Goal: Task Accomplishment & Management: Manage account settings

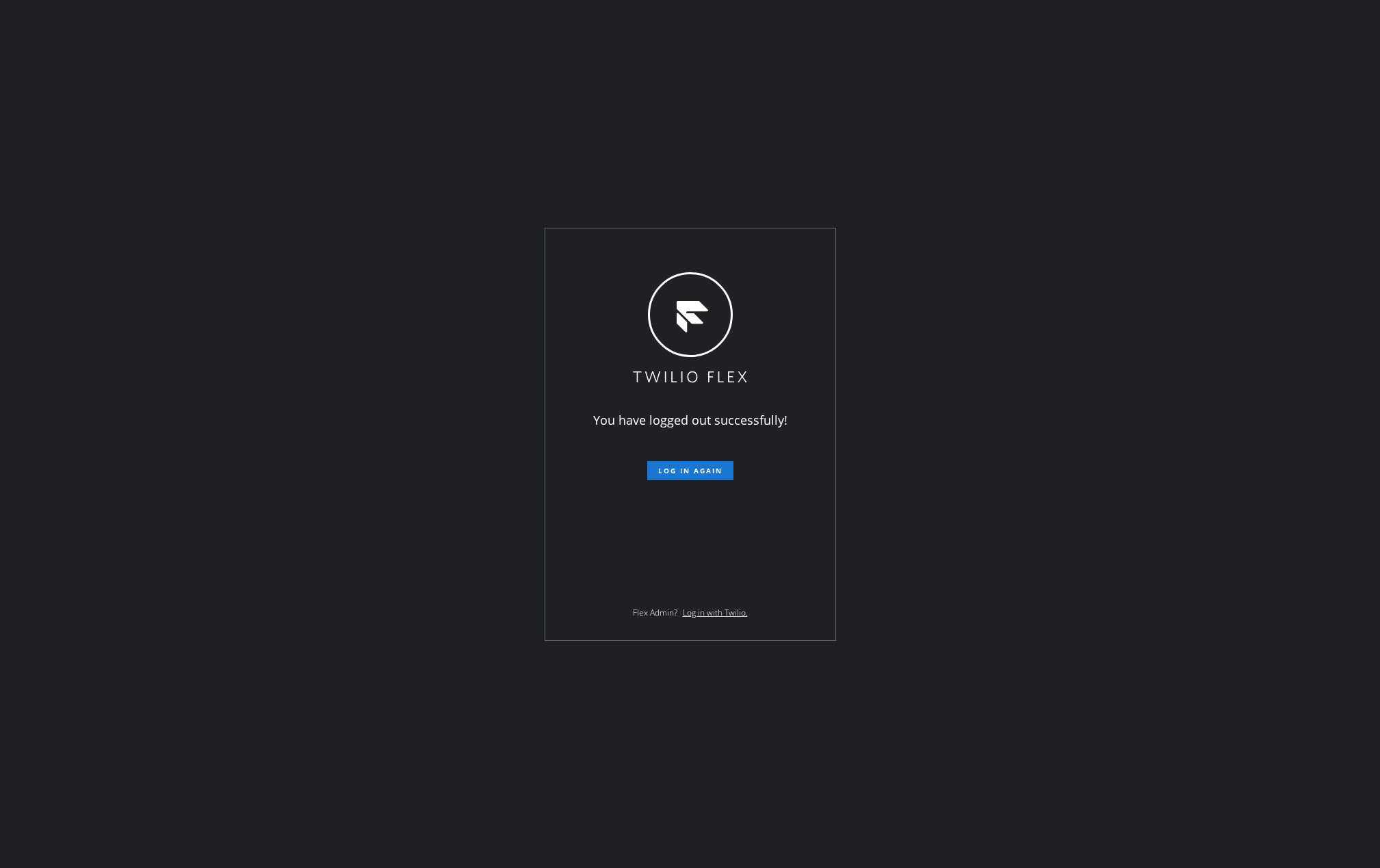
click at [274, 217] on div "You have logged out successfully! Log in again Flex Admin? Log in with Twilio." at bounding box center [690, 434] width 1380 height 868
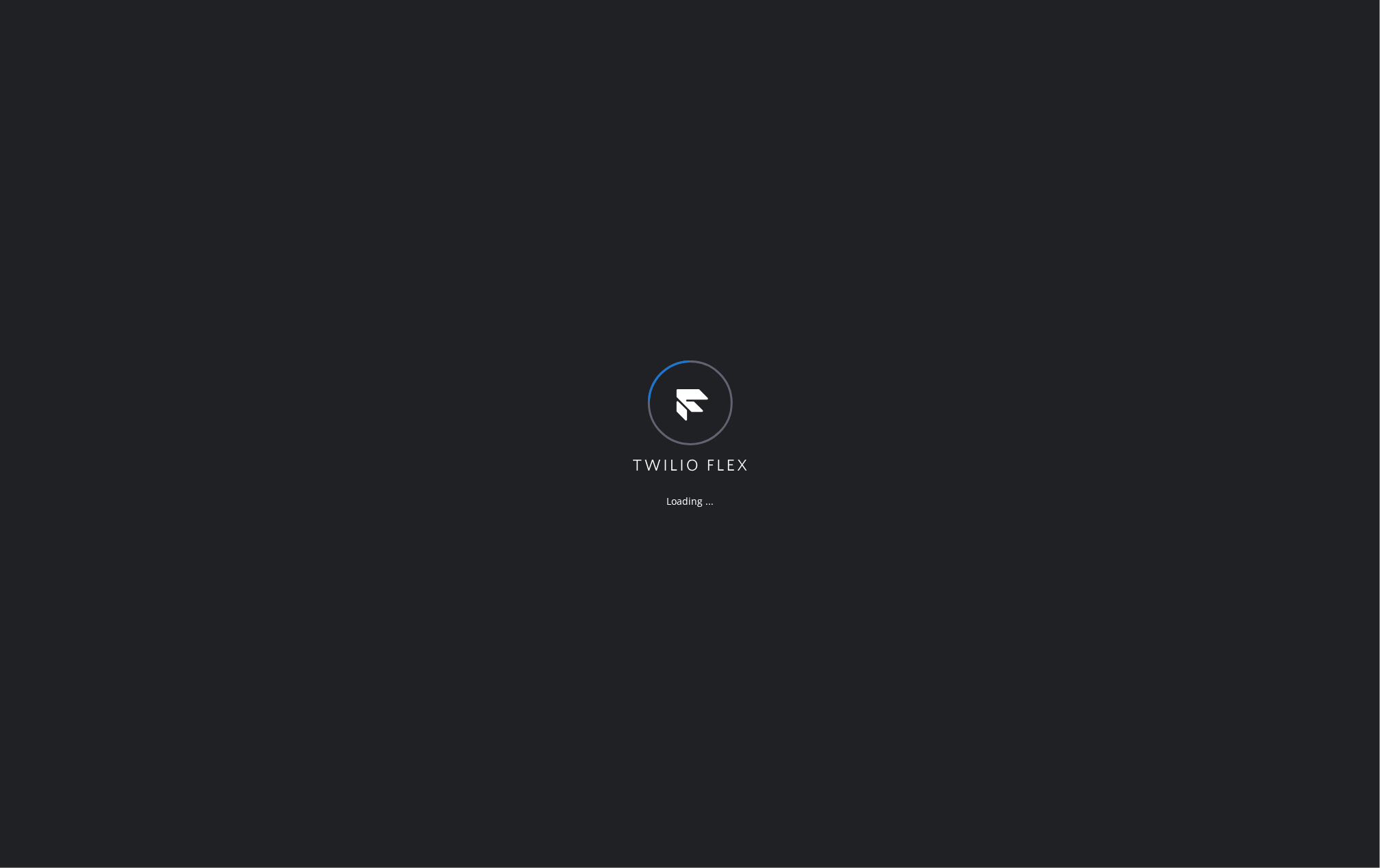
drag, startPoint x: 740, startPoint y: 116, endPoint x: 762, endPoint y: 119, distance: 22.2
click at [762, 119] on div "Loading ..." at bounding box center [690, 434] width 1380 height 868
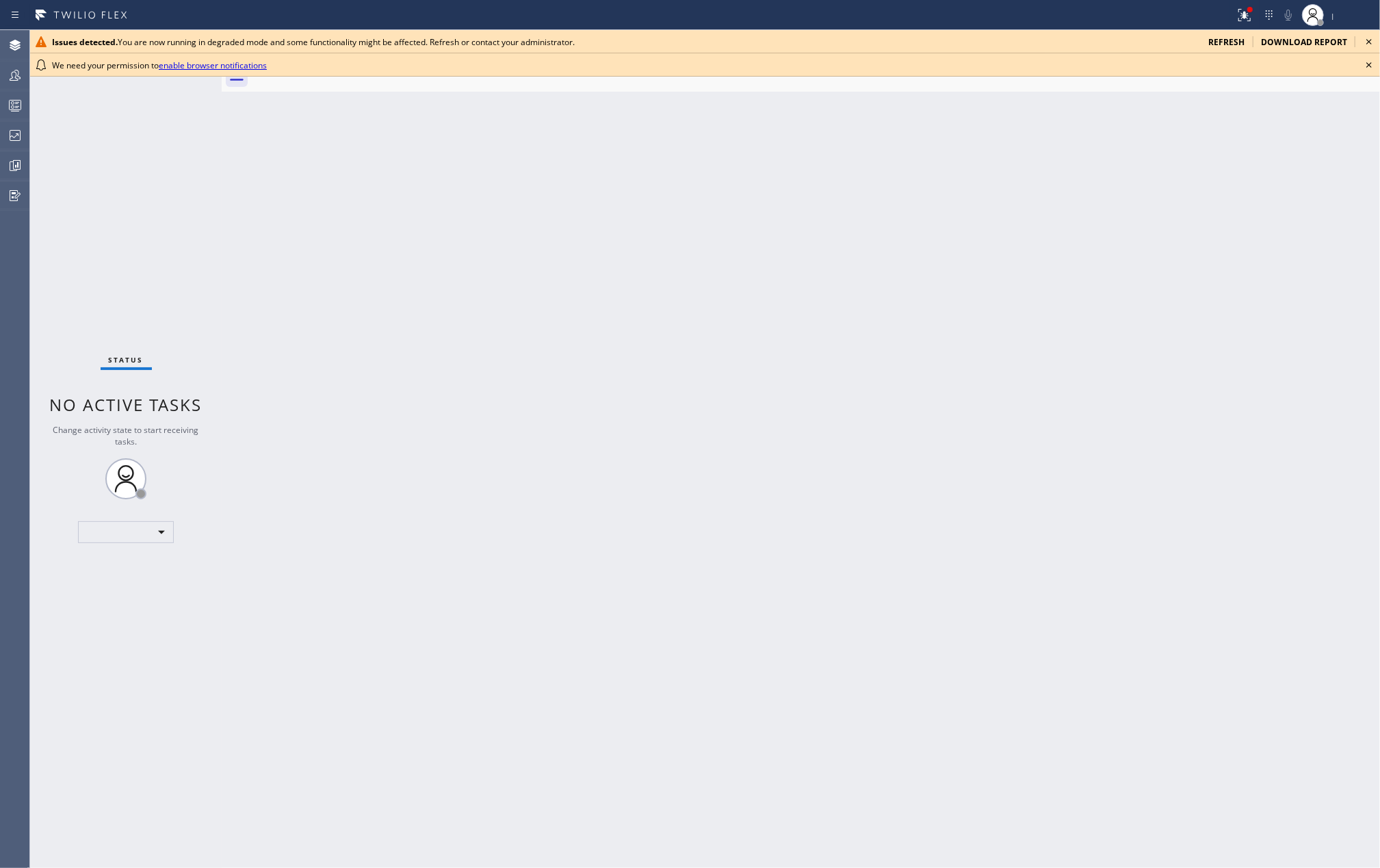
click at [1372, 68] on icon at bounding box center [1370, 65] width 17 height 17
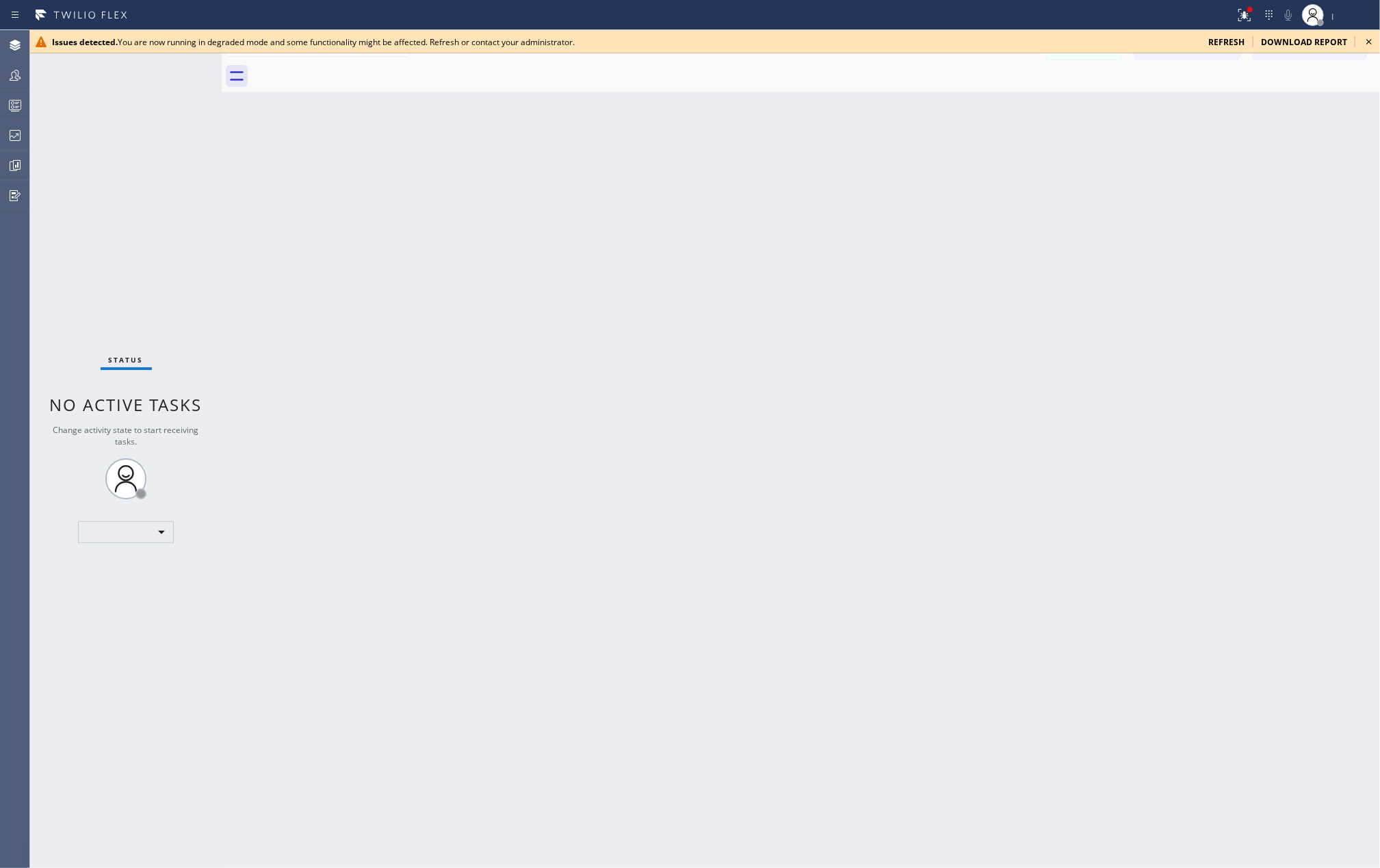
click at [1369, 42] on icon at bounding box center [1370, 42] width 6 height 6
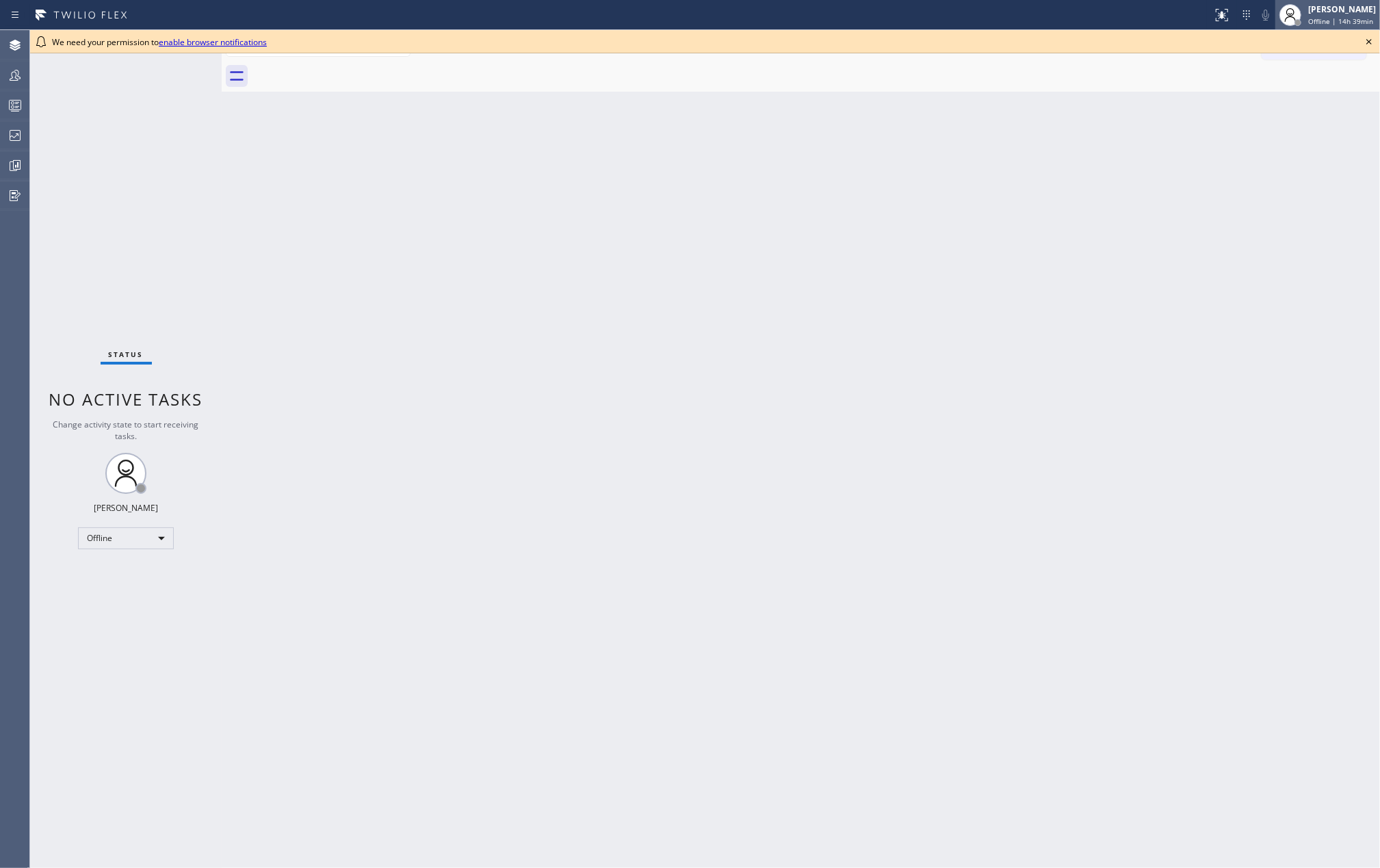
click at [1335, 15] on div "Jovelle Tadle Offline | 14h 39min" at bounding box center [1342, 15] width 75 height 24
click at [1279, 82] on button "Unavailable" at bounding box center [1312, 91] width 137 height 18
click at [1367, 33] on icon at bounding box center [1370, 42] width 17 height 17
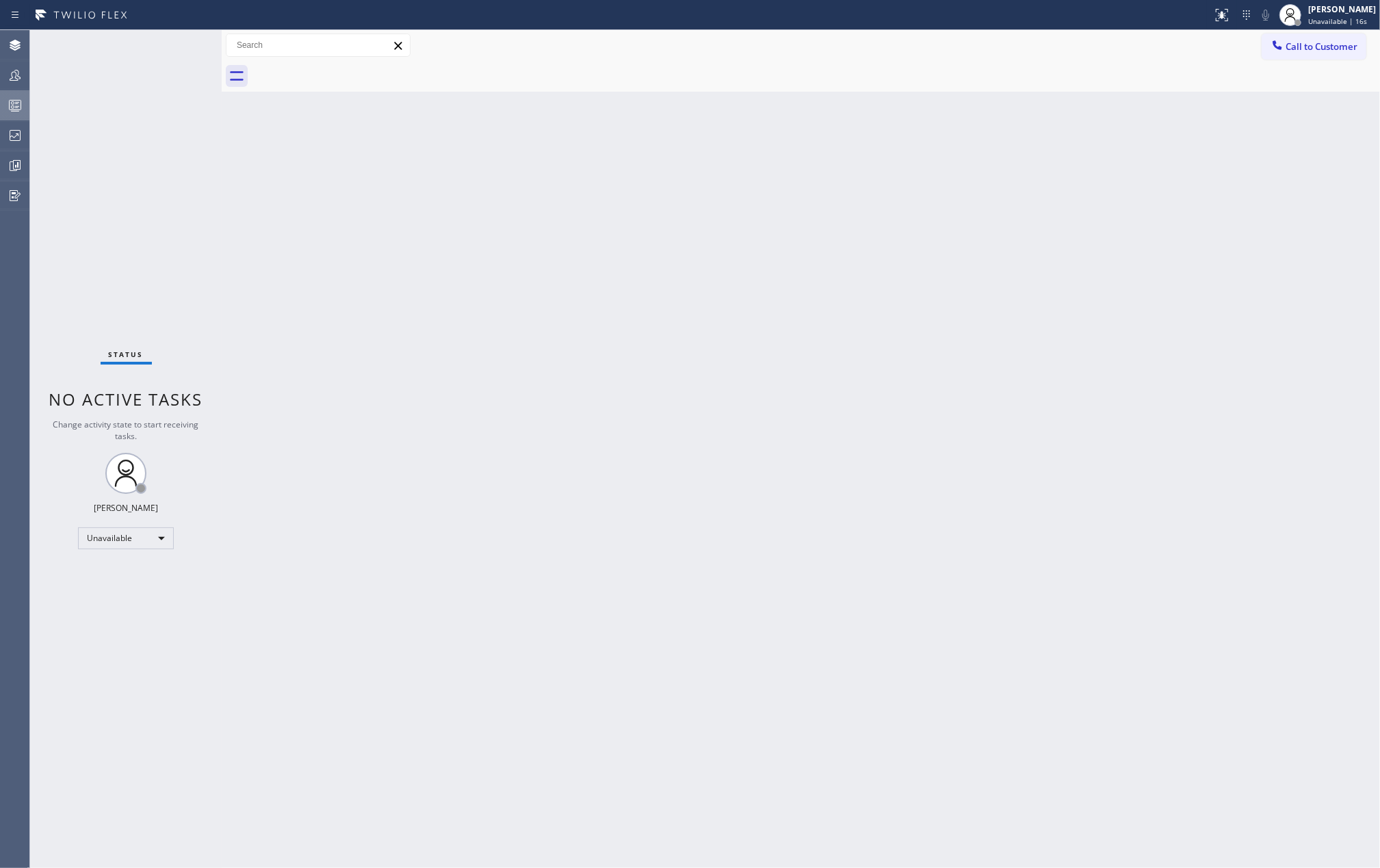
click at [11, 98] on icon at bounding box center [15, 105] width 17 height 17
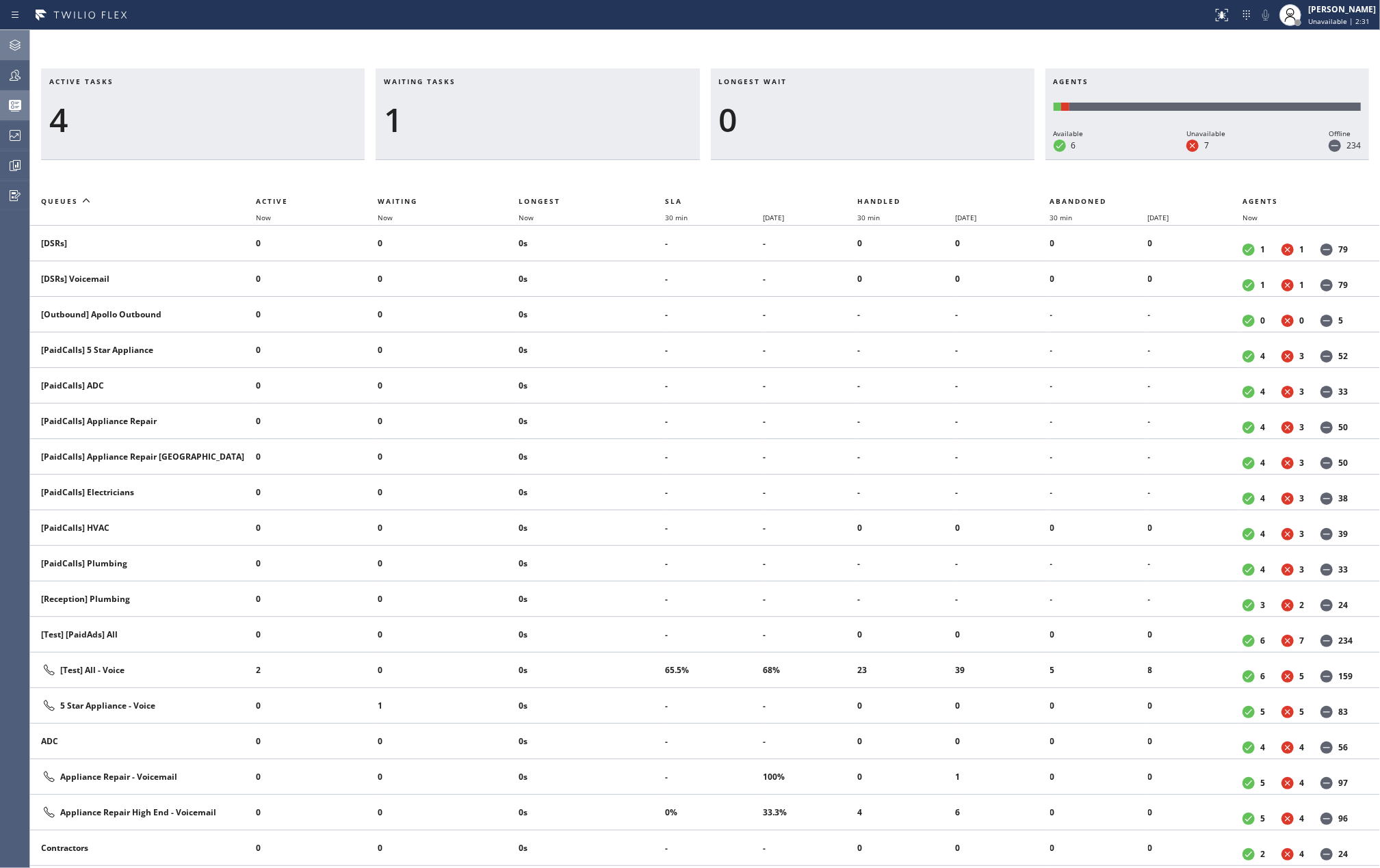
click at [20, 38] on icon at bounding box center [15, 45] width 17 height 17
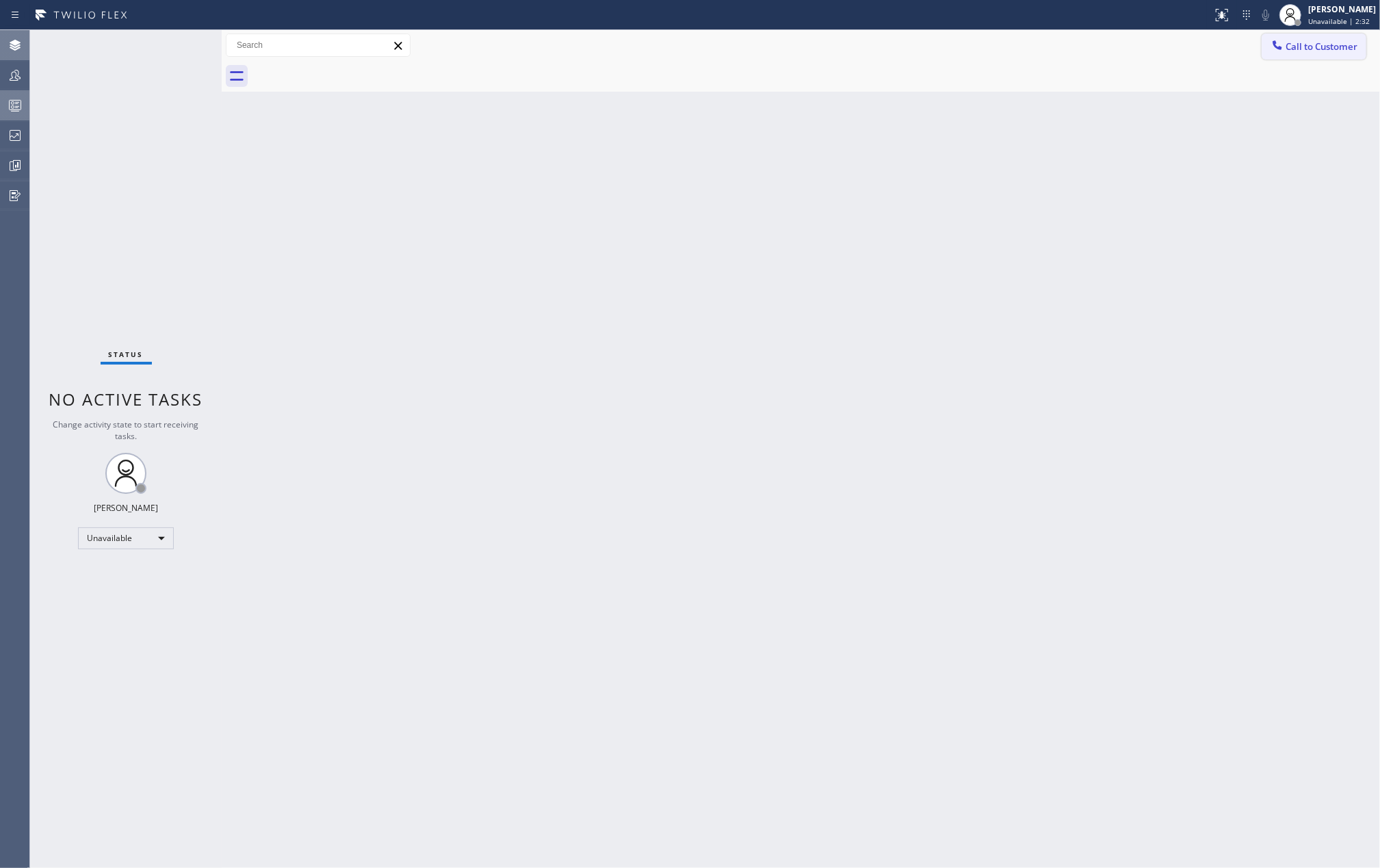
click at [1287, 49] on span "Call to Customer" at bounding box center [1321, 47] width 72 height 13
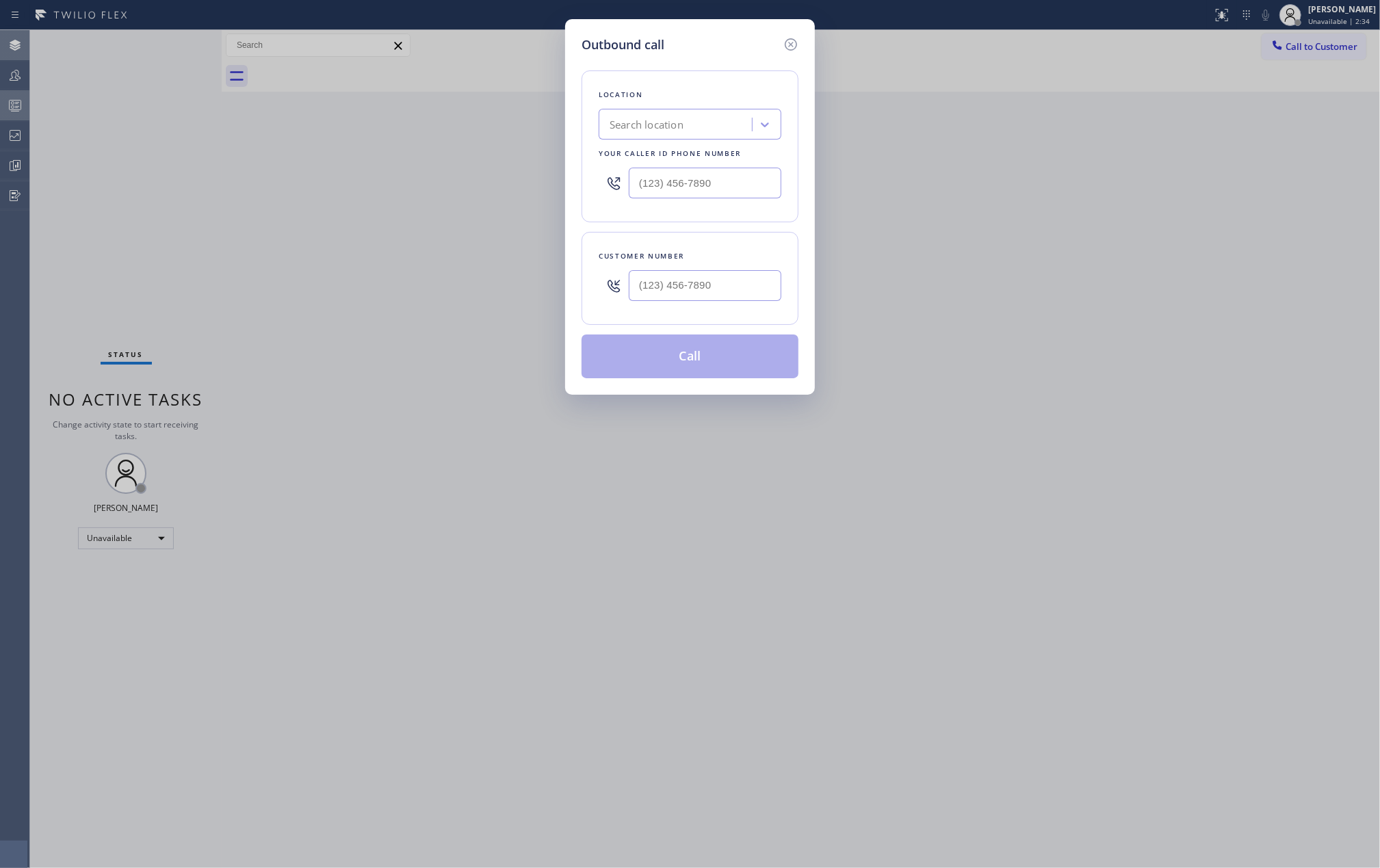
click at [710, 129] on div "Search location" at bounding box center [677, 125] width 149 height 24
paste input "(650) 698-8672"
type input "(650) 698-8672"
click at [701, 183] on input "(___) ___-____" at bounding box center [705, 183] width 153 height 31
paste input "650) 698-8672"
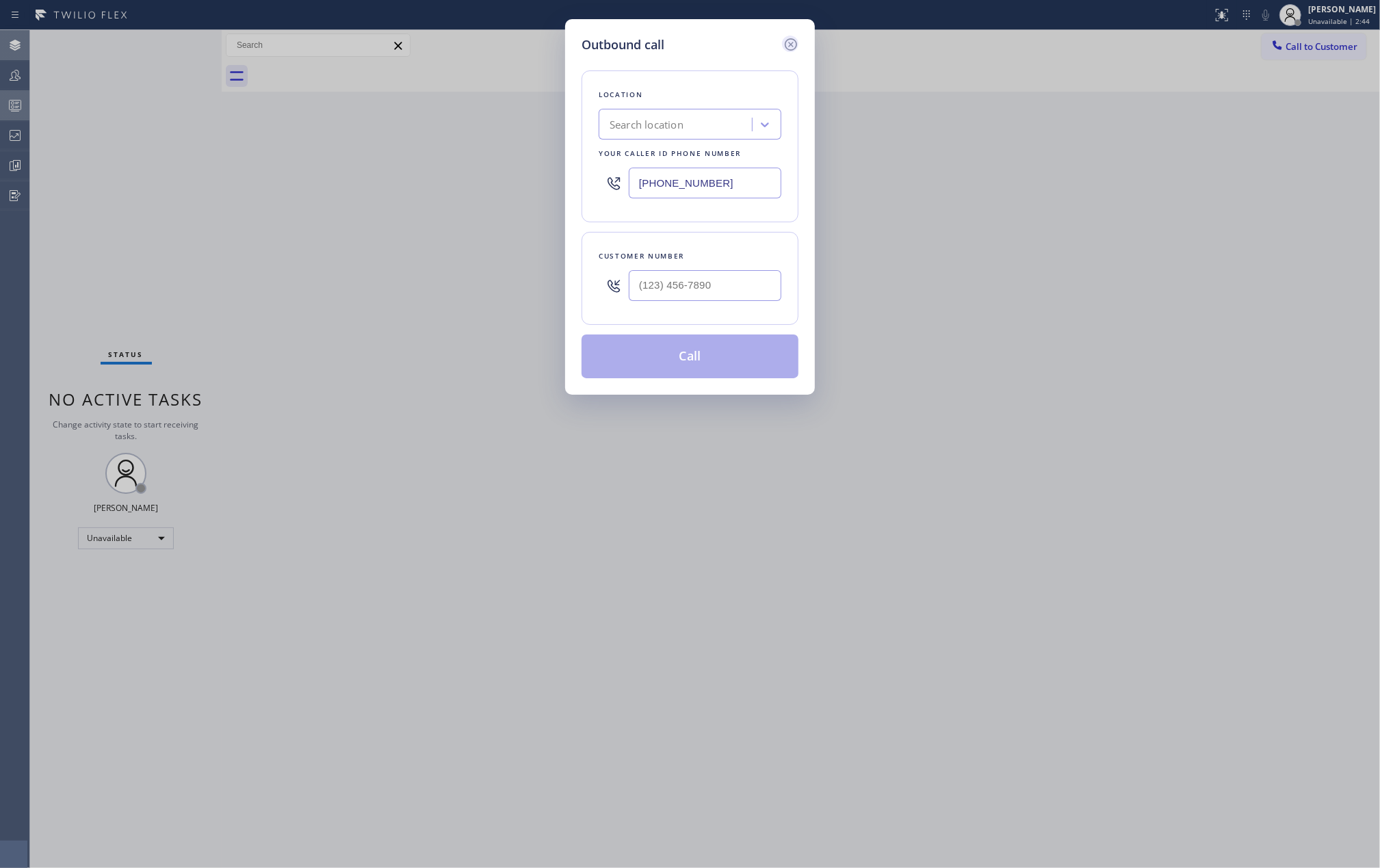
type input "(650) 698-8672"
click at [793, 44] on icon at bounding box center [791, 45] width 17 height 17
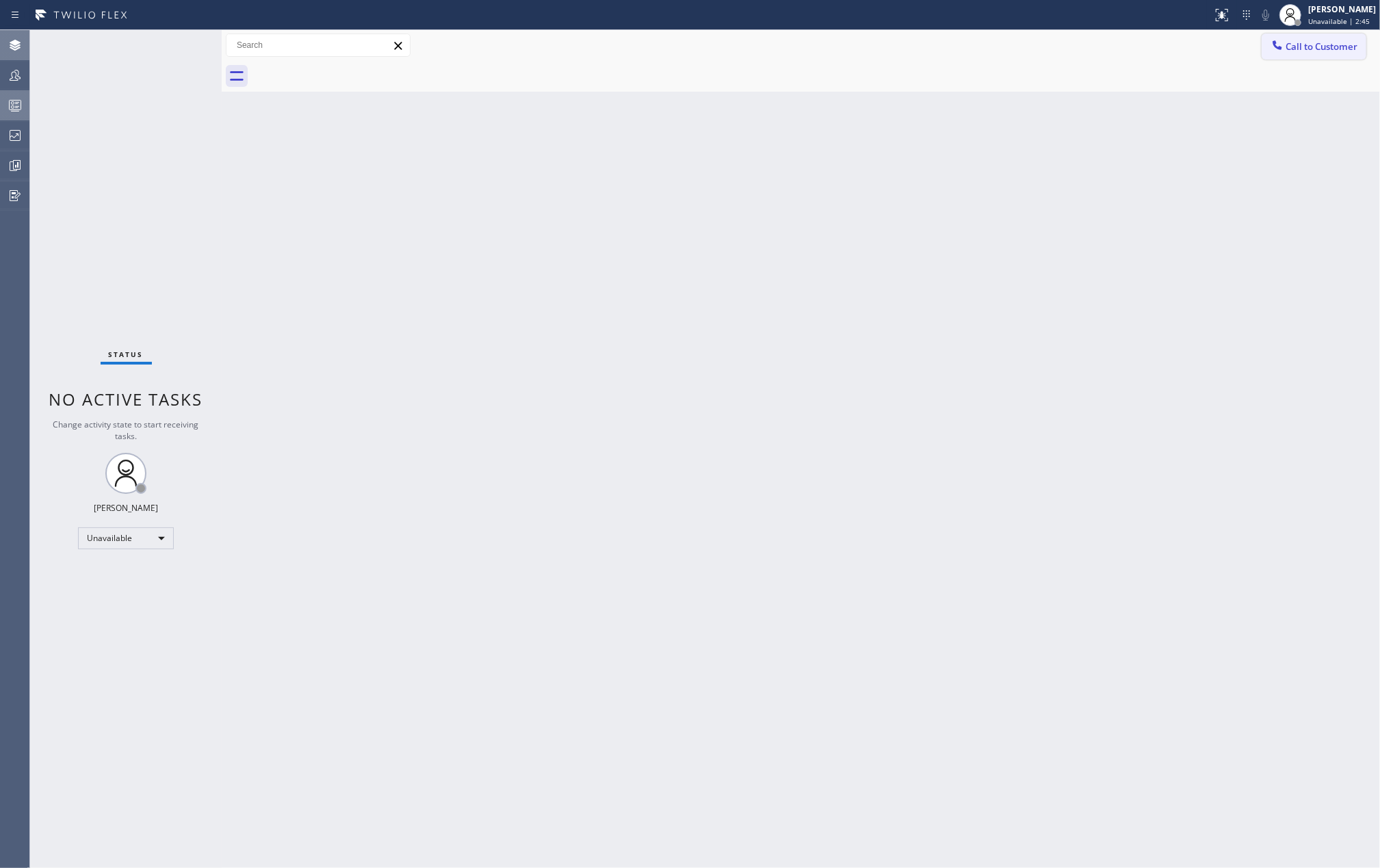
click at [1289, 44] on span "Call to Customer" at bounding box center [1321, 47] width 72 height 13
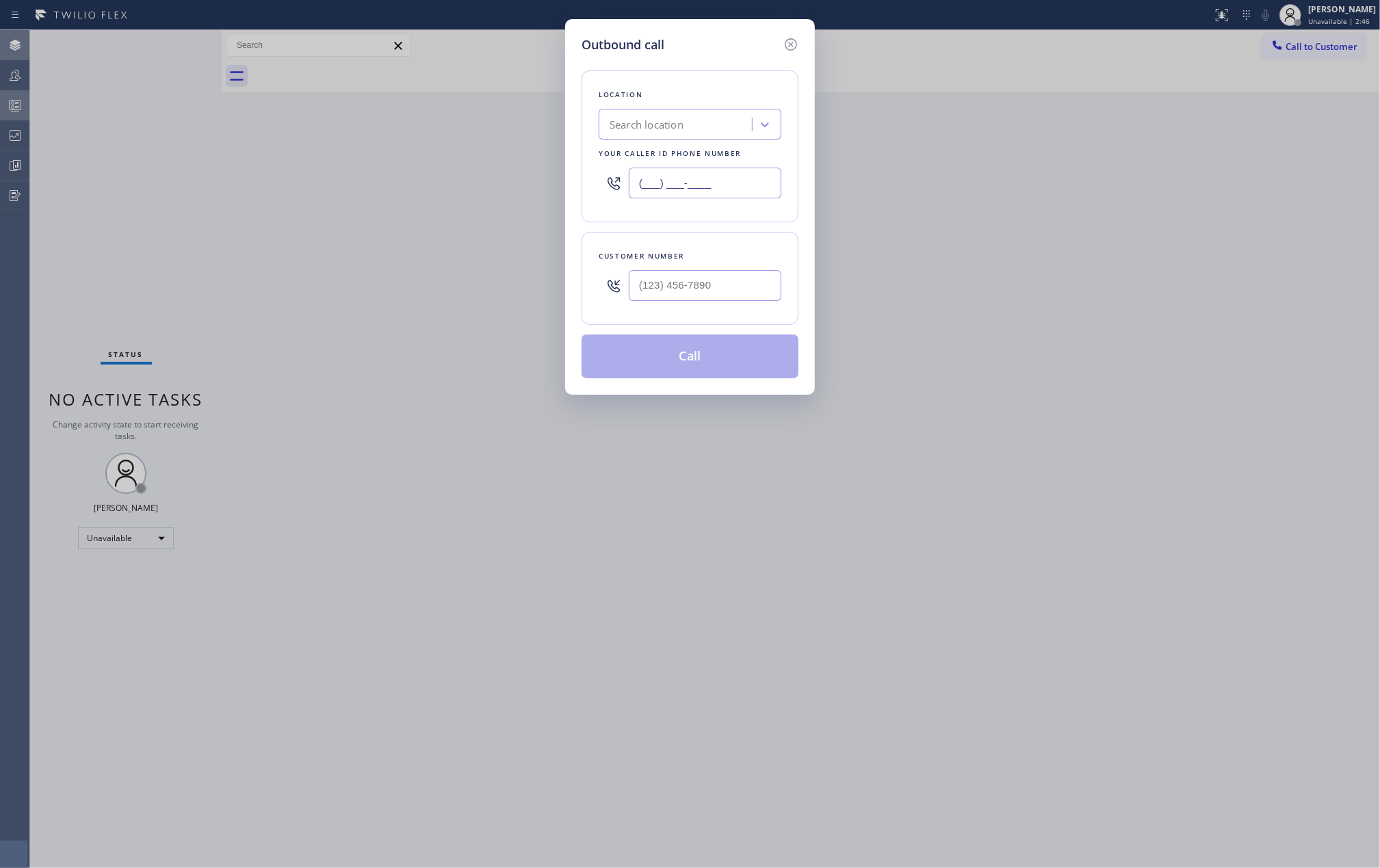
click at [683, 190] on input "(___) ___-____" at bounding box center [705, 183] width 153 height 31
paste input "650) 698-8672"
type input "(650) 698-8672"
click at [656, 121] on div "Search location" at bounding box center [646, 125] width 74 height 16
paste input "Viking Repair Service"
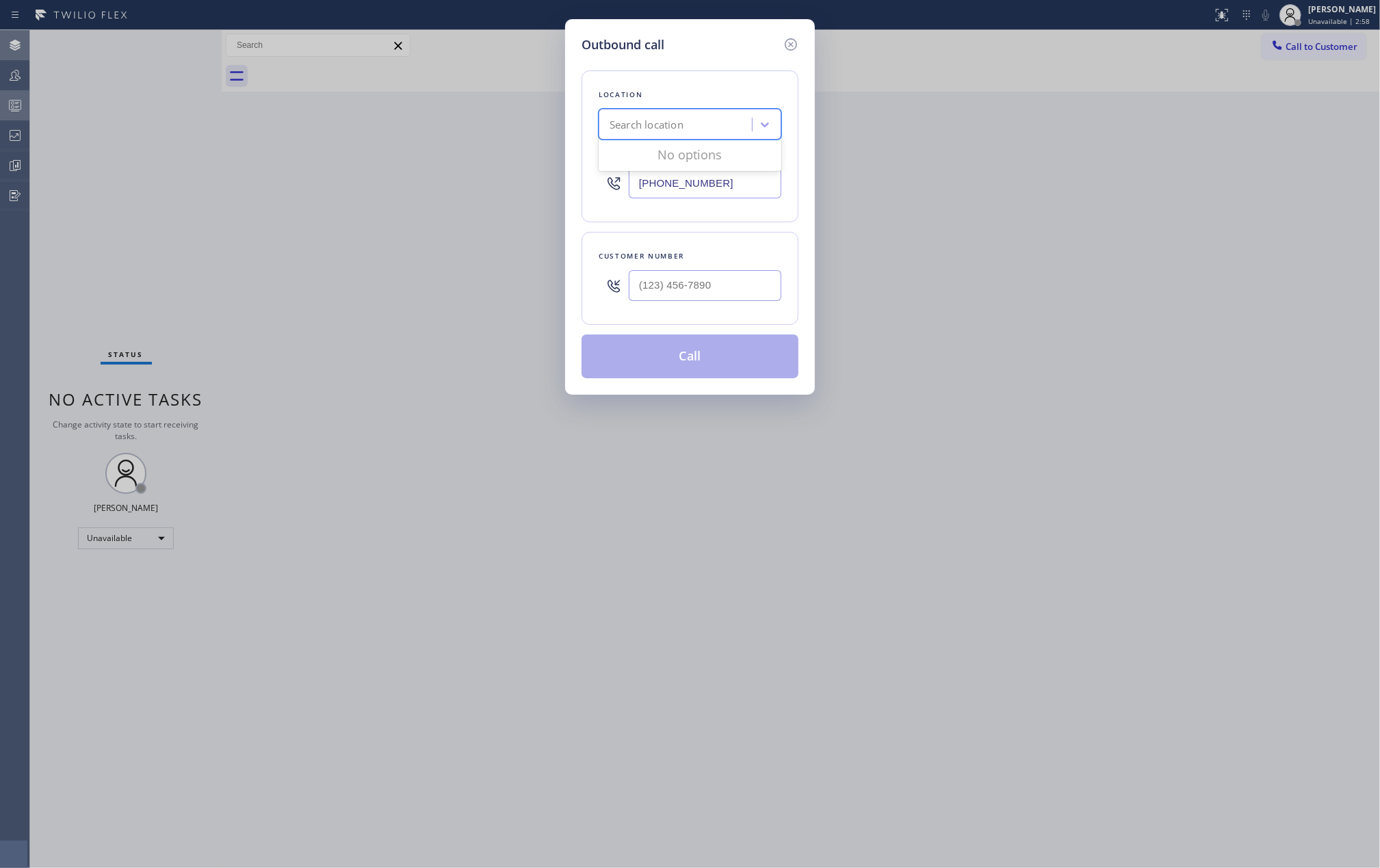
type input "Viking Repair Service"
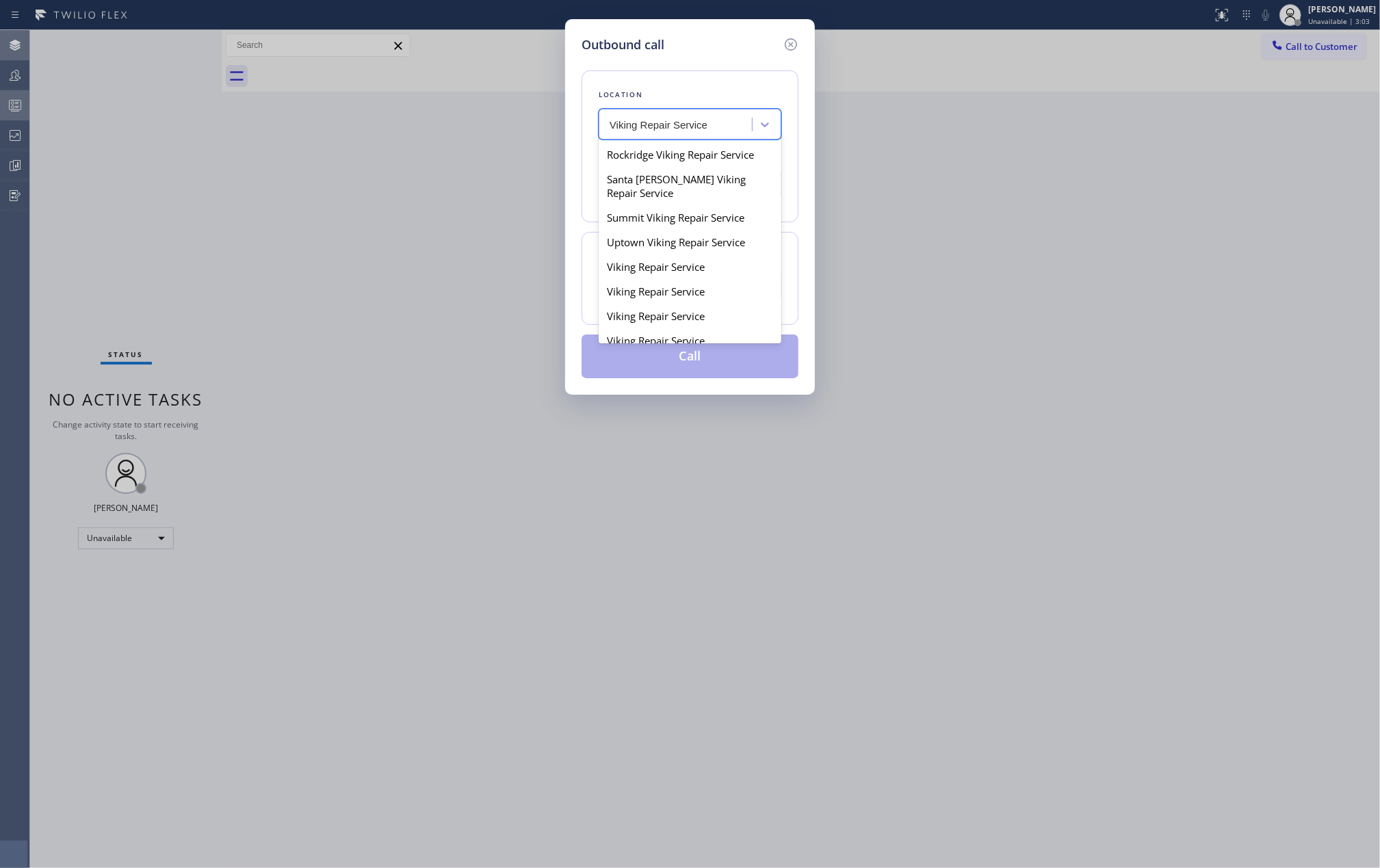
scroll to position [182, 0]
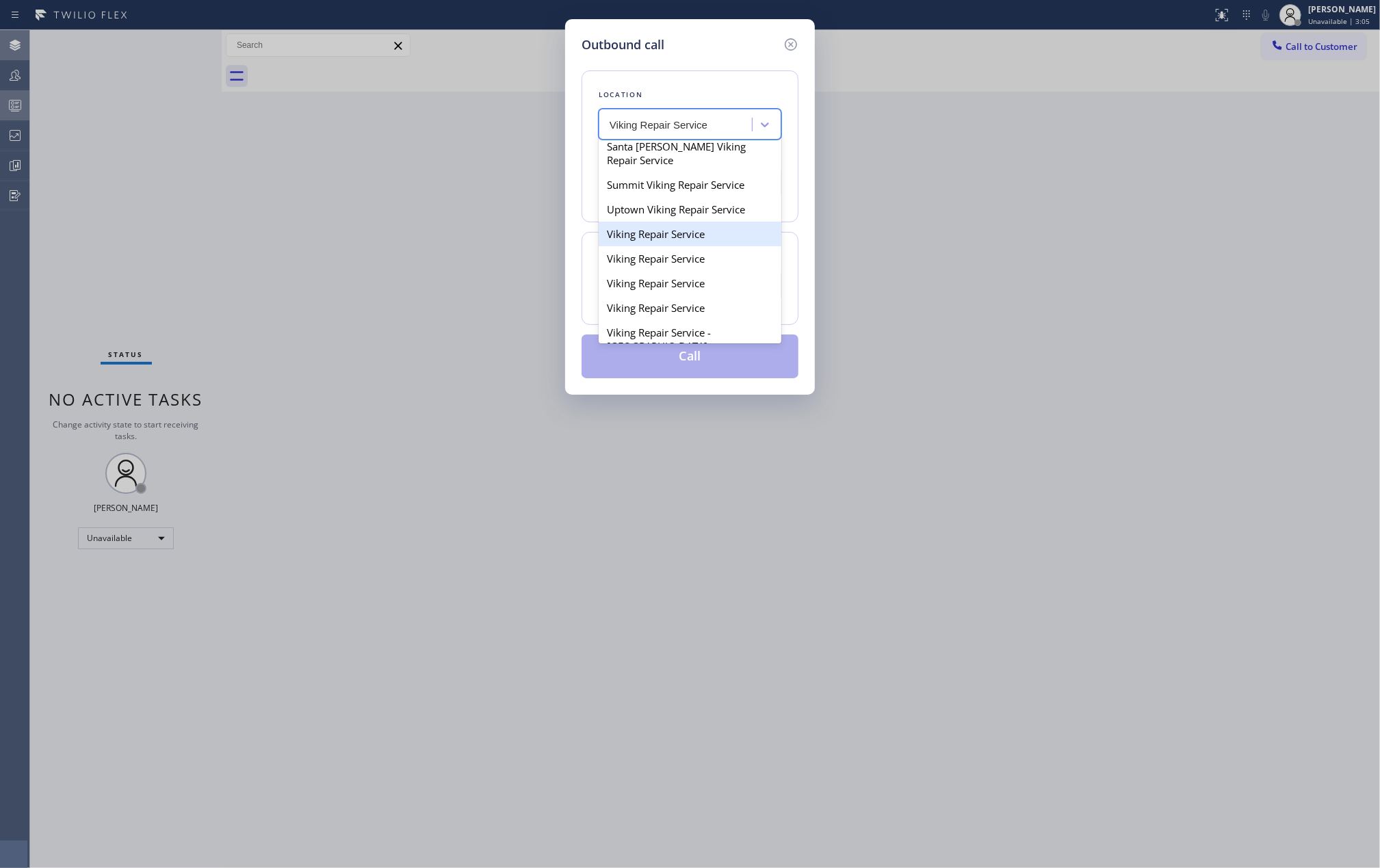
click at [687, 247] on div "Viking Repair Service" at bounding box center [690, 233] width 183 height 24
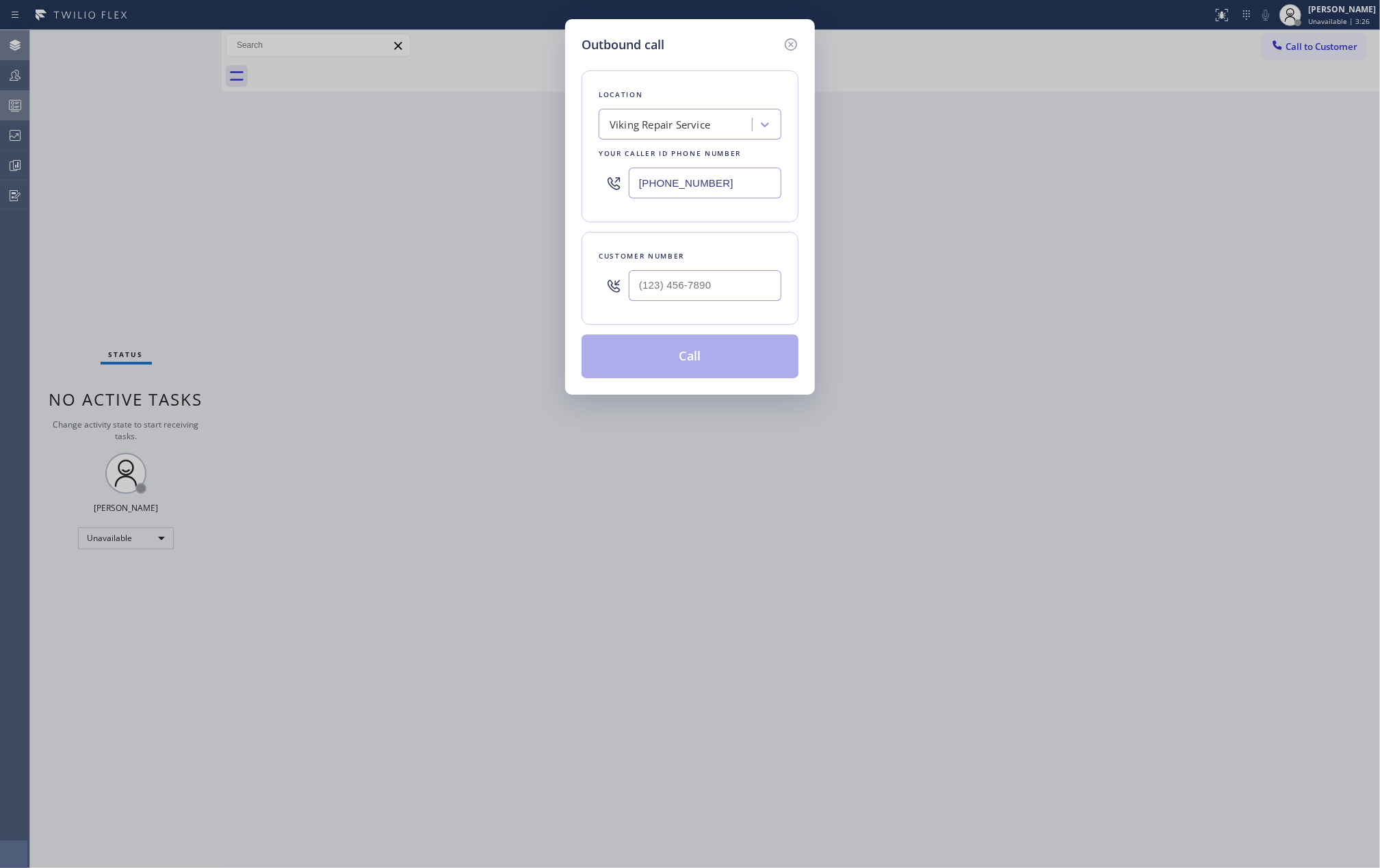
drag, startPoint x: 729, startPoint y: 180, endPoint x: 605, endPoint y: 185, distance: 124.1
click at [605, 185] on div "(720) 740-5870" at bounding box center [690, 183] width 183 height 45
paste input "669) 201-8532"
click at [789, 42] on icon at bounding box center [791, 45] width 13 height 13
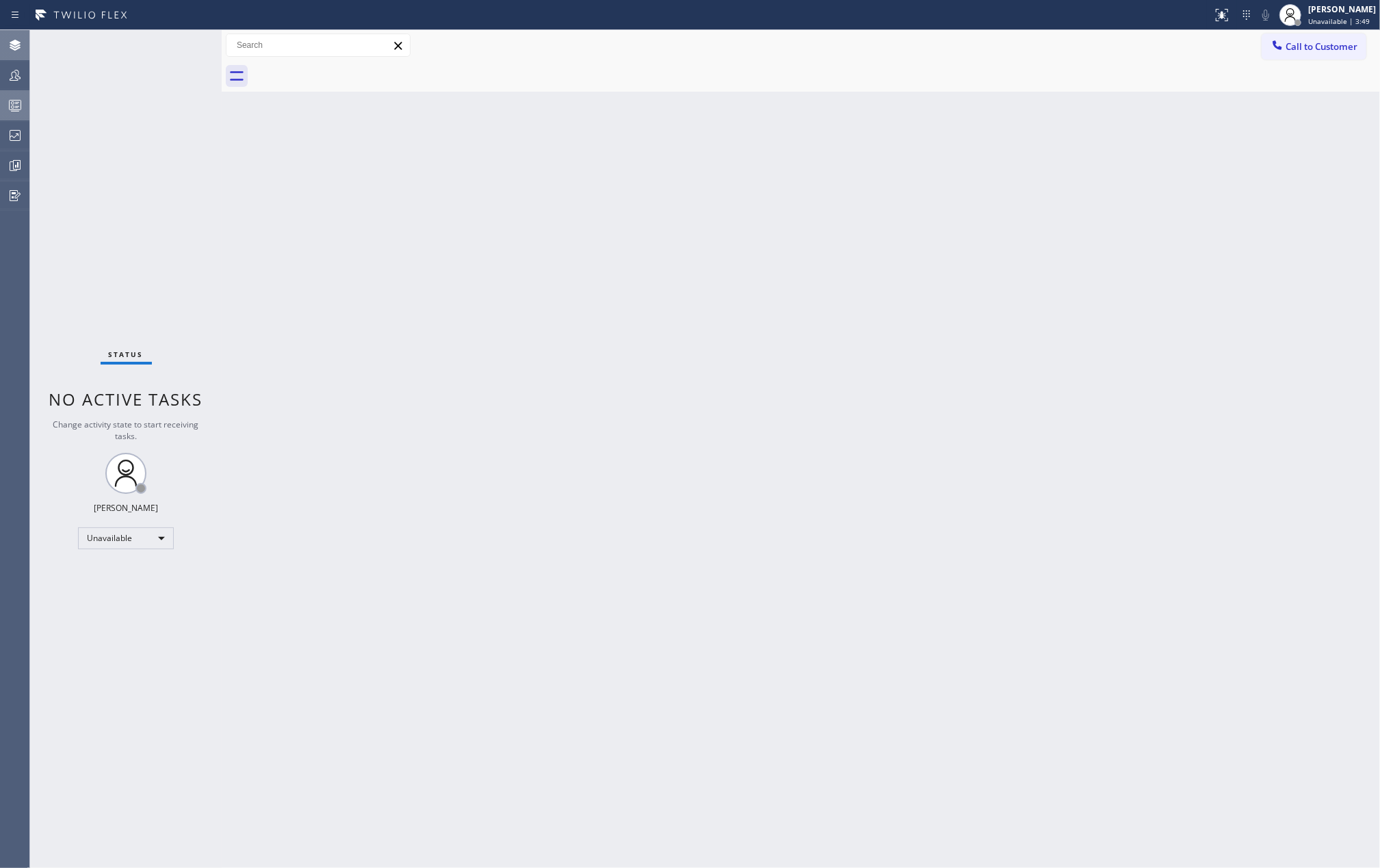
click at [10, 99] on icon at bounding box center [15, 105] width 17 height 17
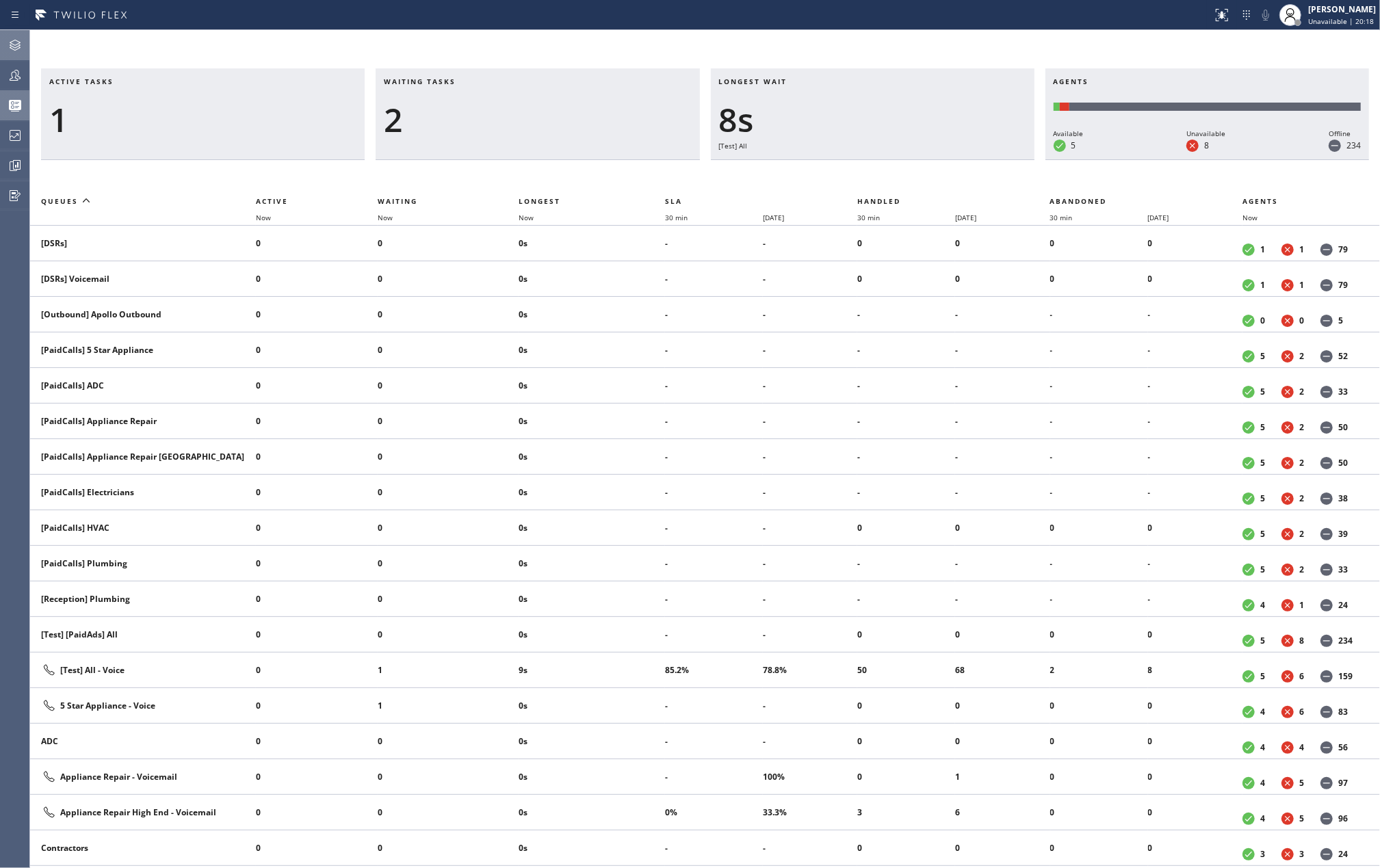
click at [15, 42] on icon at bounding box center [15, 45] width 17 height 17
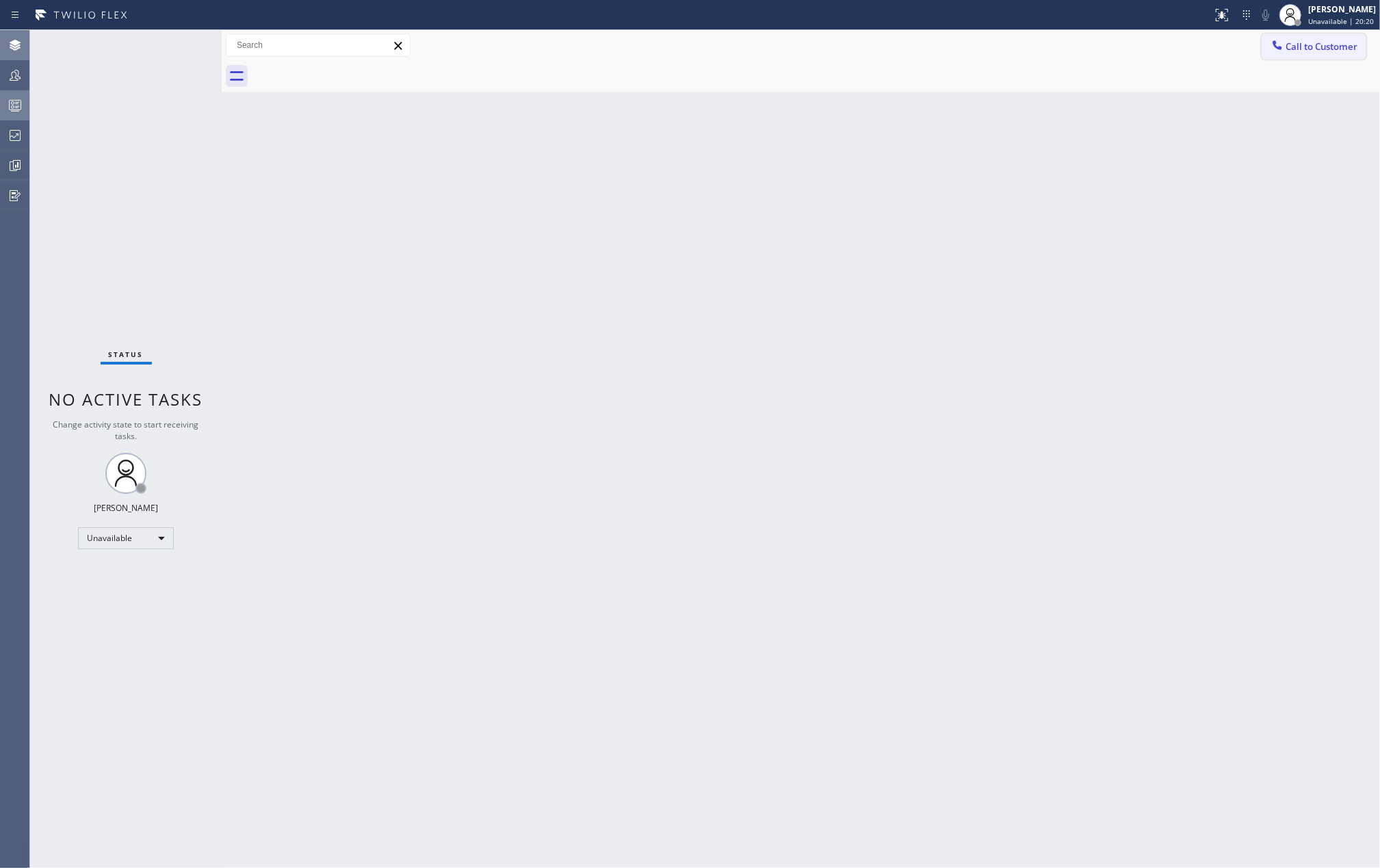
click at [1335, 47] on span "Call to Customer" at bounding box center [1321, 47] width 72 height 13
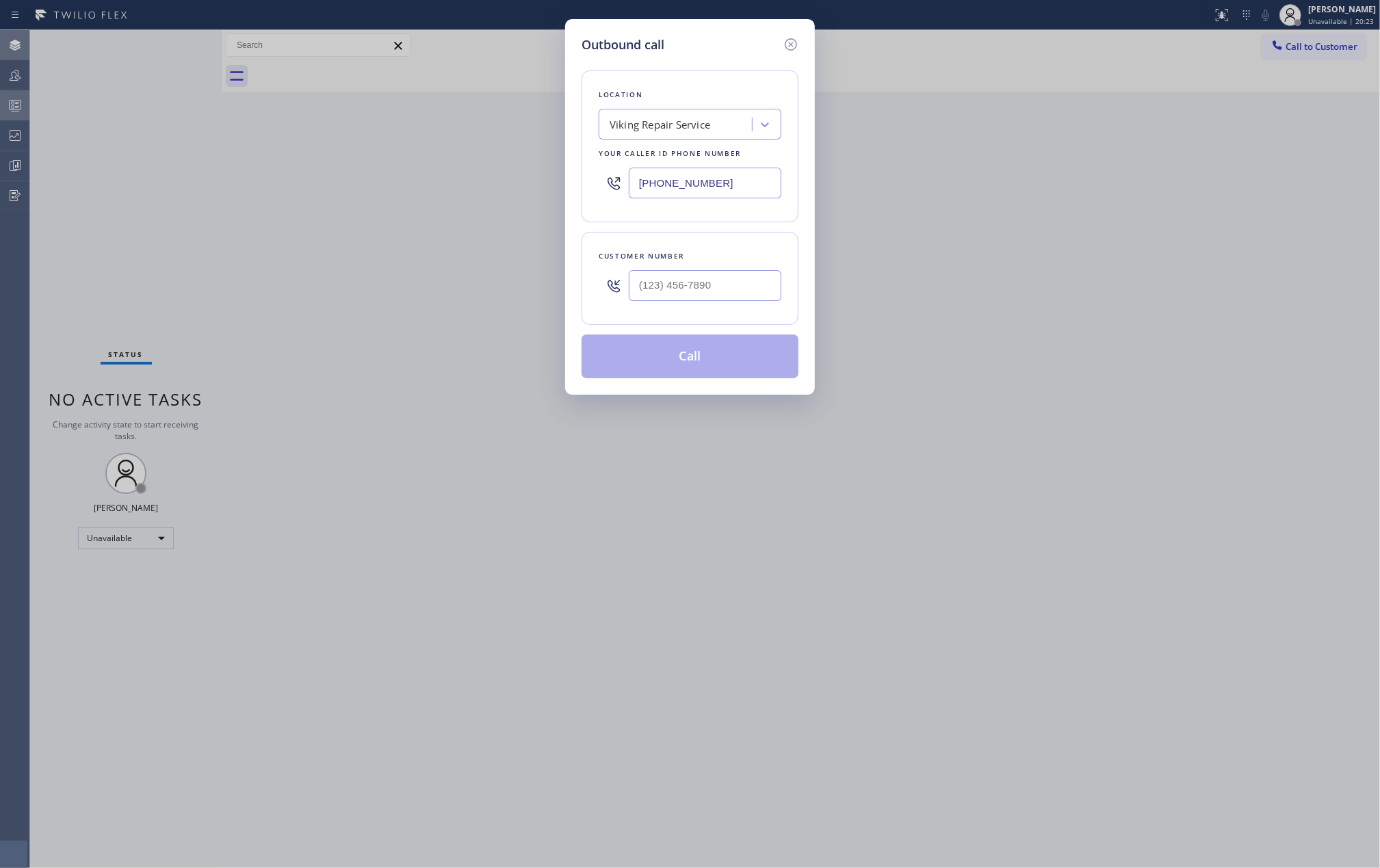
click at [751, 185] on input "(669) 201-8532" at bounding box center [705, 183] width 153 height 31
click at [732, 176] on input "(669) 201-8532" at bounding box center [705, 183] width 153 height 31
drag, startPoint x: 732, startPoint y: 176, endPoint x: 611, endPoint y: 176, distance: 121.0
click at [611, 176] on div "(669) 201-8532" at bounding box center [690, 183] width 183 height 45
paste input "text"
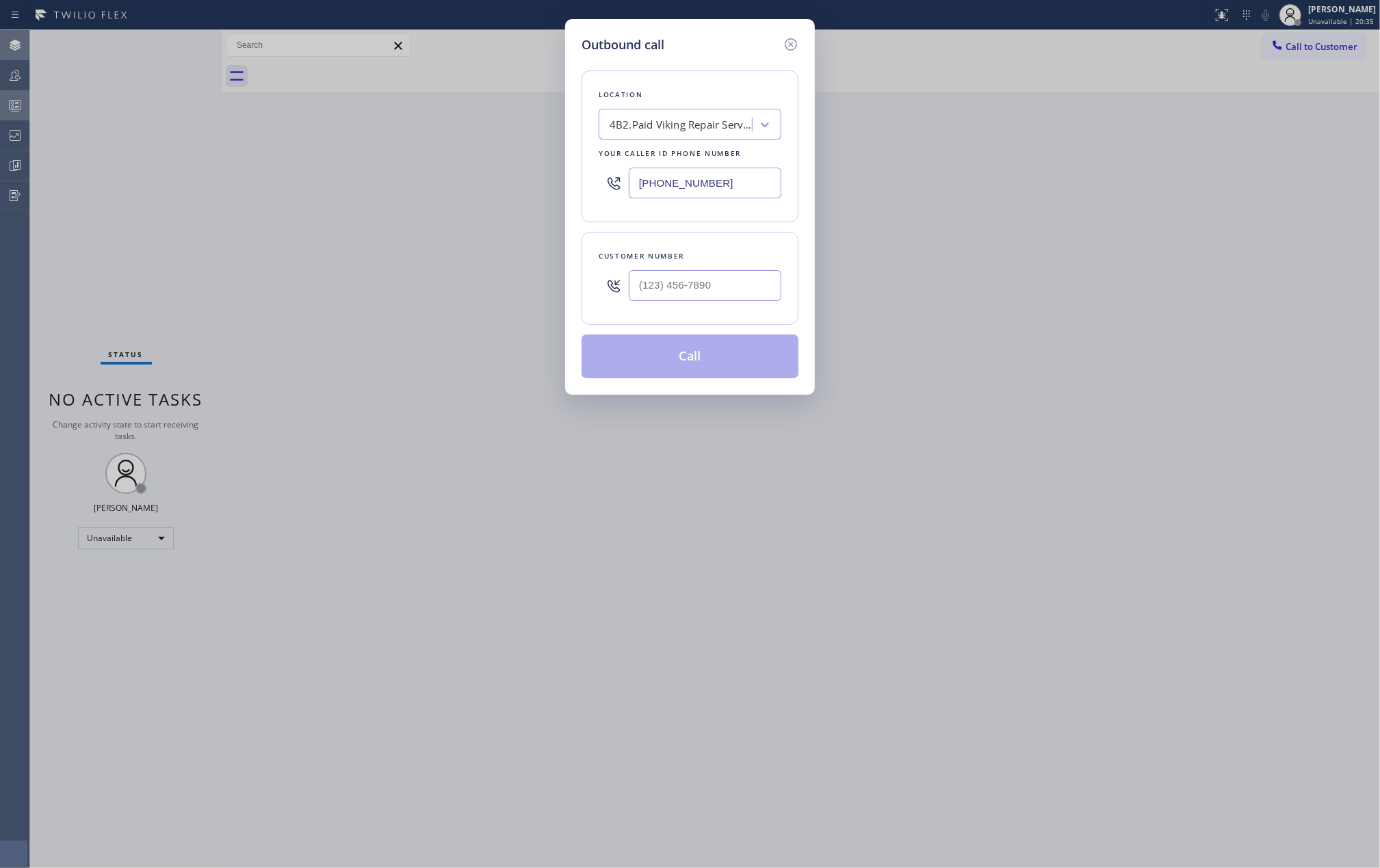
type input "(669) 201-8532"
click at [794, 40] on icon at bounding box center [791, 45] width 13 height 13
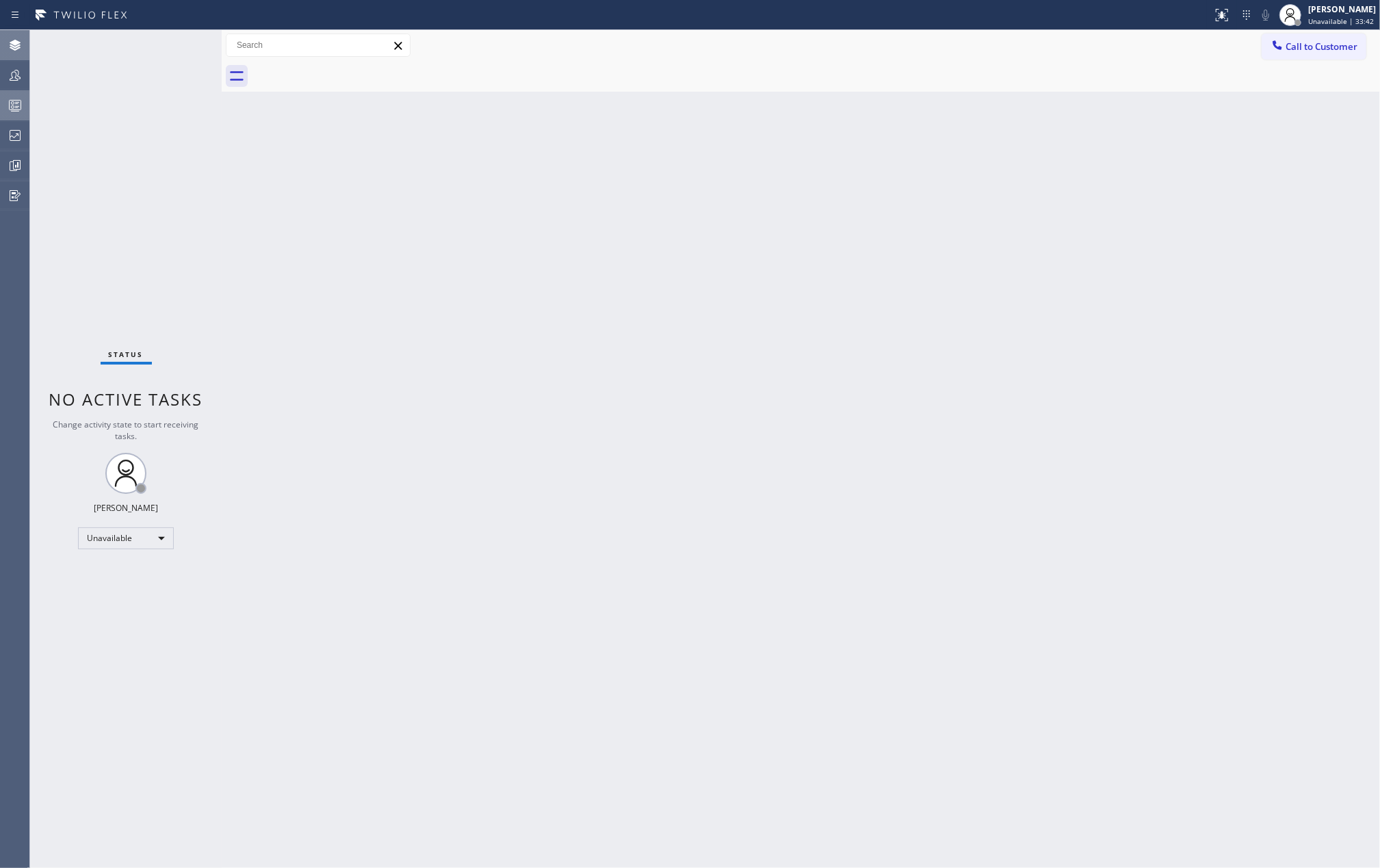
click at [13, 100] on rect at bounding box center [15, 105] width 12 height 10
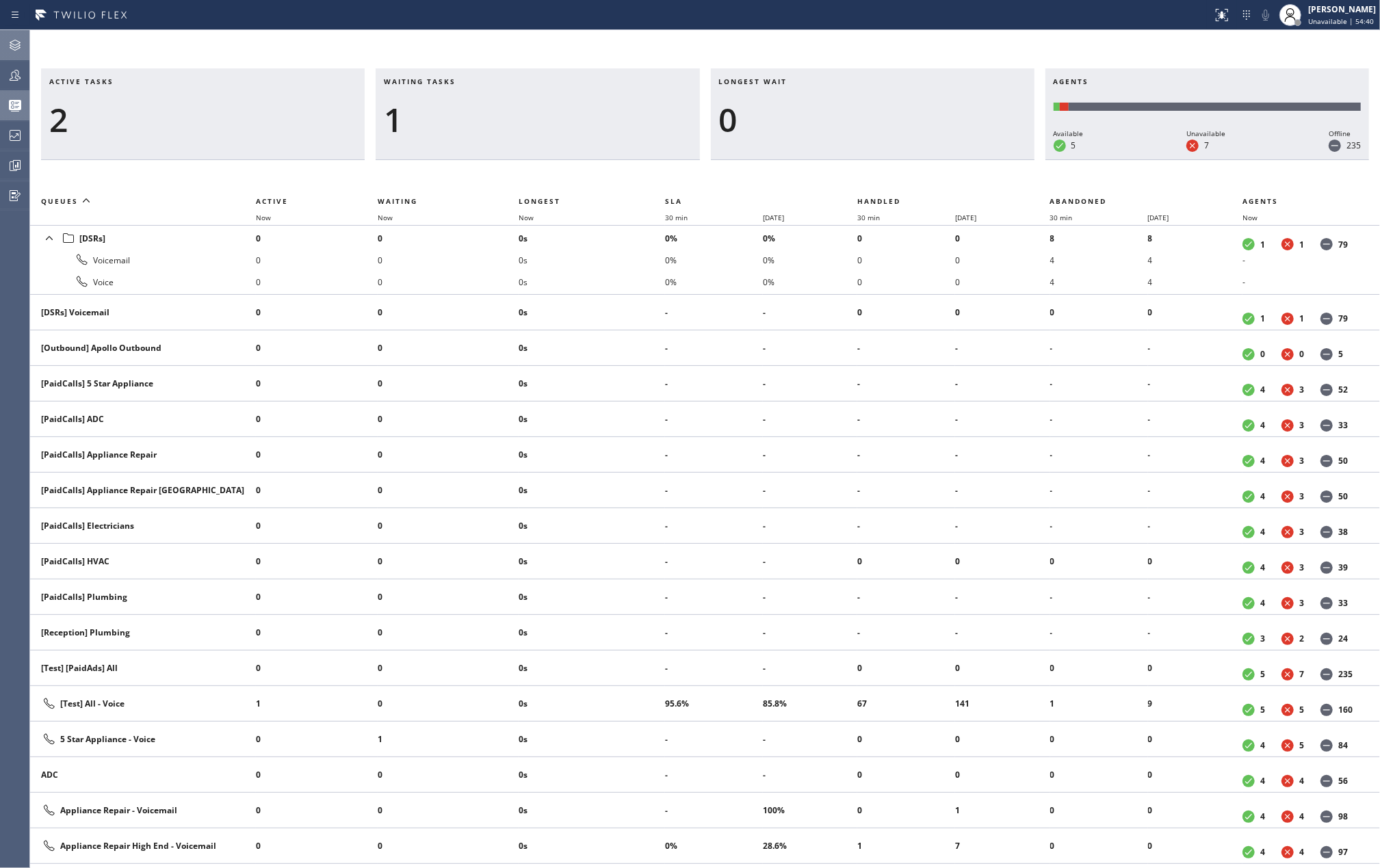
click at [901, 69] on div "Longest wait 0" at bounding box center [873, 114] width 324 height 92
click at [315, 34] on div "Active tasks 3 Waiting tasks 1 Longest wait 0 Agents Available 6 Unavailable 6 …" at bounding box center [705, 449] width 1350 height 838
click at [13, 79] on icon at bounding box center [15, 75] width 17 height 17
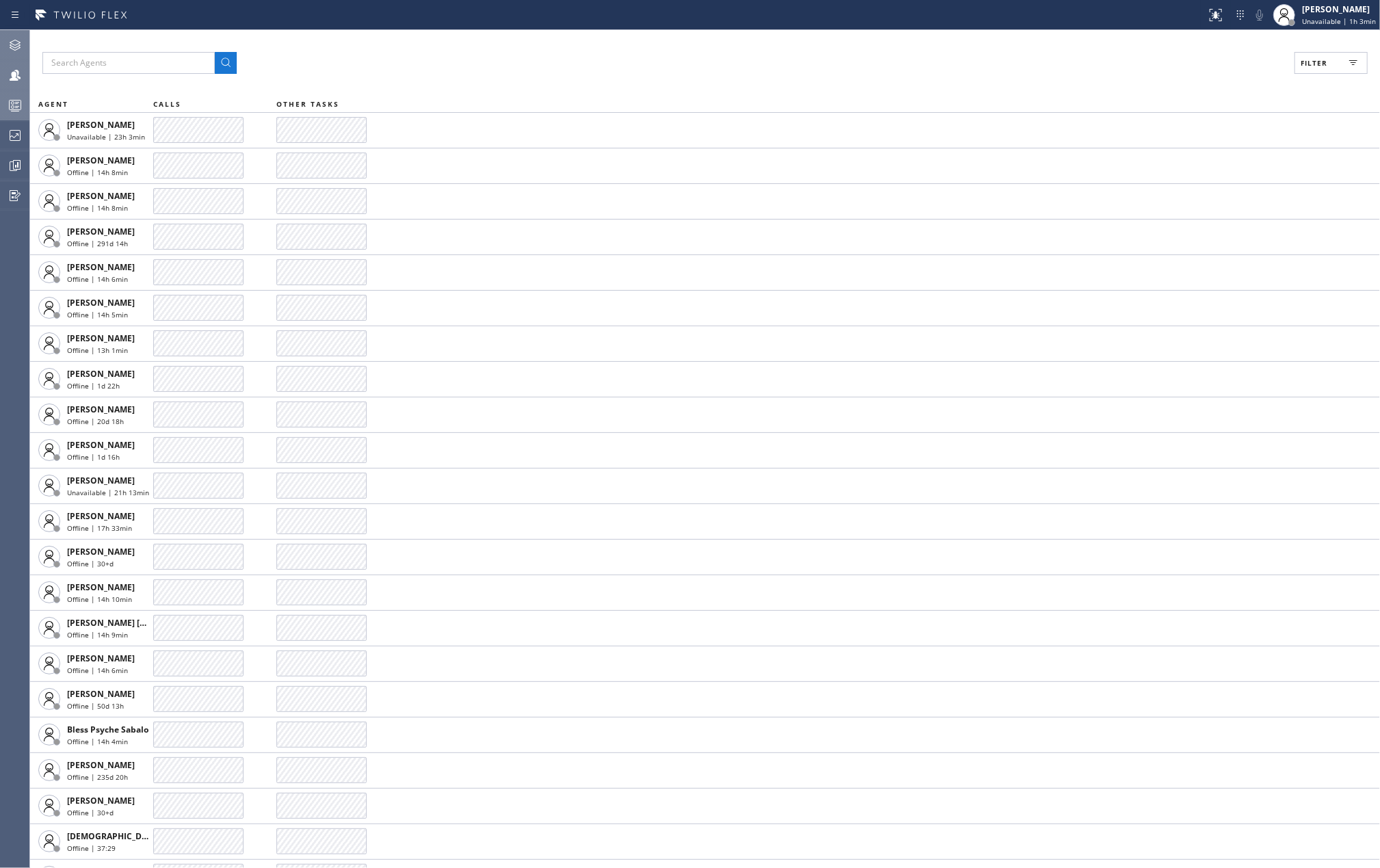
click at [1308, 61] on span "Filter" at bounding box center [1314, 63] width 26 height 10
click at [1191, 160] on label "Available" at bounding box center [1279, 162] width 180 height 12
click at [1189, 160] on input "Available" at bounding box center [1181, 162] width 17 height 17
checkbox input "true"
click at [1182, 203] on input "Break" at bounding box center [1181, 206] width 17 height 17
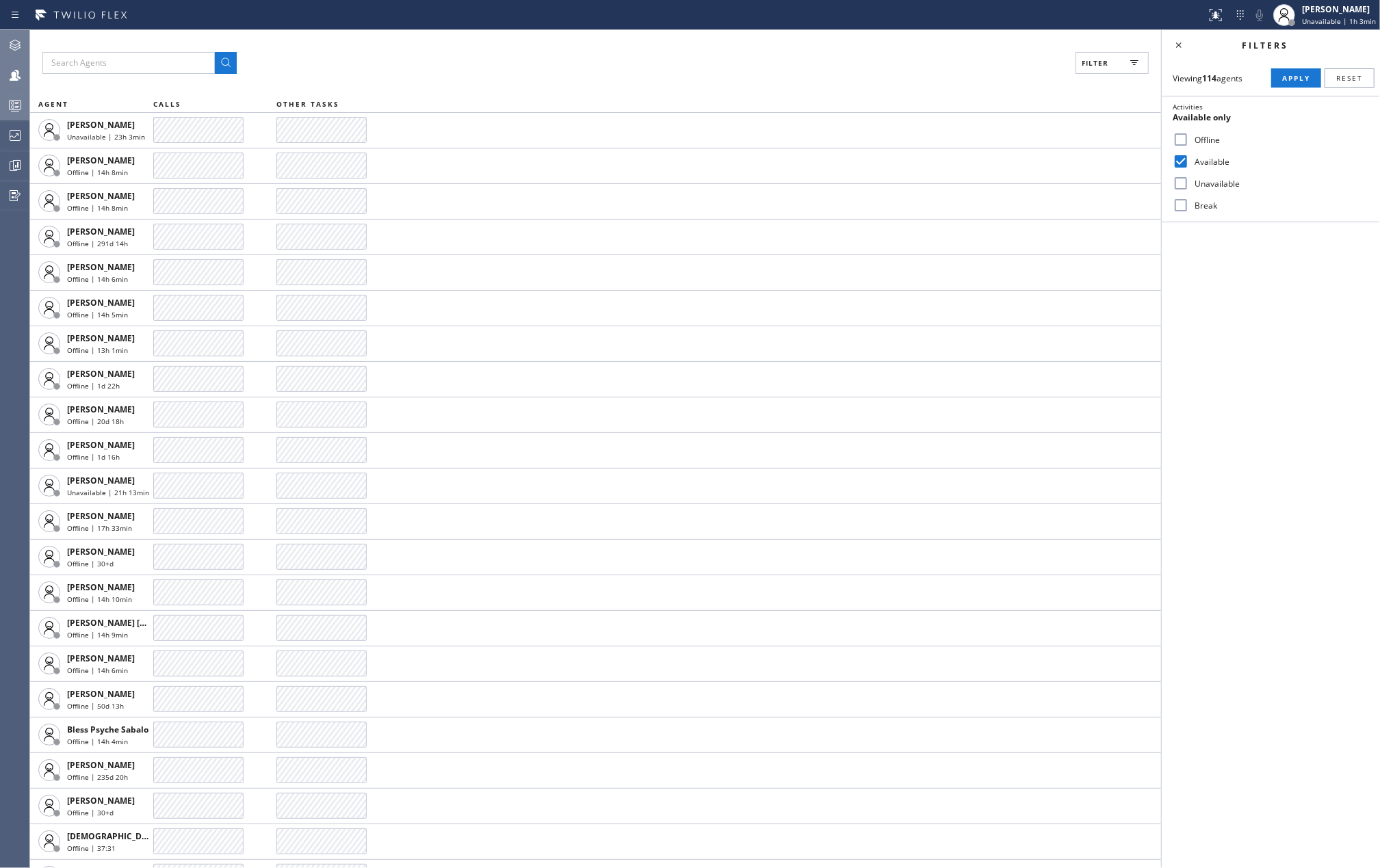
checkbox input "true"
click at [1297, 80] on span "Apply" at bounding box center [1296, 78] width 28 height 10
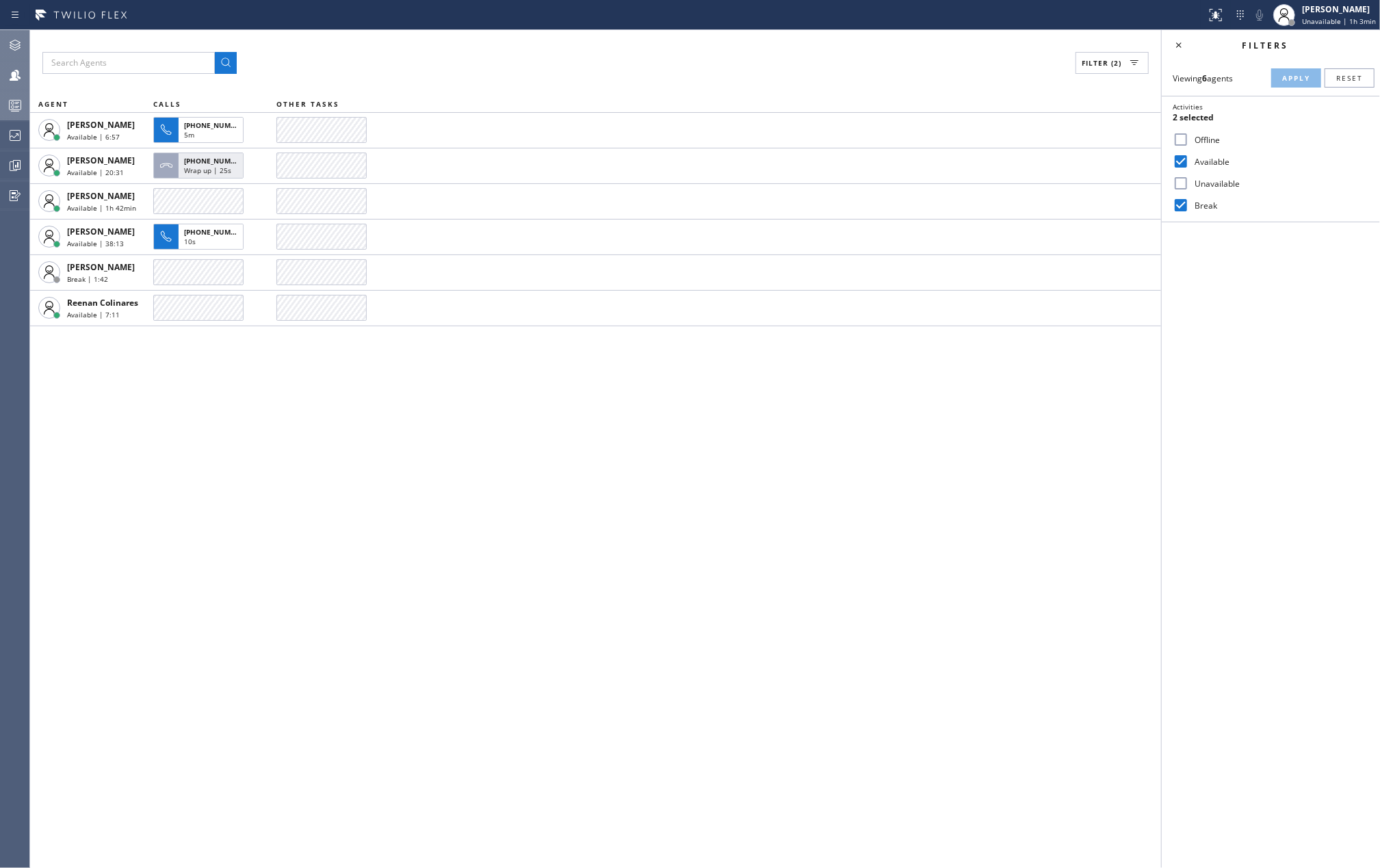
click at [23, 99] on div at bounding box center [15, 105] width 30 height 17
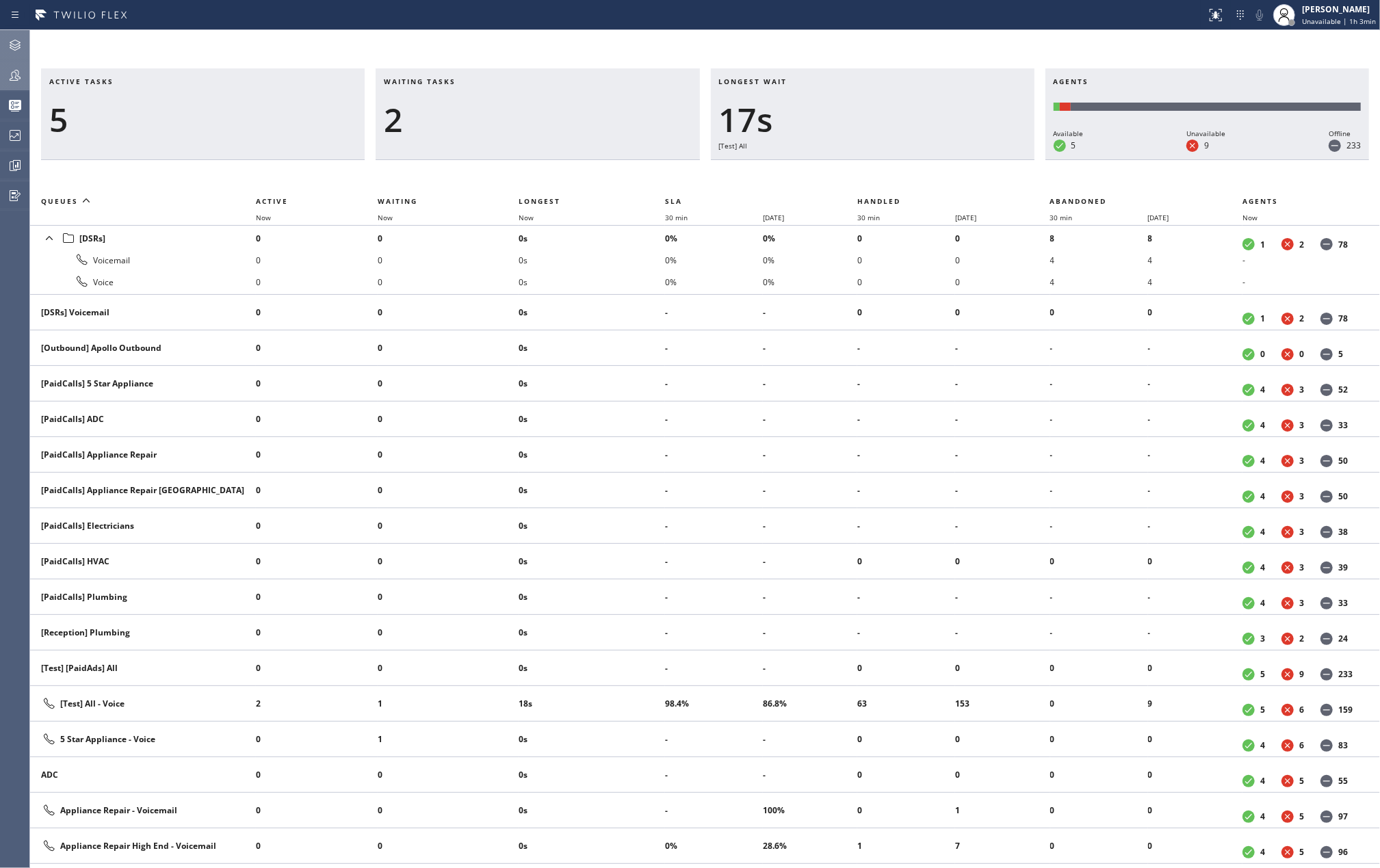
click at [11, 67] on icon at bounding box center [15, 75] width 17 height 17
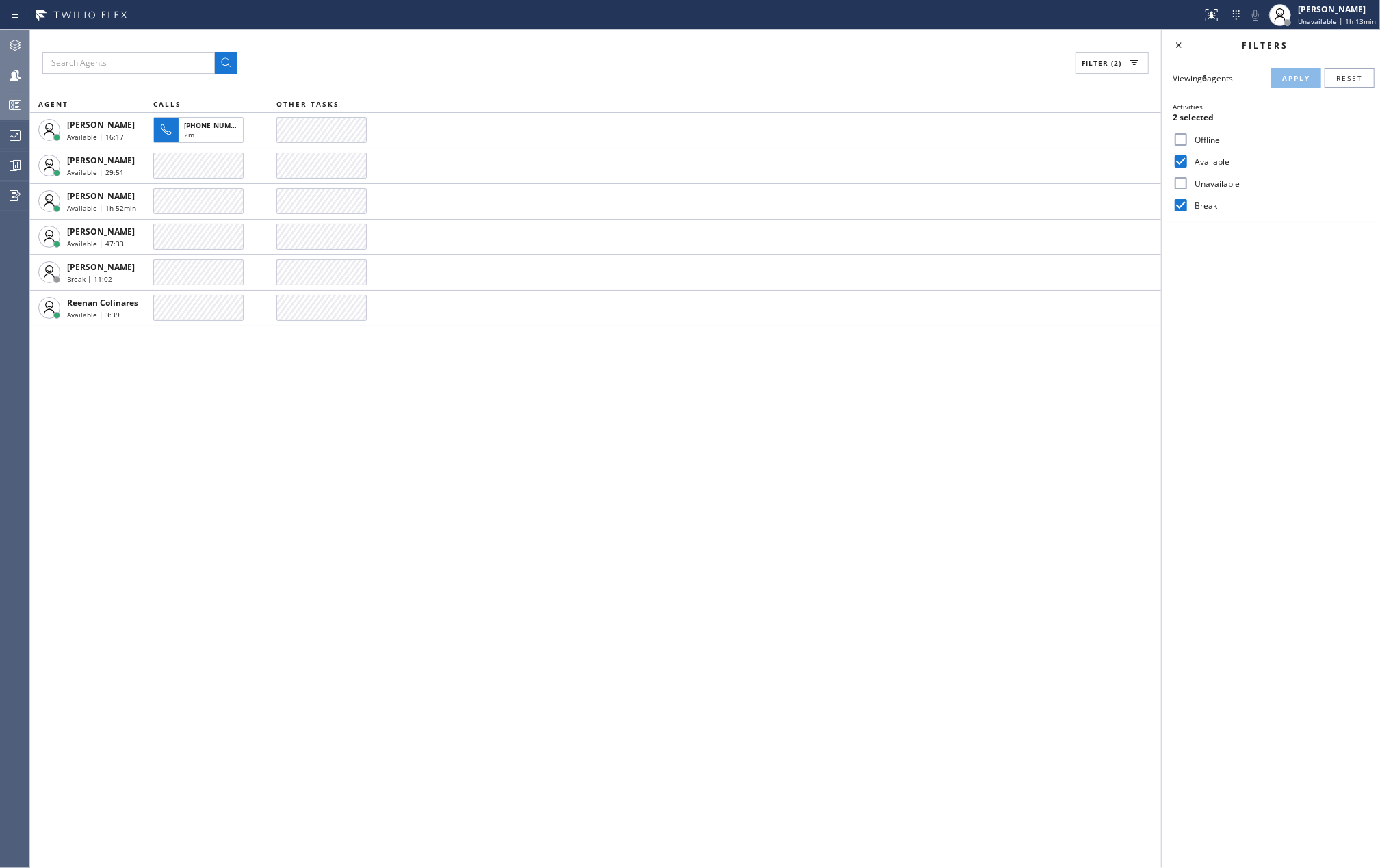
click at [15, 98] on icon at bounding box center [15, 105] width 17 height 17
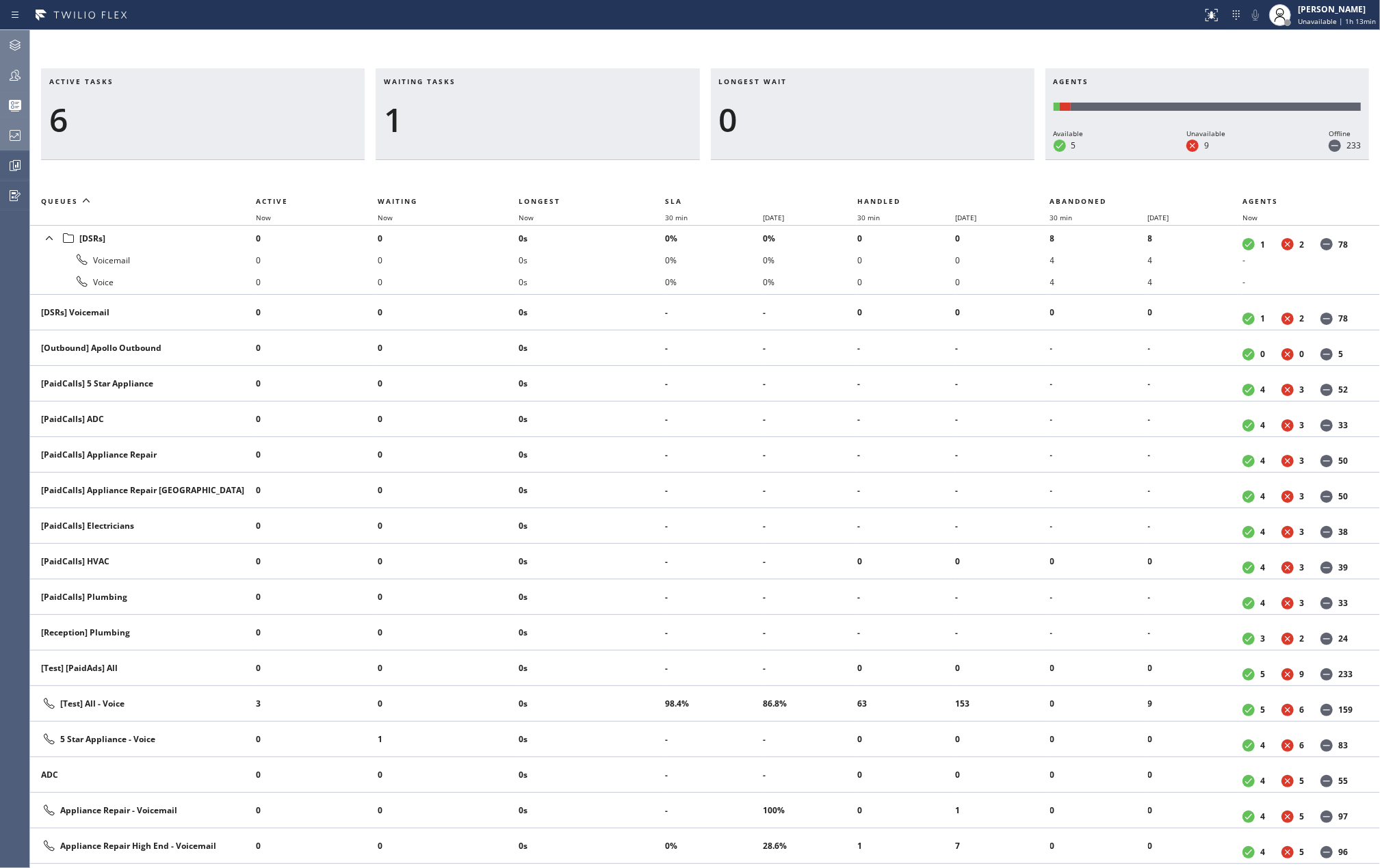
click at [20, 135] on icon at bounding box center [15, 136] width 11 height 11
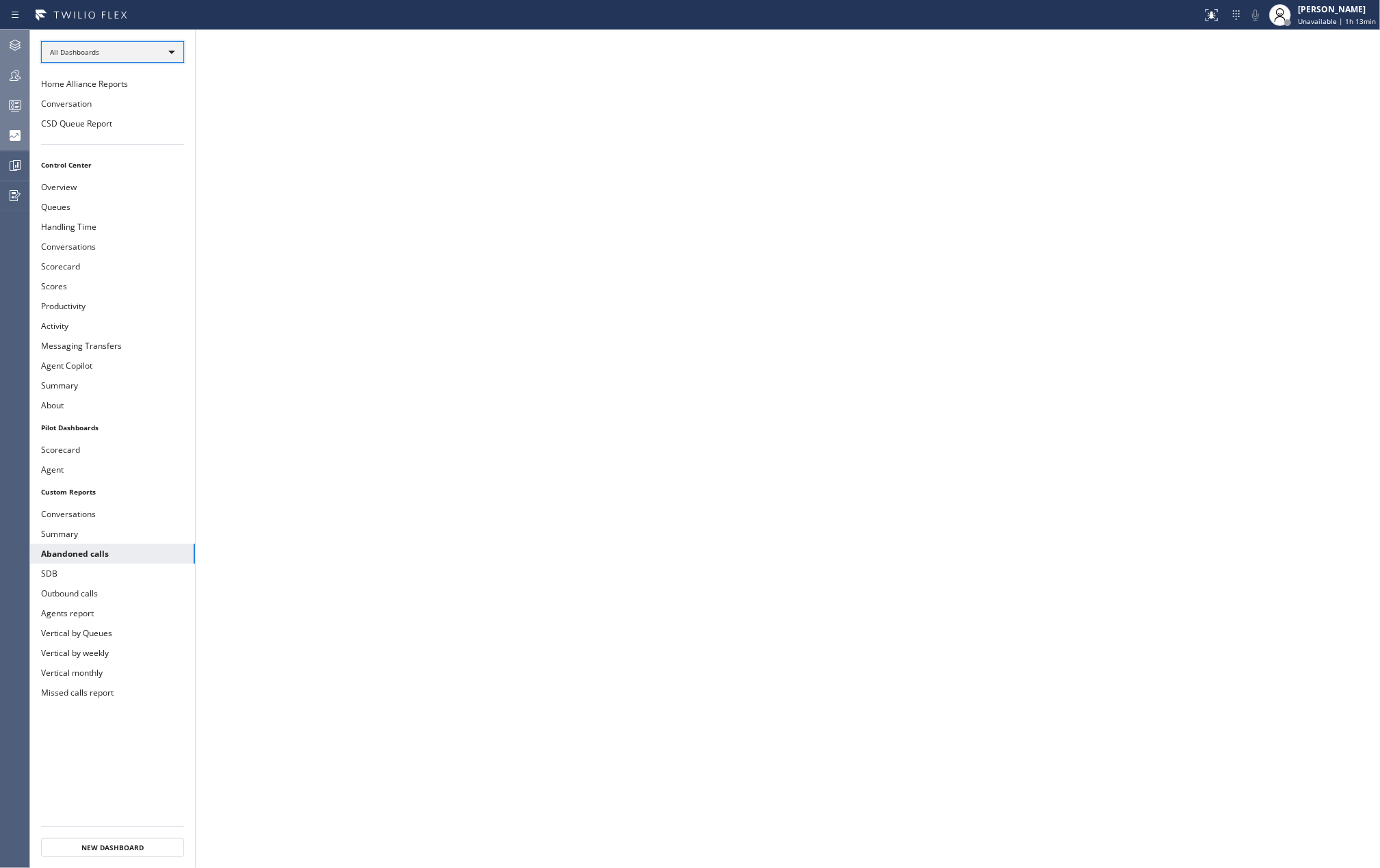
click at [126, 51] on div "All Dashboards" at bounding box center [112, 52] width 143 height 22
click at [89, 141] on li "Custom Reports" at bounding box center [111, 141] width 139 height 17
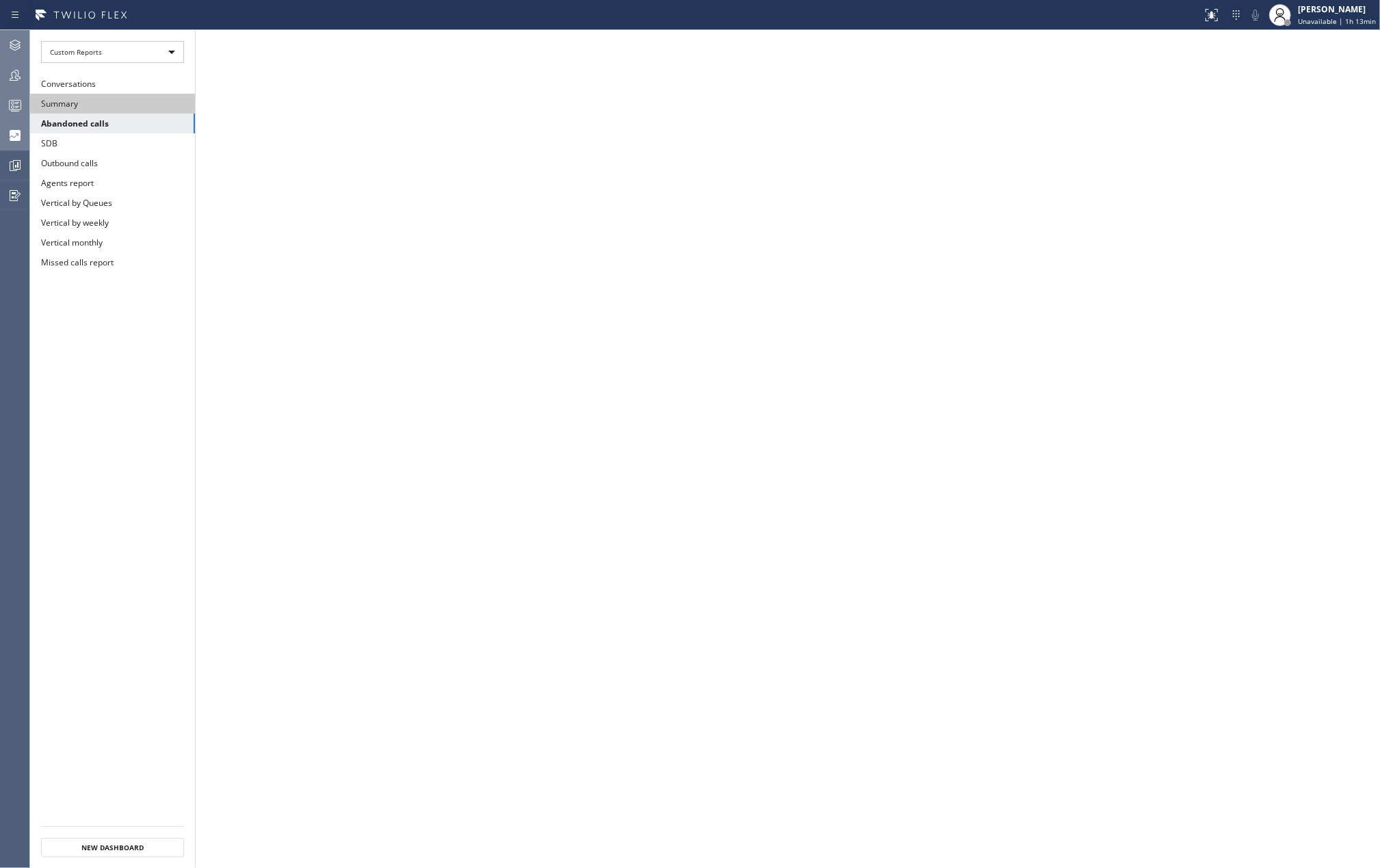
click at [88, 104] on button "Summary" at bounding box center [112, 104] width 165 height 20
click at [20, 75] on icon at bounding box center [15, 75] width 17 height 17
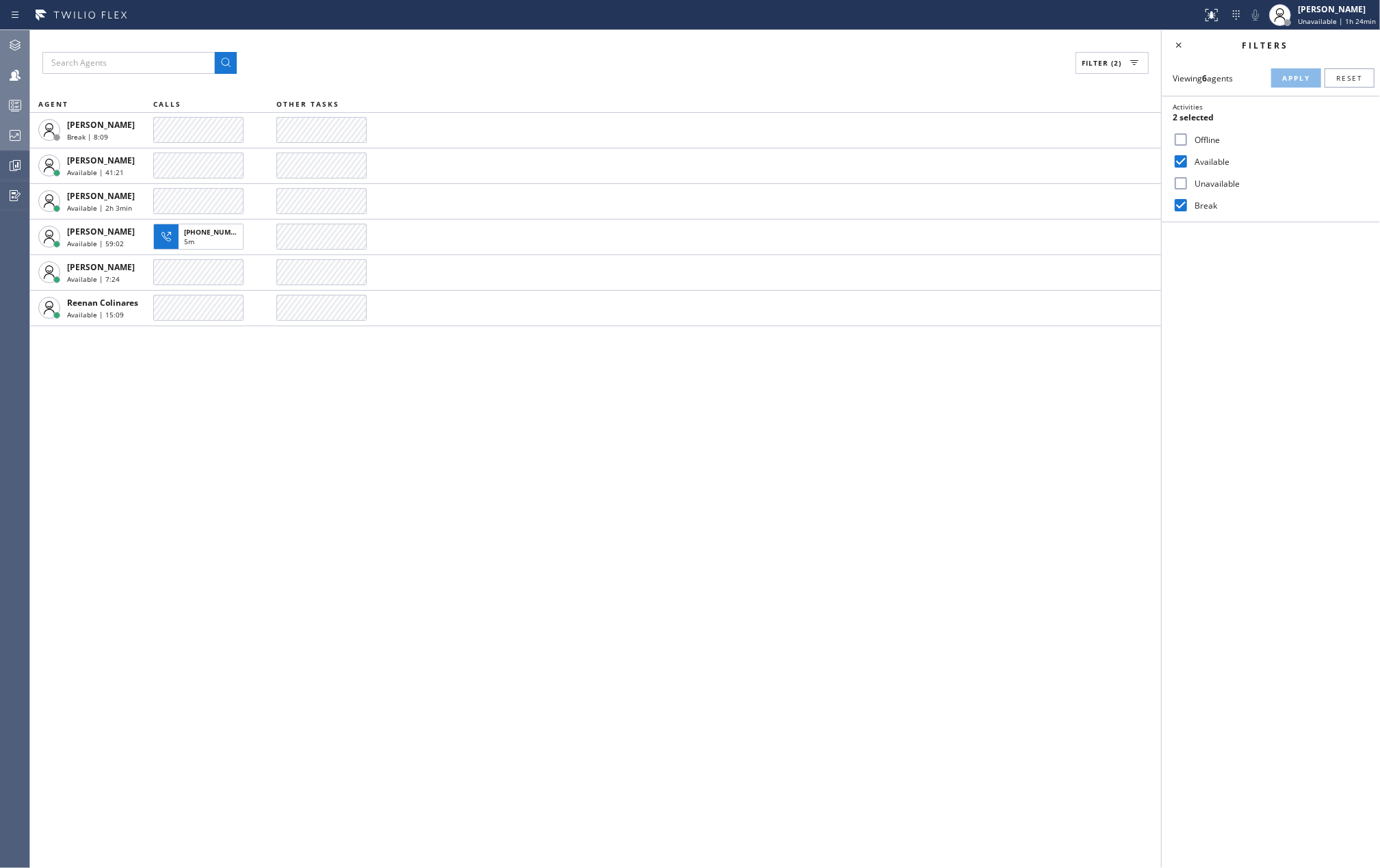
click at [231, 447] on div "Filter (2) AGENT CALLS OTHER TASKS Jenelyn Chiong Break | 8:09 JENIZA ALCAYDE A…" at bounding box center [596, 449] width 1131 height 838
click at [1186, 178] on input "Unavailable" at bounding box center [1181, 183] width 17 height 17
click at [1282, 73] on span "Apply" at bounding box center [1296, 78] width 28 height 10
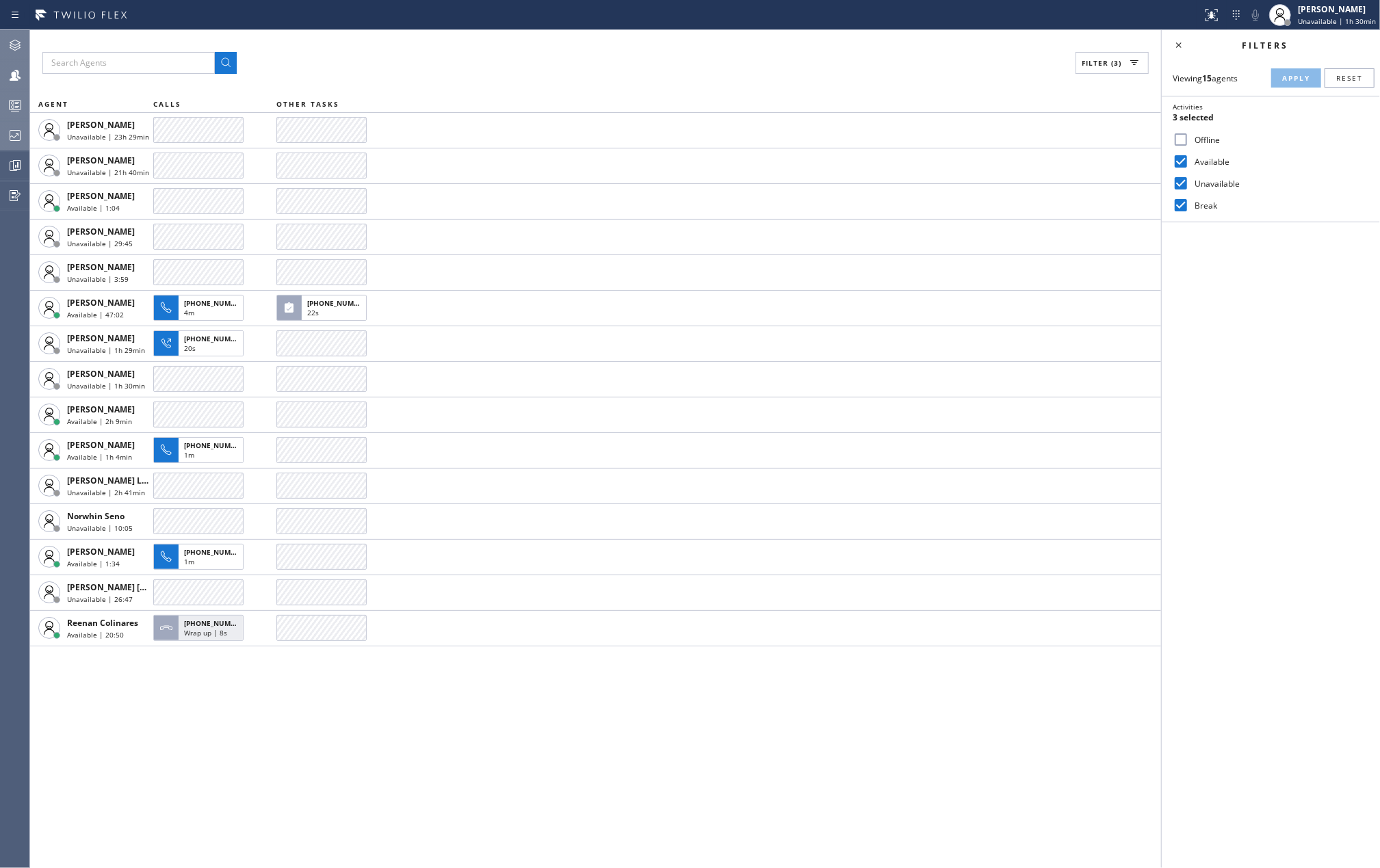
click at [11, 107] on icon at bounding box center [15, 105] width 17 height 17
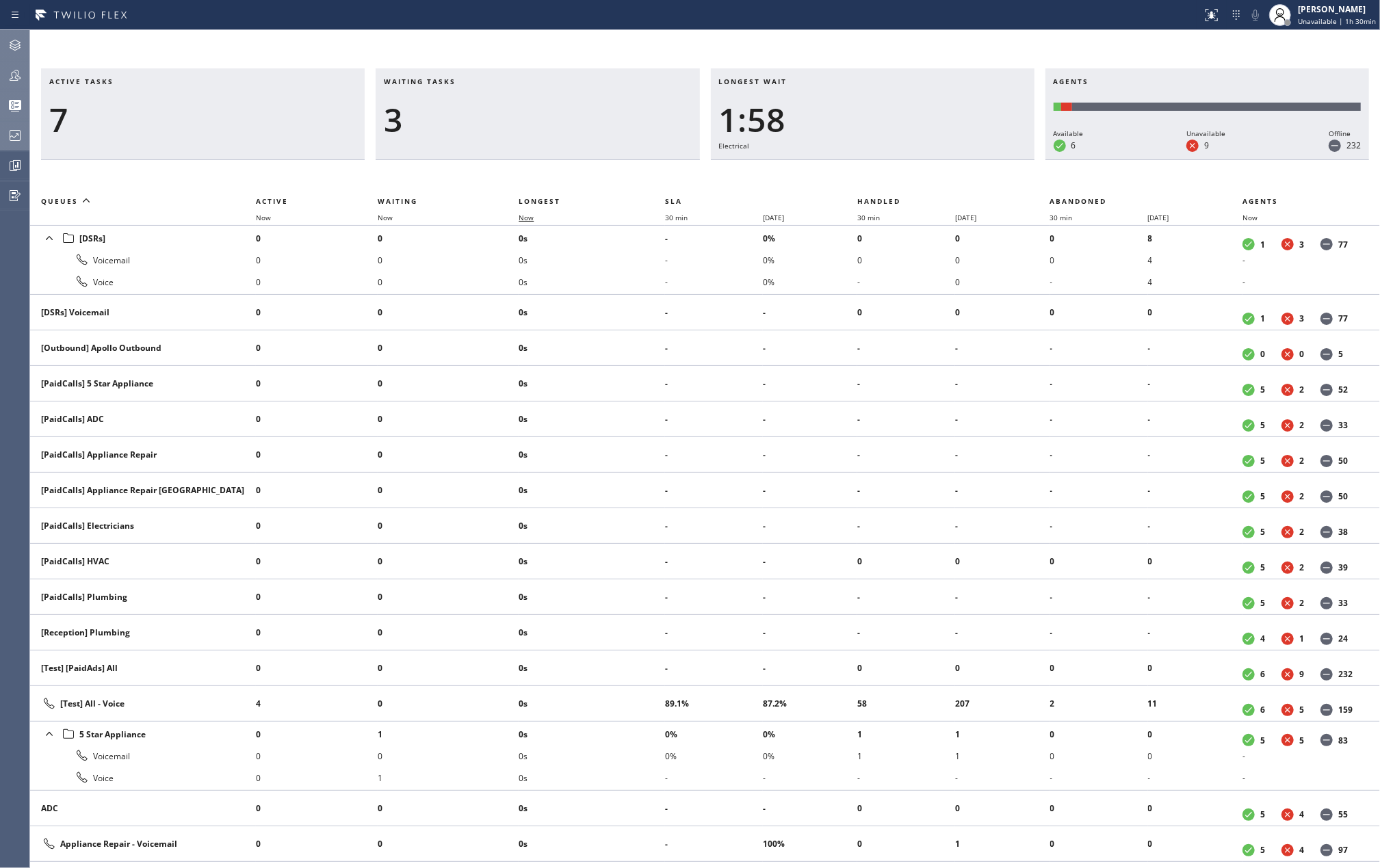
click at [540, 215] on span "Now" at bounding box center [534, 217] width 31 height 10
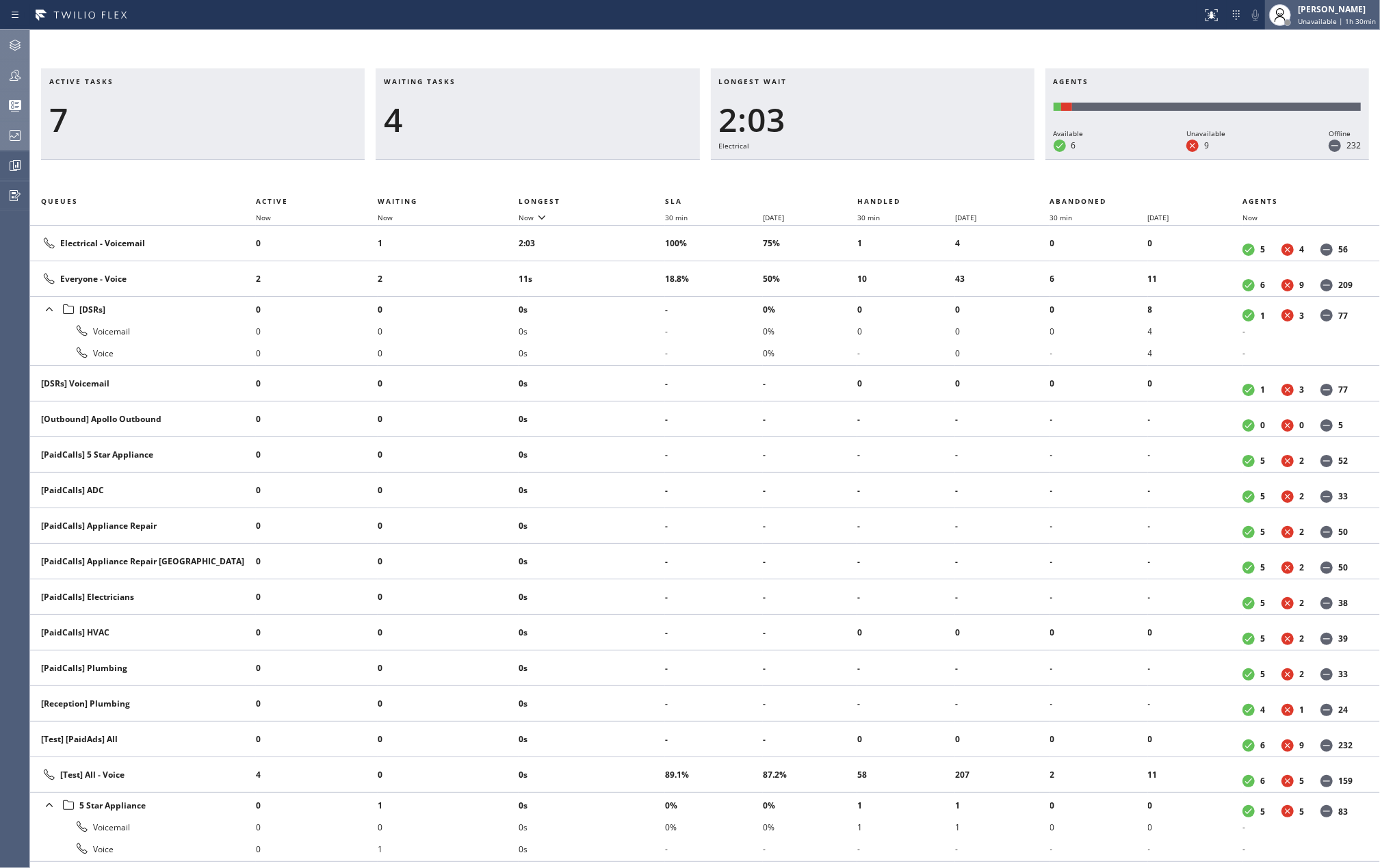
click at [1307, 20] on span "Unavailable | 1h 30min" at bounding box center [1337, 22] width 78 height 10
click at [1289, 75] on button "Available" at bounding box center [1312, 72] width 137 height 18
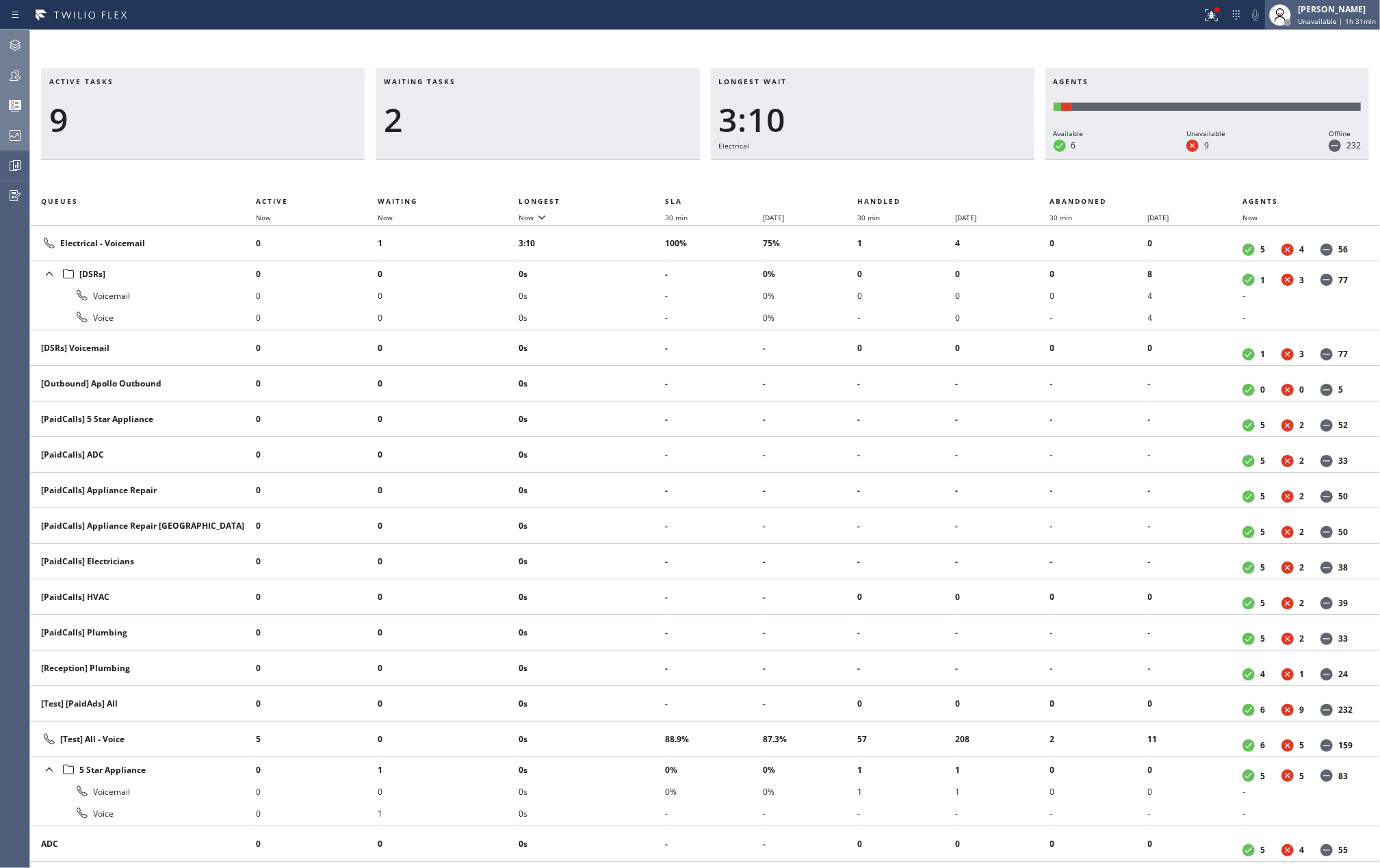
click at [1337, 25] on span "Unavailable | 1h 31min" at bounding box center [1337, 22] width 78 height 10
click at [1315, 69] on button "Available" at bounding box center [1312, 72] width 137 height 18
click at [1230, 20] on icon at bounding box center [1222, 15] width 17 height 17
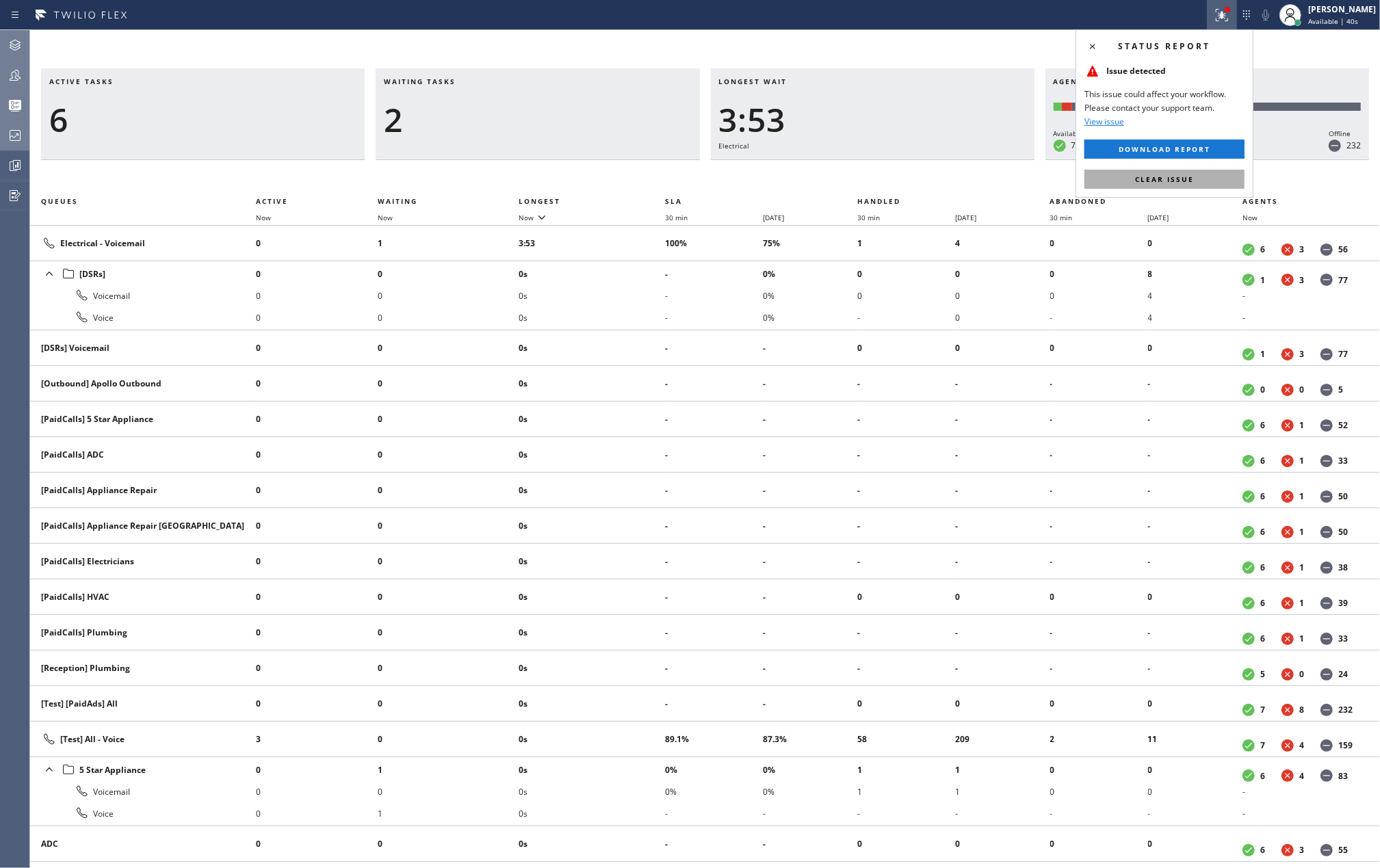
click at [1175, 173] on button "Clear issue" at bounding box center [1165, 180] width 160 height 20
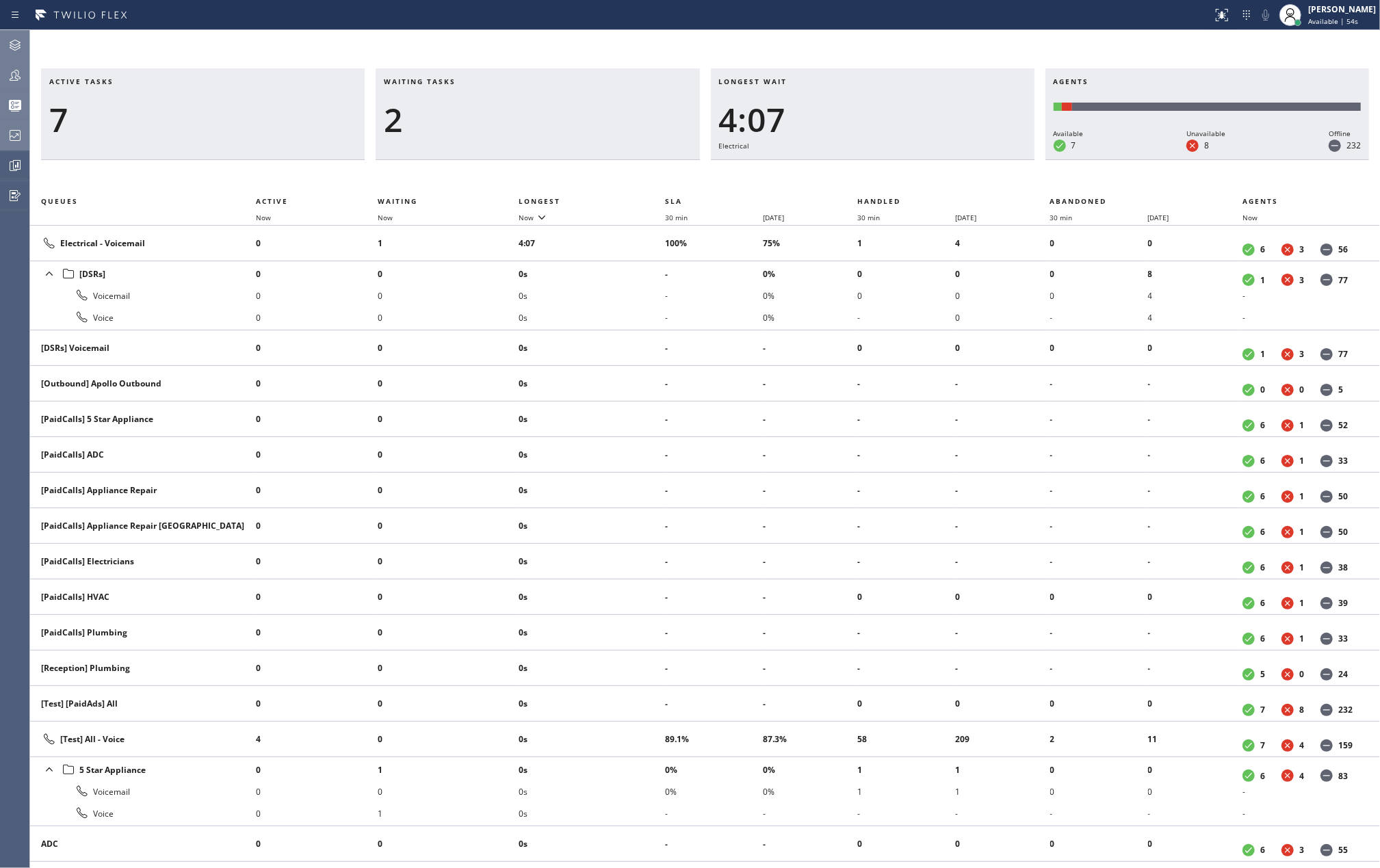
click at [15, 74] on icon at bounding box center [15, 75] width 17 height 17
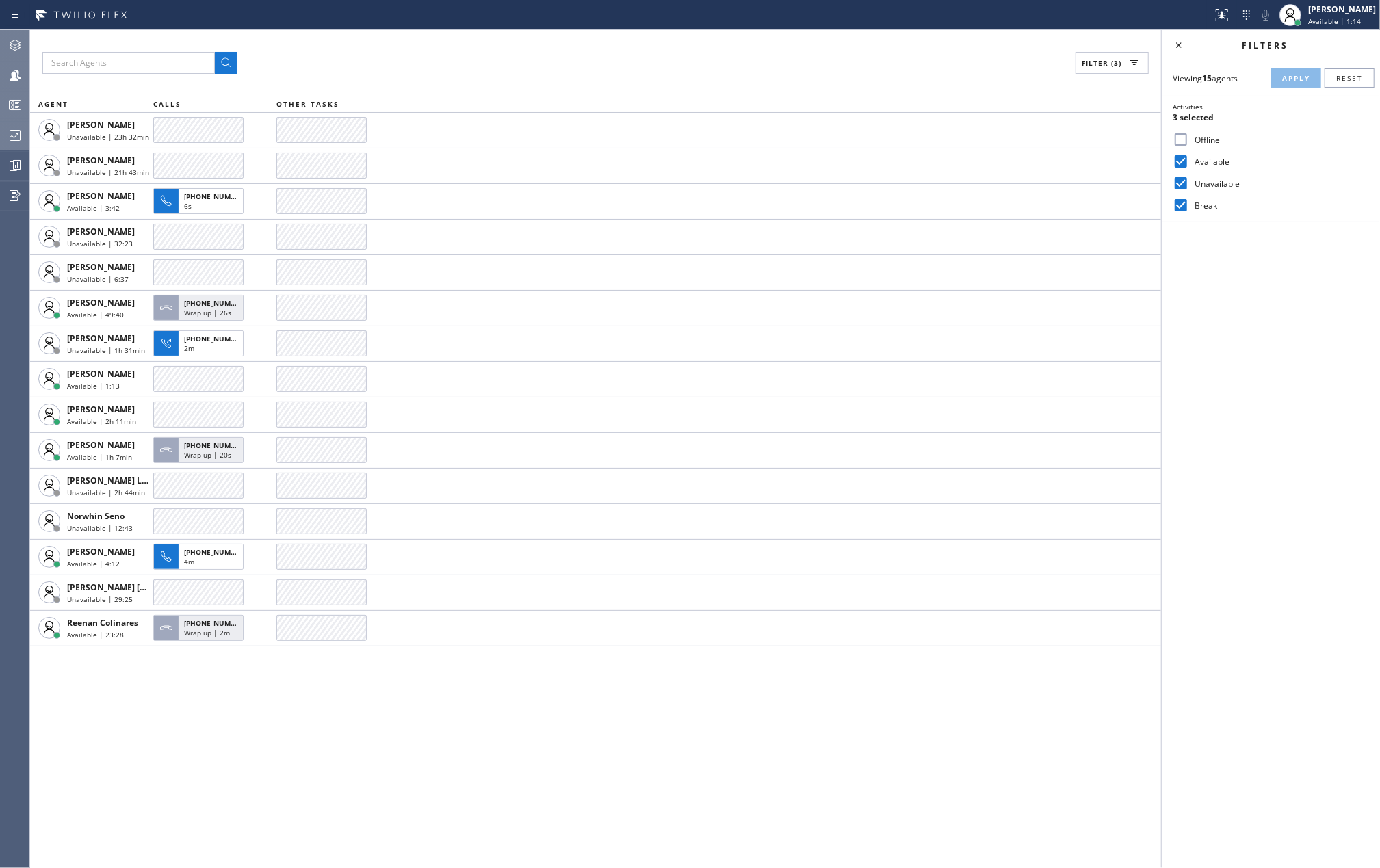
click at [12, 97] on icon at bounding box center [15, 105] width 17 height 17
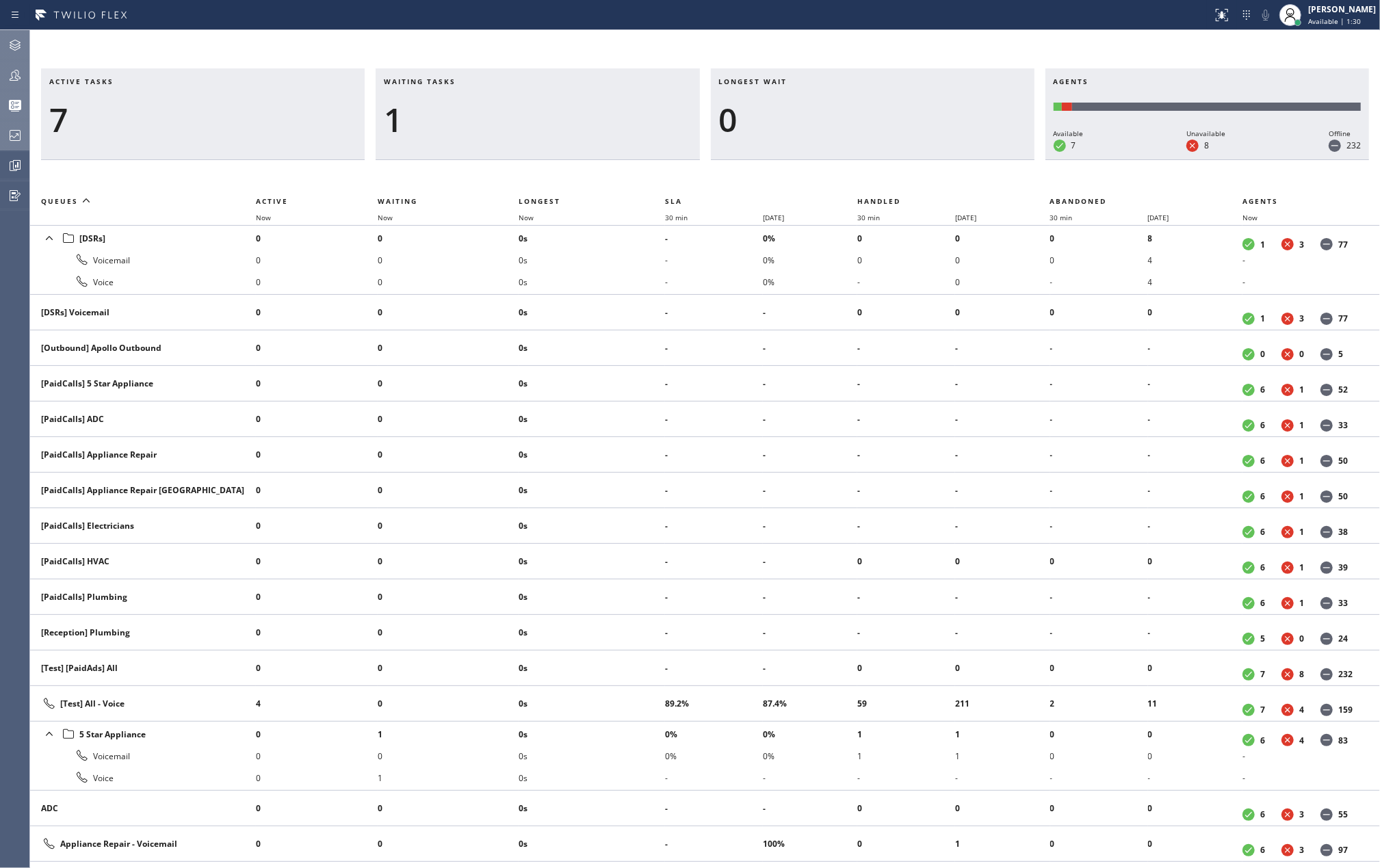
click at [17, 69] on icon at bounding box center [15, 75] width 17 height 17
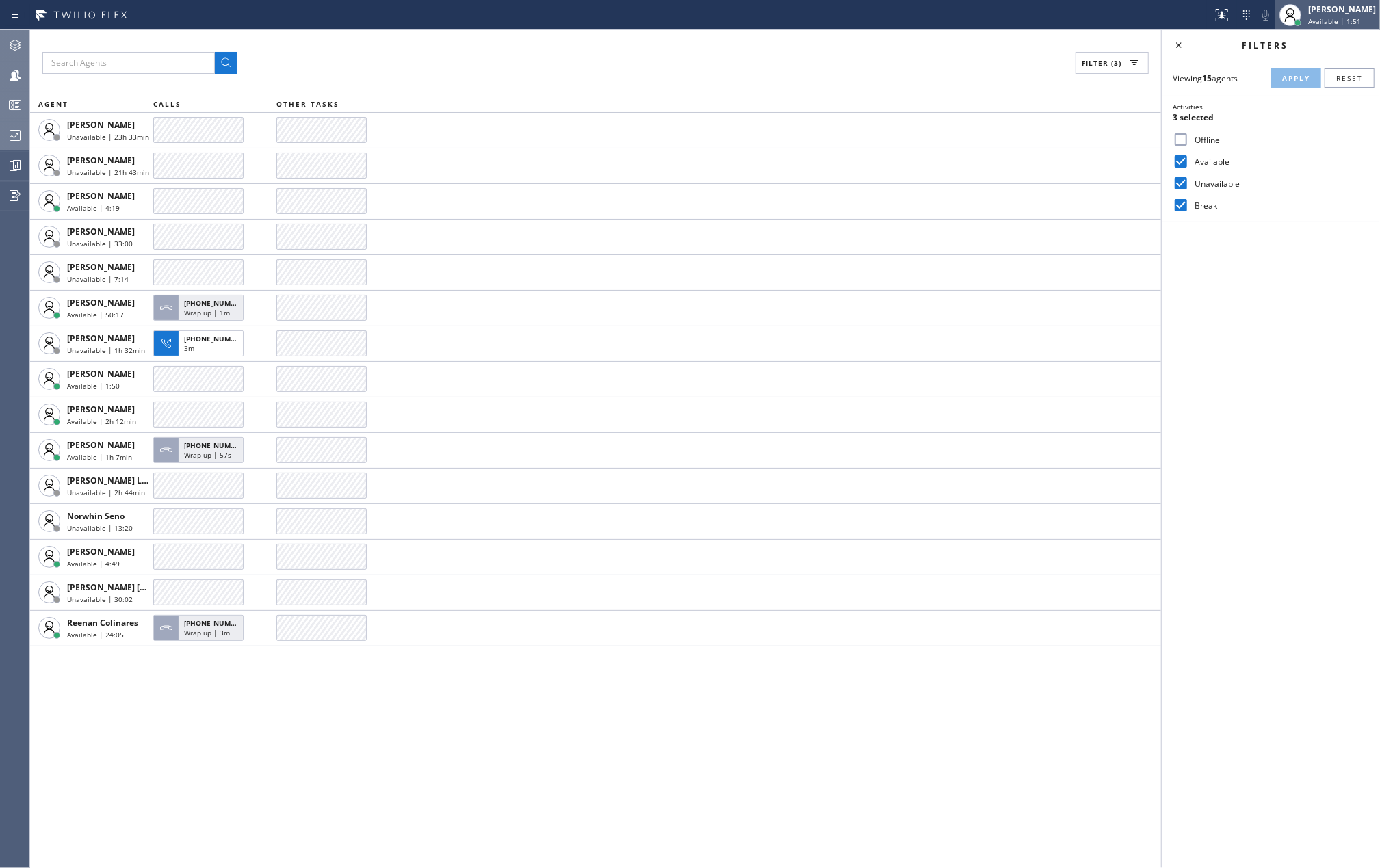
click at [1351, 13] on div "Jovelle Tadle" at bounding box center [1342, 9] width 68 height 12
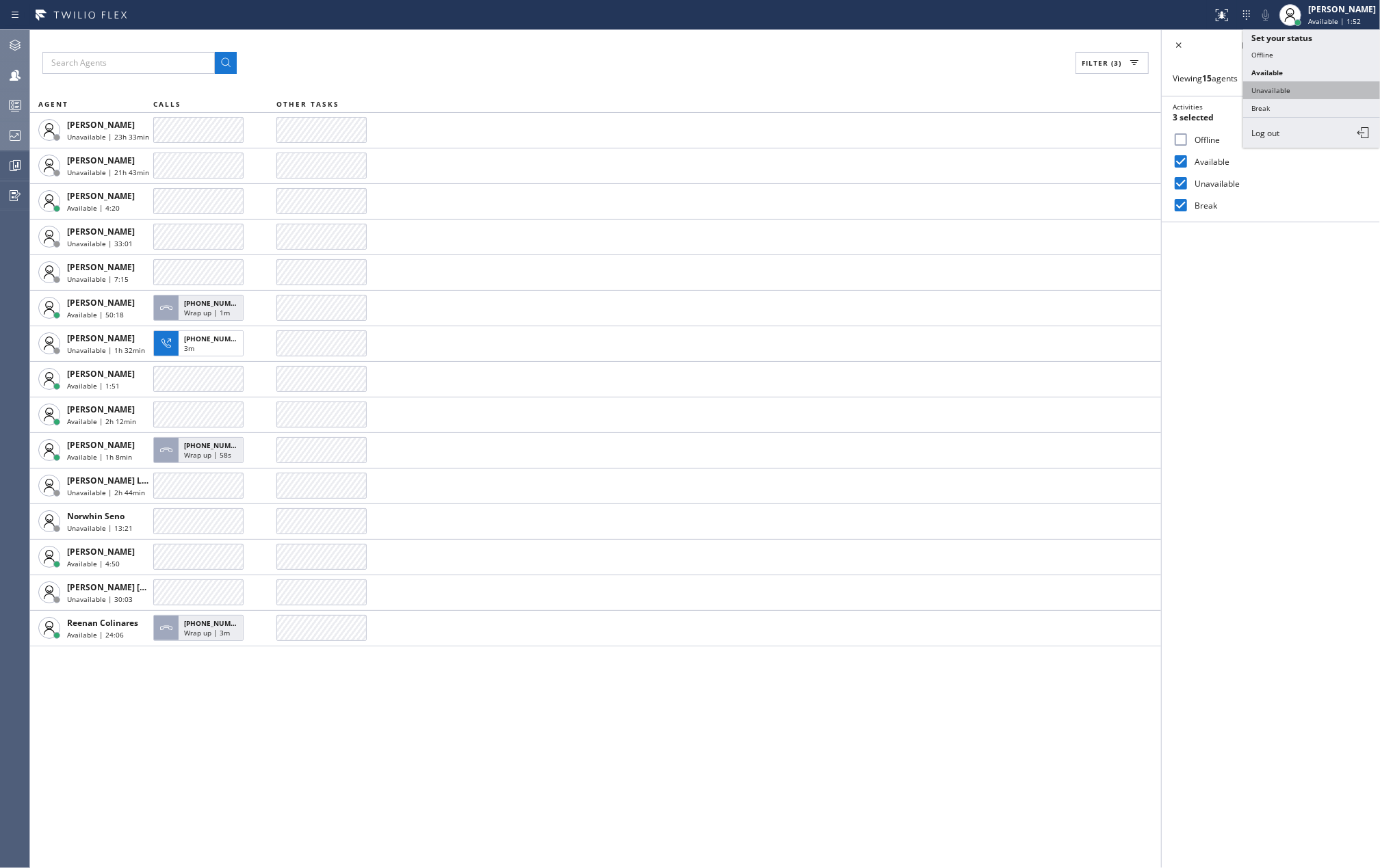
click at [1315, 88] on button "Unavailable" at bounding box center [1312, 91] width 137 height 18
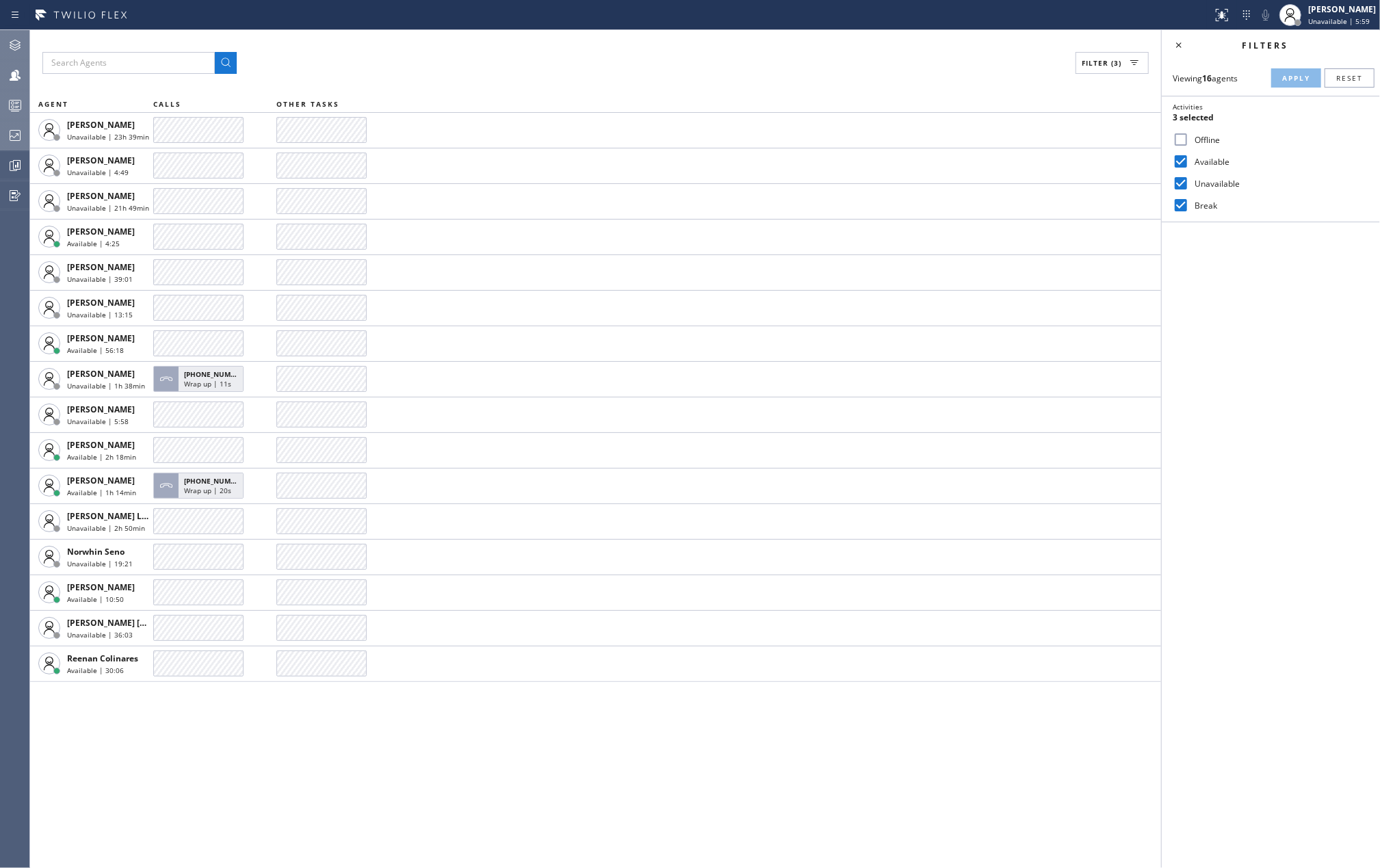
click at [1183, 187] on input "Unavailable" at bounding box center [1181, 183] width 17 height 17
checkbox input "false"
click at [1285, 77] on span "Apply" at bounding box center [1296, 78] width 28 height 10
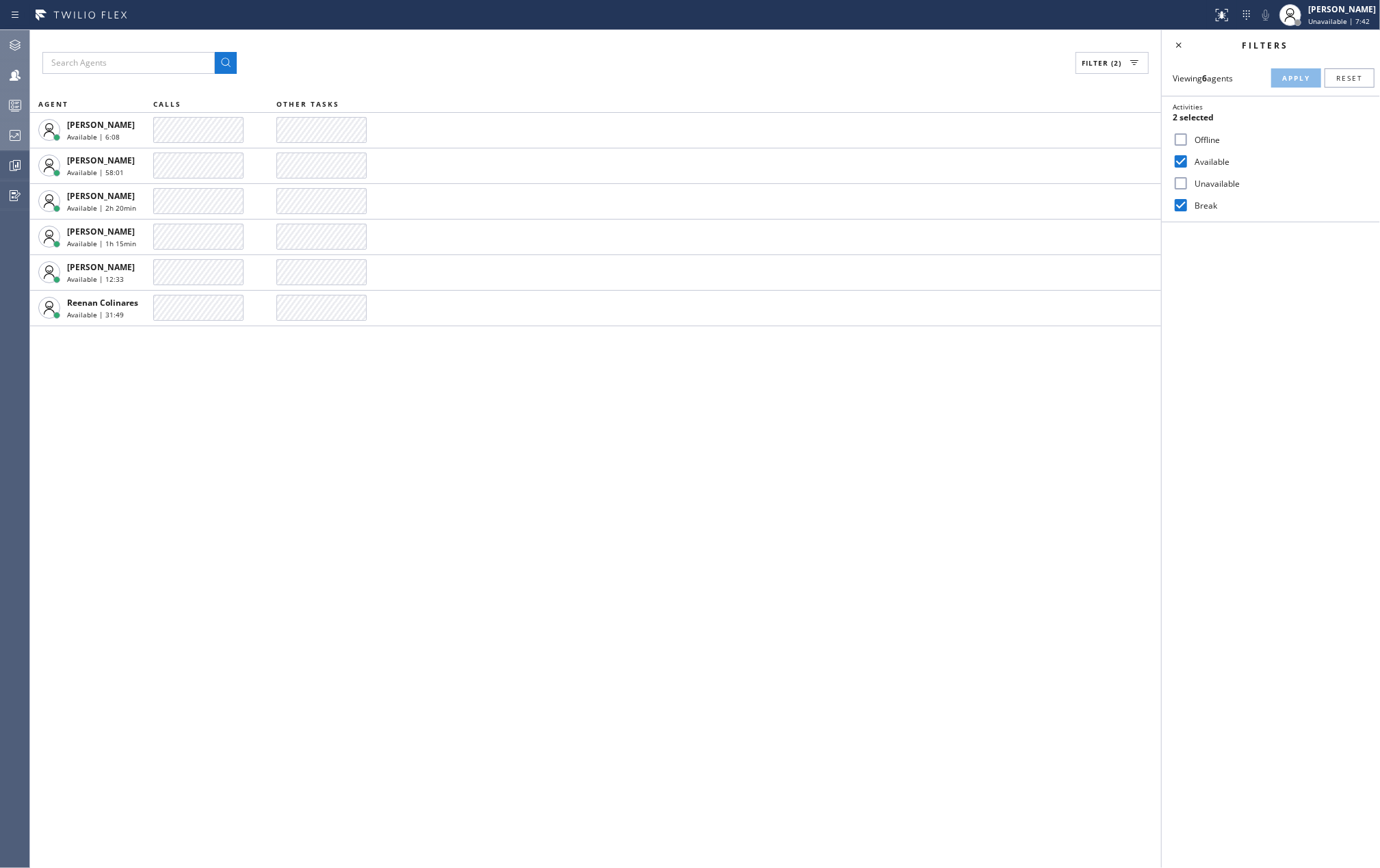
click at [211, 482] on div "Filter (2) AGENT CALLS OTHER TASKS Esmael Jarina Available | 6:08 JENIZA ALCAYD…" at bounding box center [596, 449] width 1131 height 838
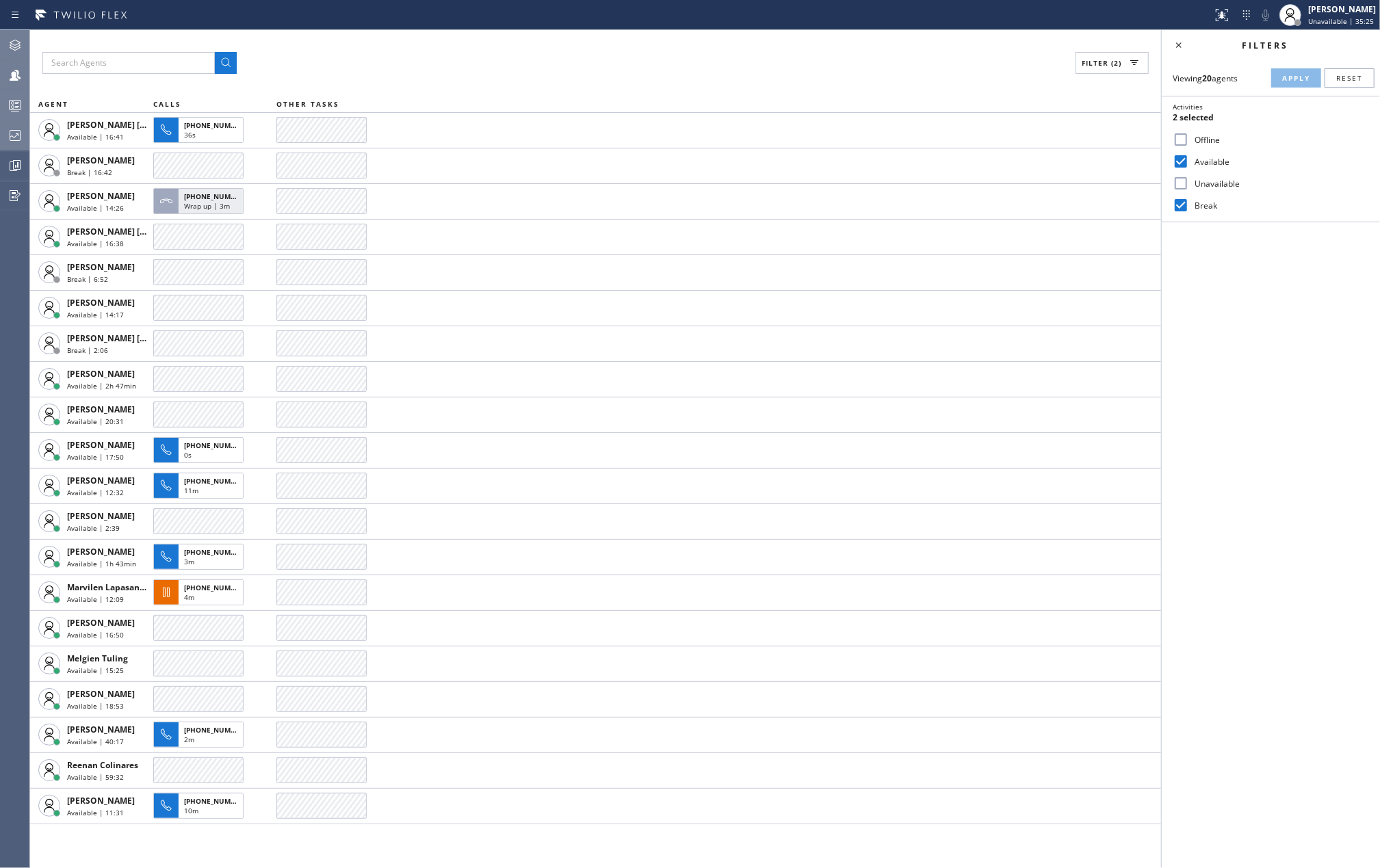
click at [316, 65] on div "Filter (2)" at bounding box center [596, 63] width 1106 height 22
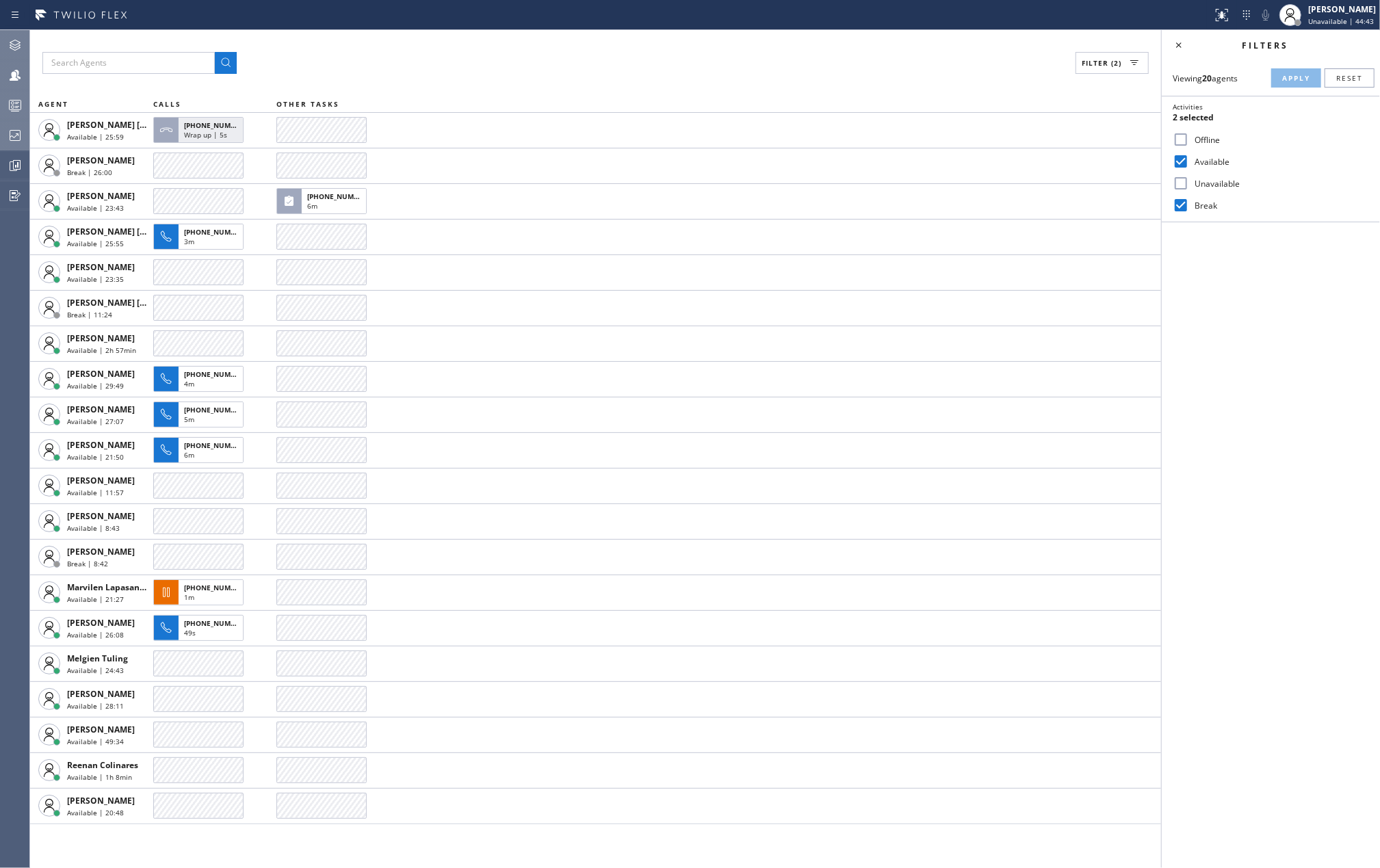
click at [579, 107] on th "OTHER TASKS" at bounding box center [719, 104] width 885 height 17
click at [1260, 368] on div "Filters Viewing 20 agents Apply Reset Activities 2 selected Offline Available U…" at bounding box center [1271, 449] width 218 height 838
click at [341, 53] on div "Filter (2)" at bounding box center [596, 63] width 1106 height 22
click at [24, 137] on div at bounding box center [15, 136] width 30 height 17
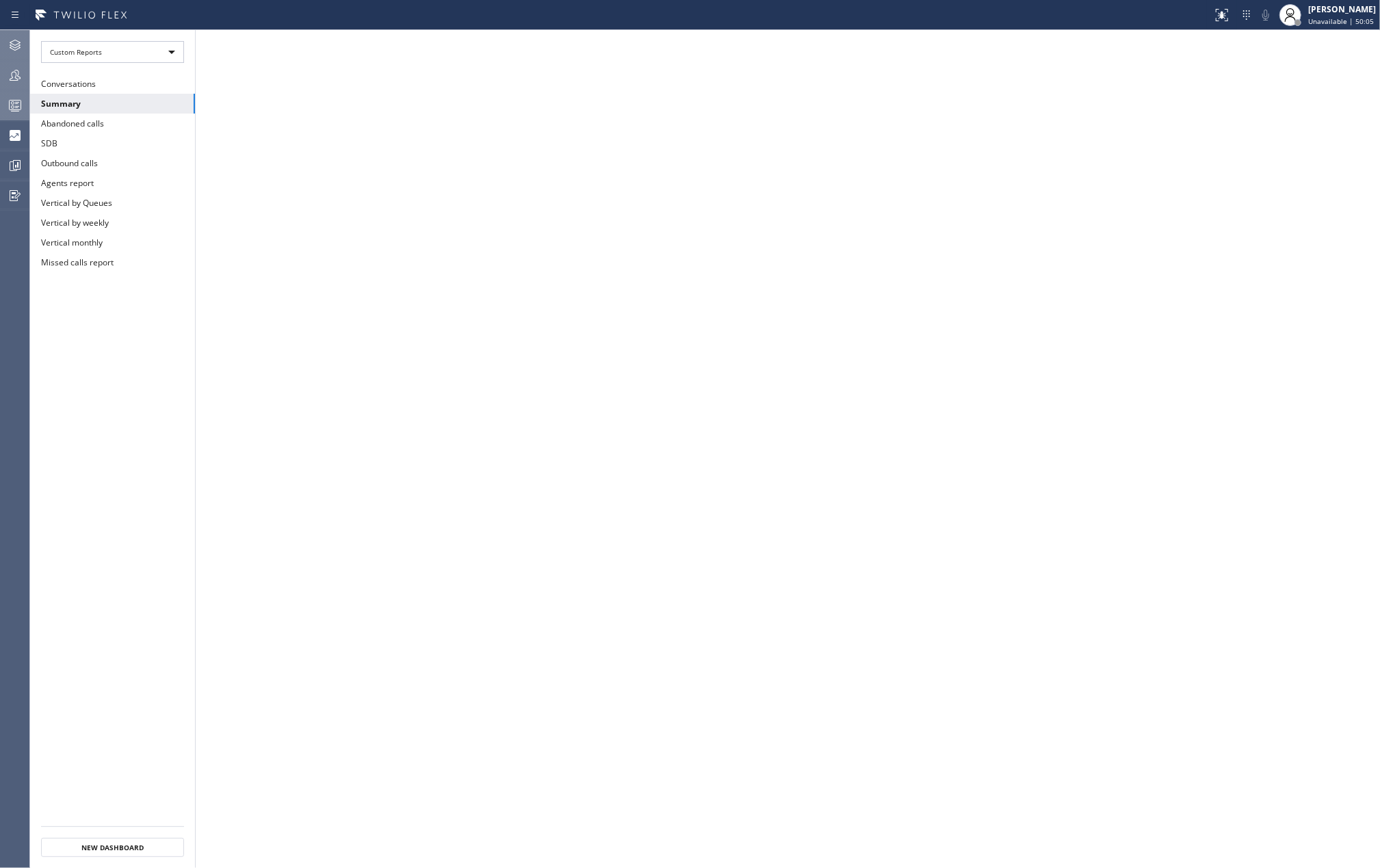
click at [22, 101] on icon at bounding box center [15, 105] width 17 height 17
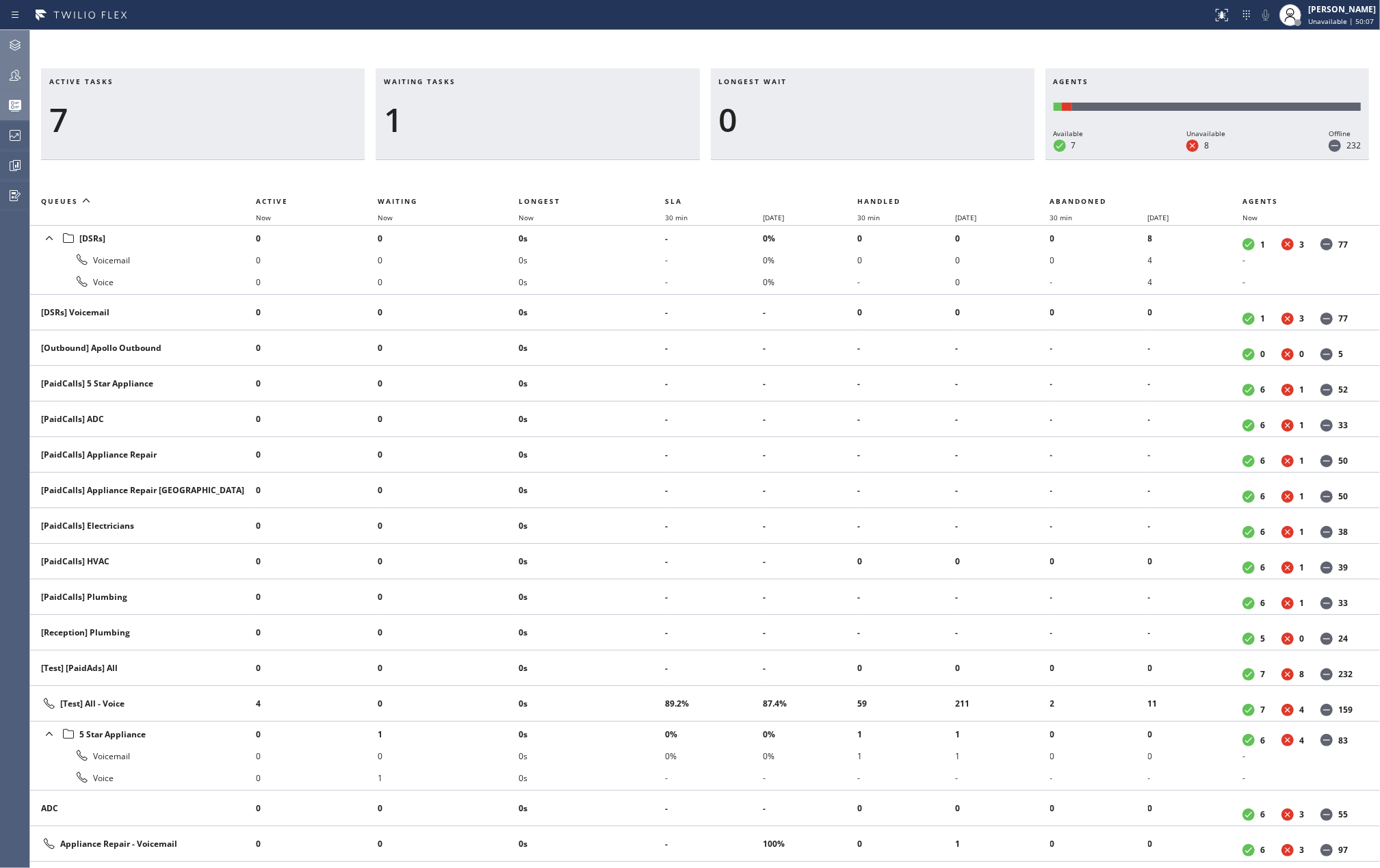
click at [14, 70] on icon at bounding box center [15, 75] width 17 height 17
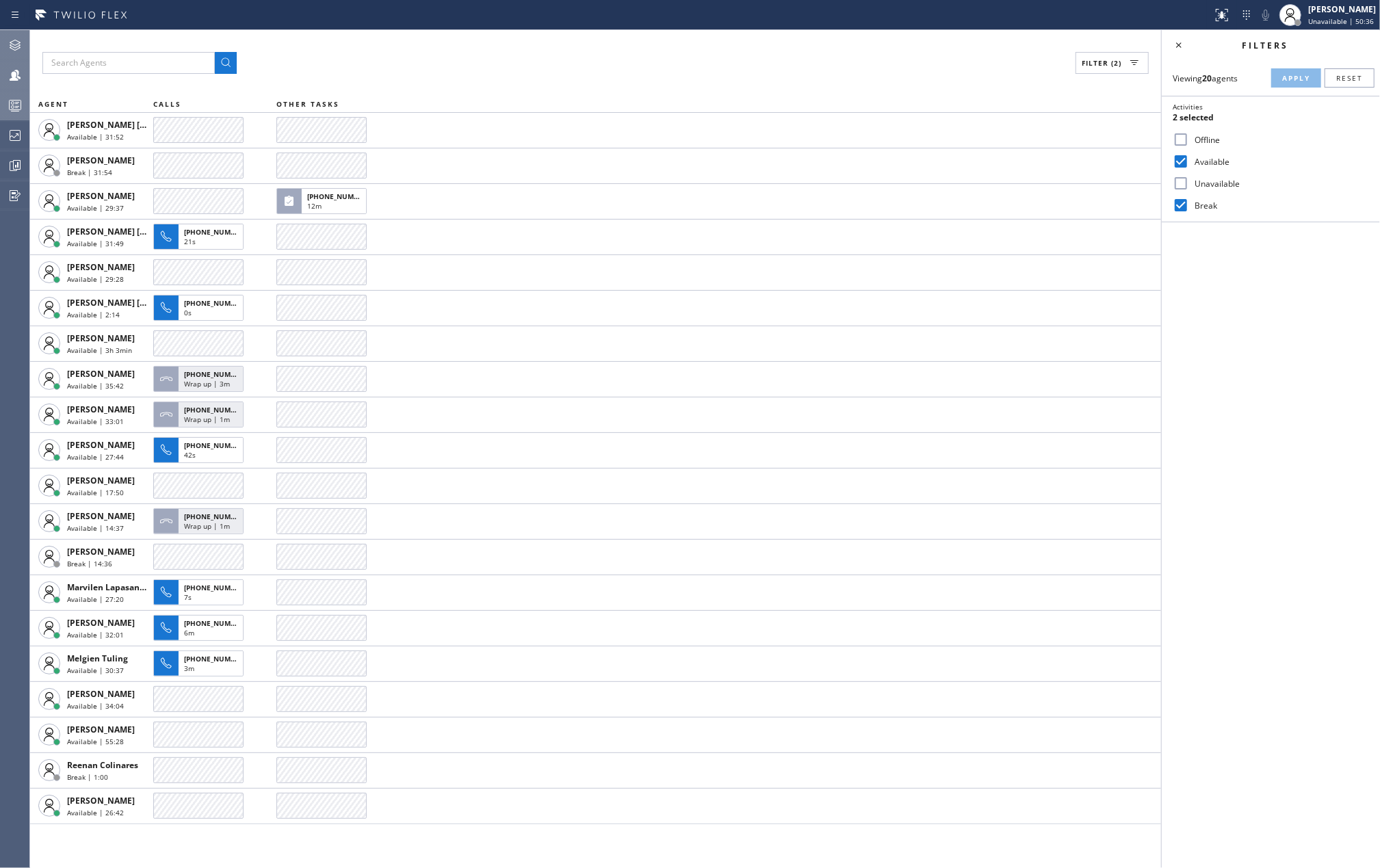
click at [461, 78] on div "Filter (2) AGENT CALLS OTHER TASKS Edel John Suson Available | 31:52 Esmael Jar…" at bounding box center [596, 449] width 1131 height 838
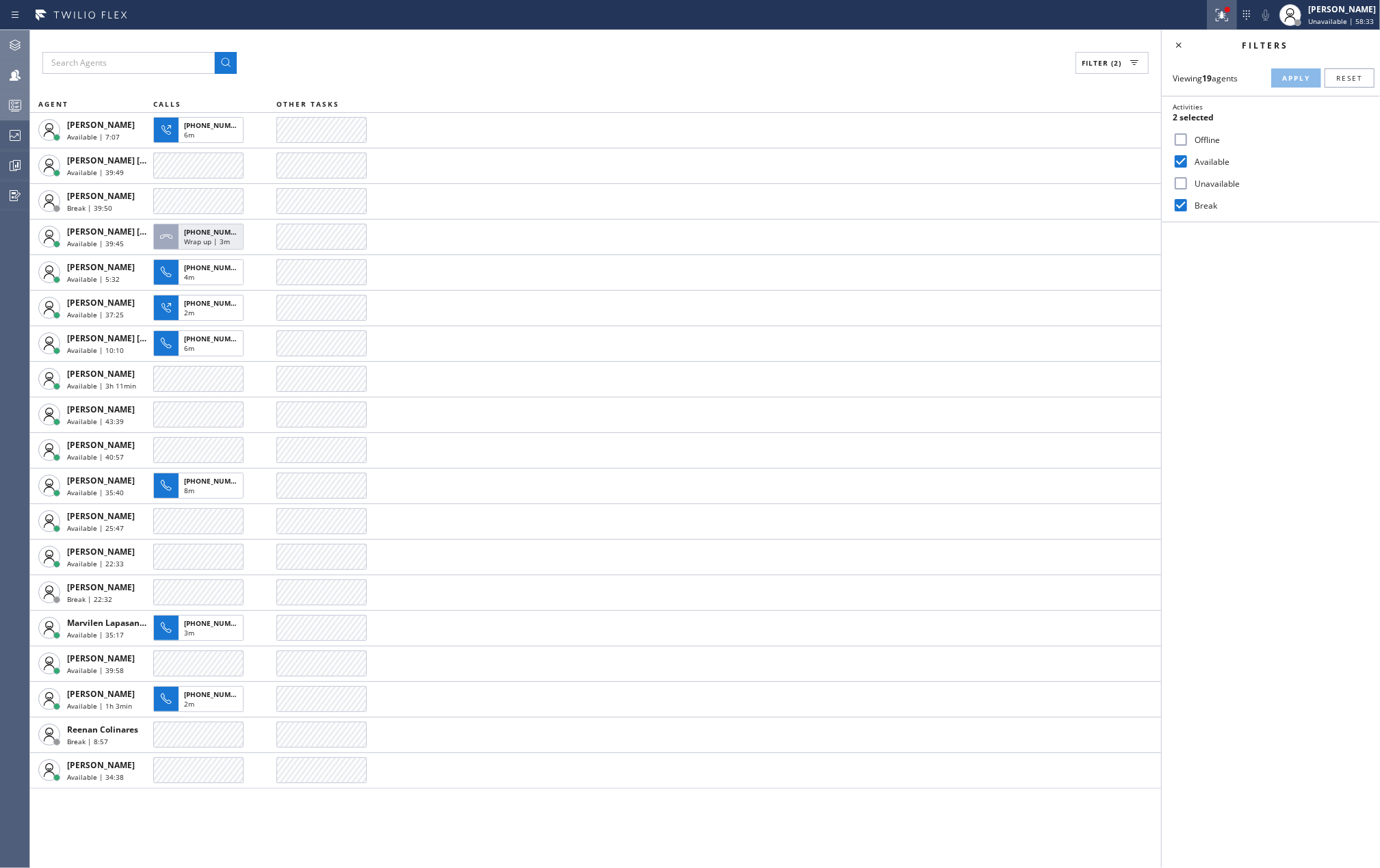
click at [1230, 14] on icon at bounding box center [1222, 15] width 17 height 17
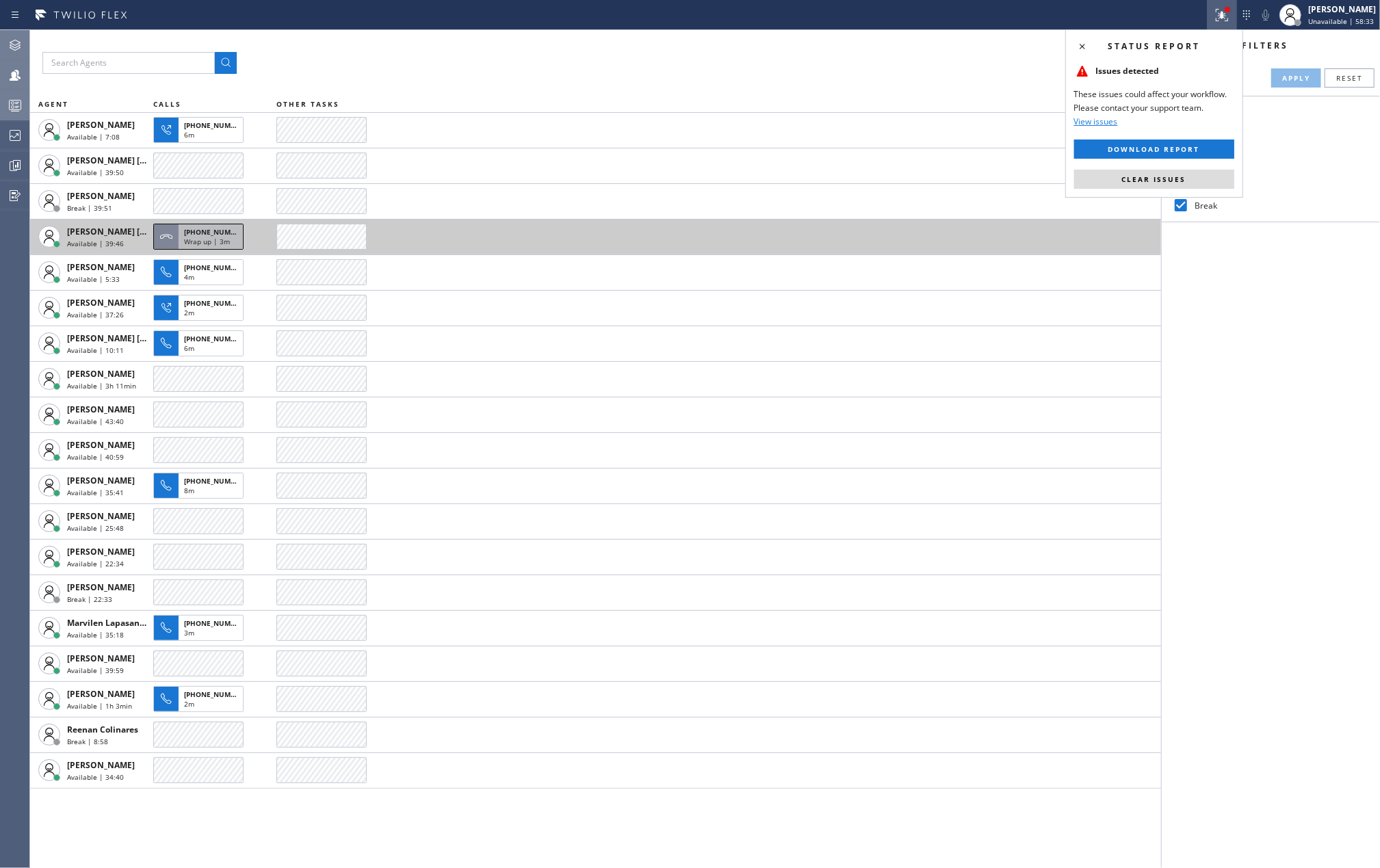
click at [1193, 178] on button "Clear issues" at bounding box center [1154, 180] width 160 height 20
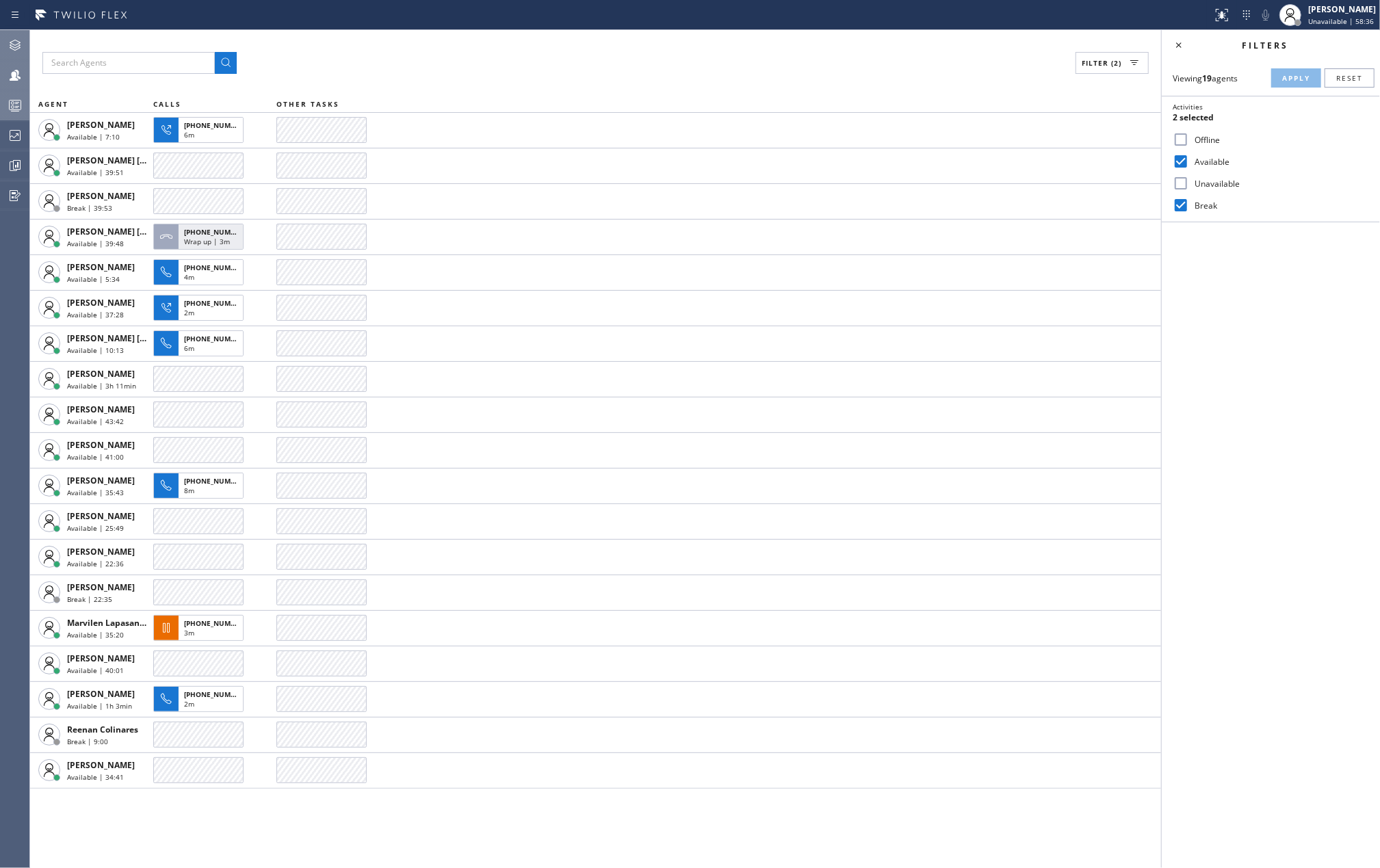
click at [6, 102] on div at bounding box center [15, 105] width 30 height 17
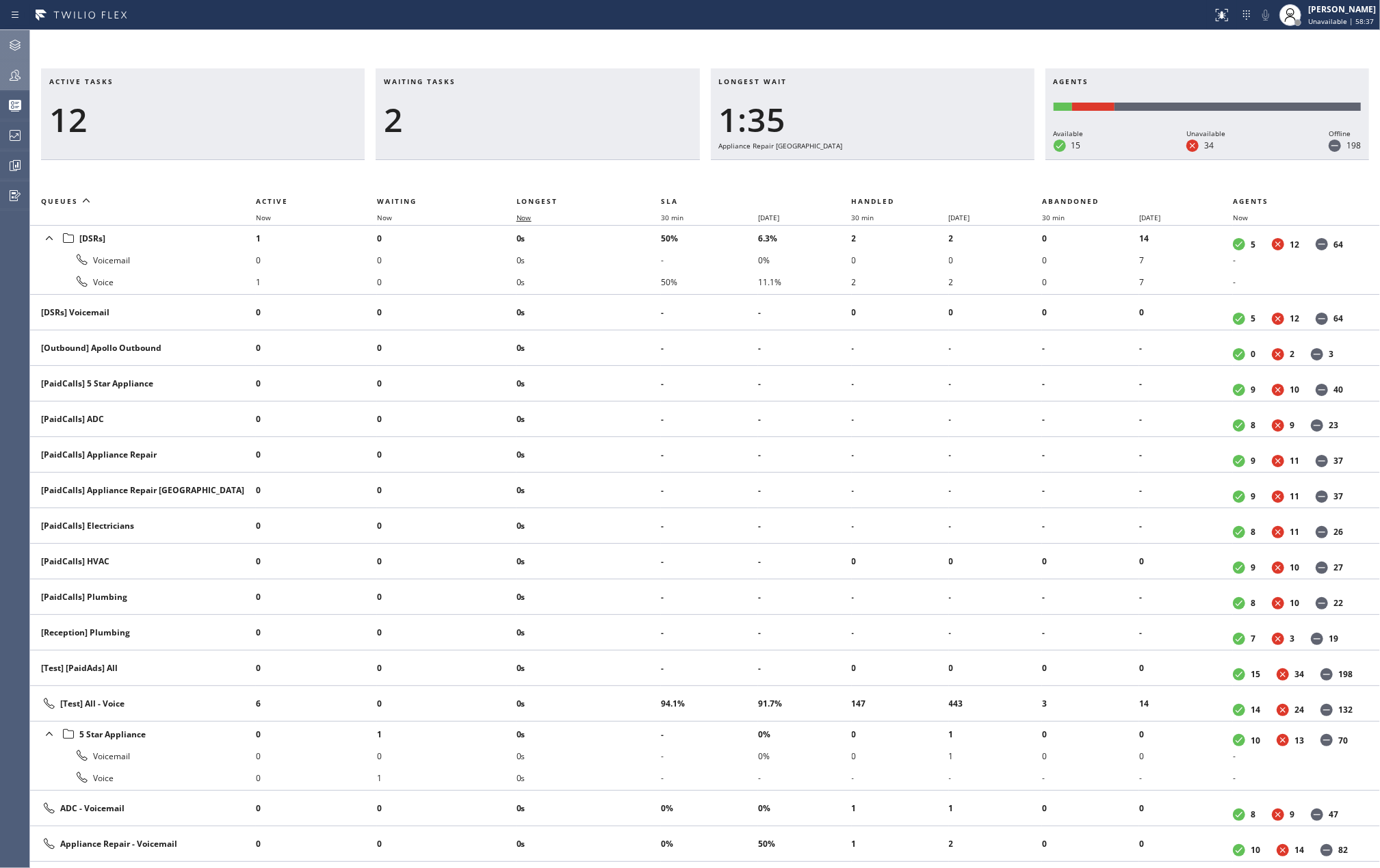
click at [524, 212] on span "Now" at bounding box center [525, 217] width 15 height 10
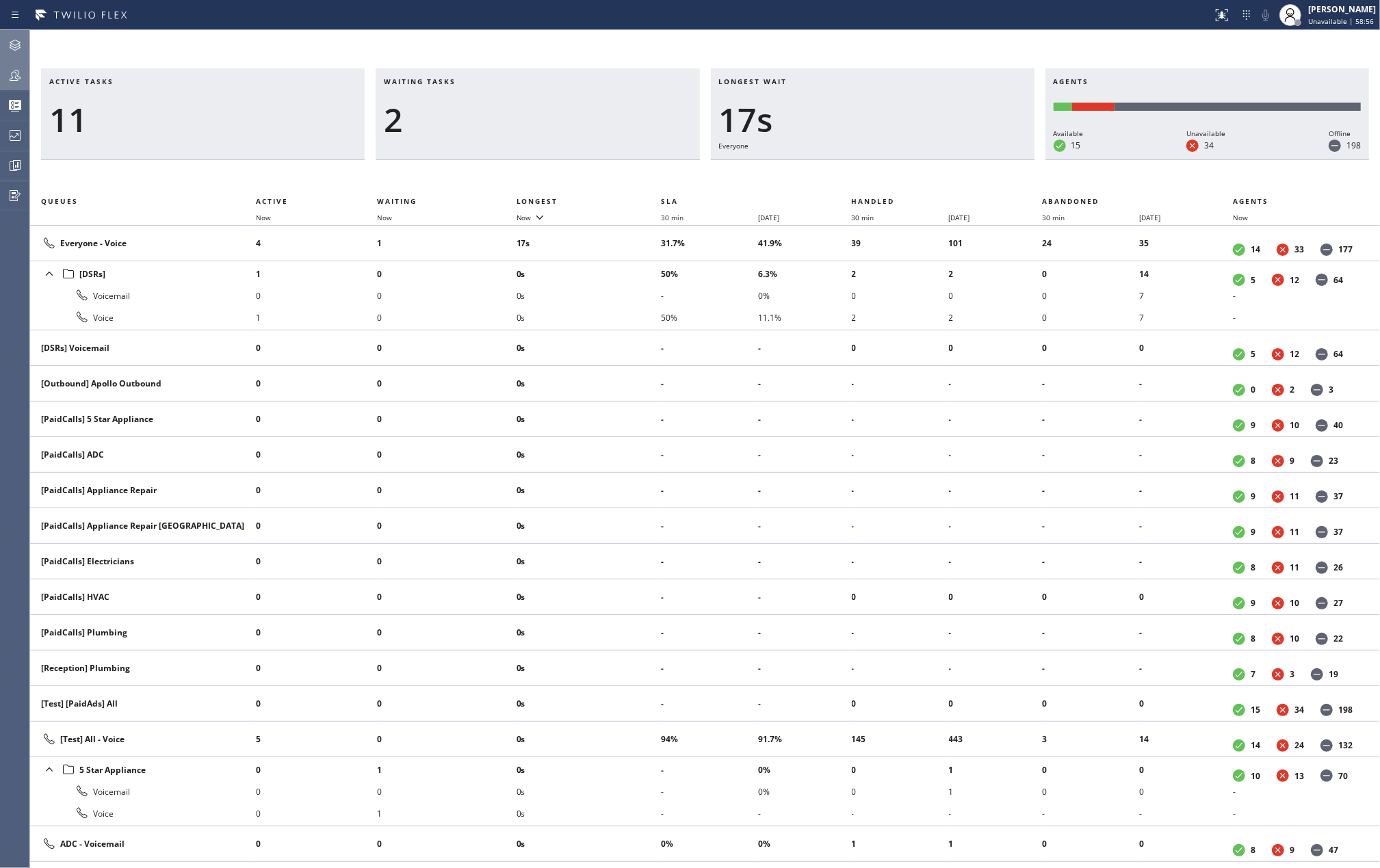
click at [15, 64] on div at bounding box center [15, 75] width 30 height 27
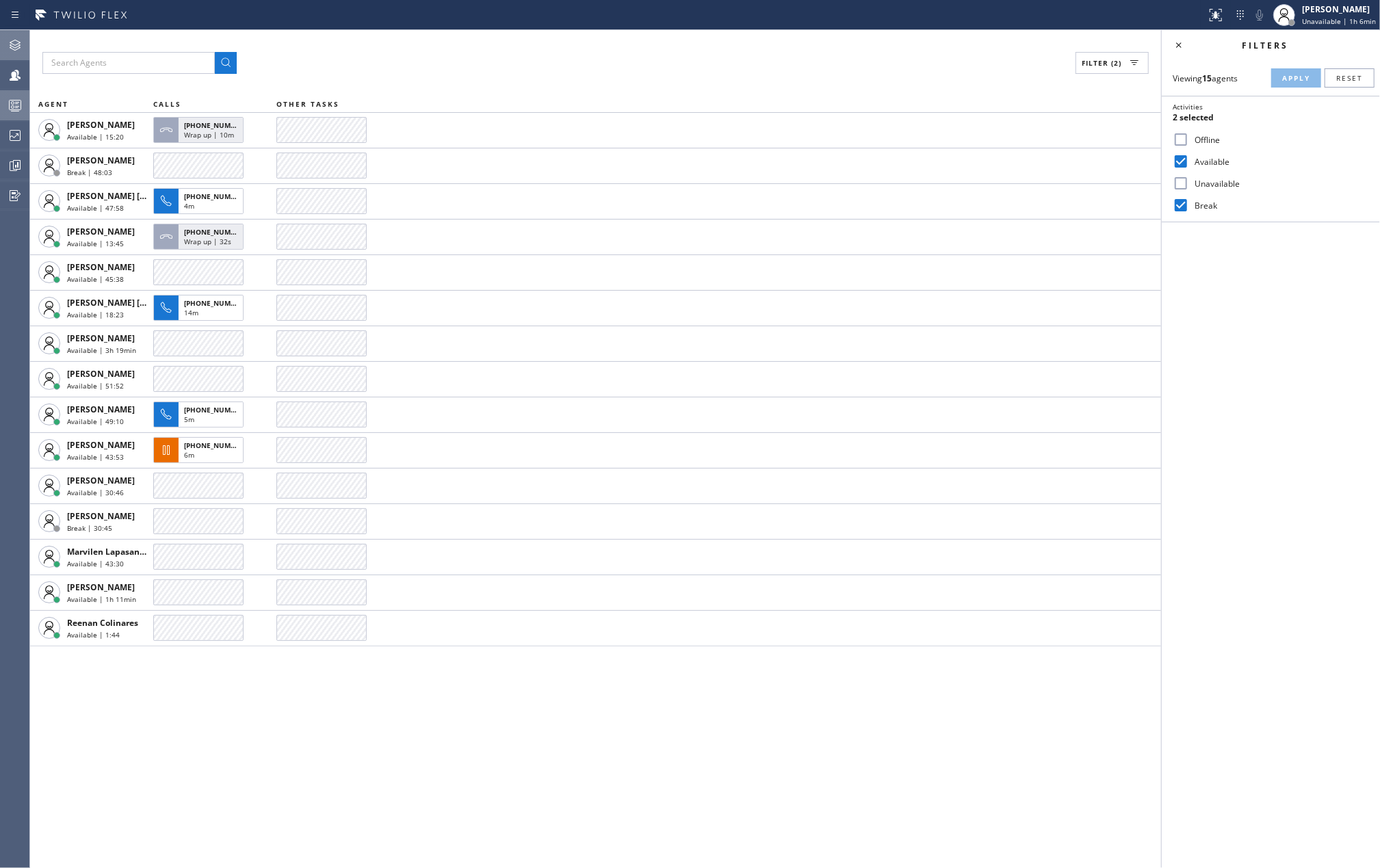
click at [17, 94] on div at bounding box center [15, 105] width 30 height 27
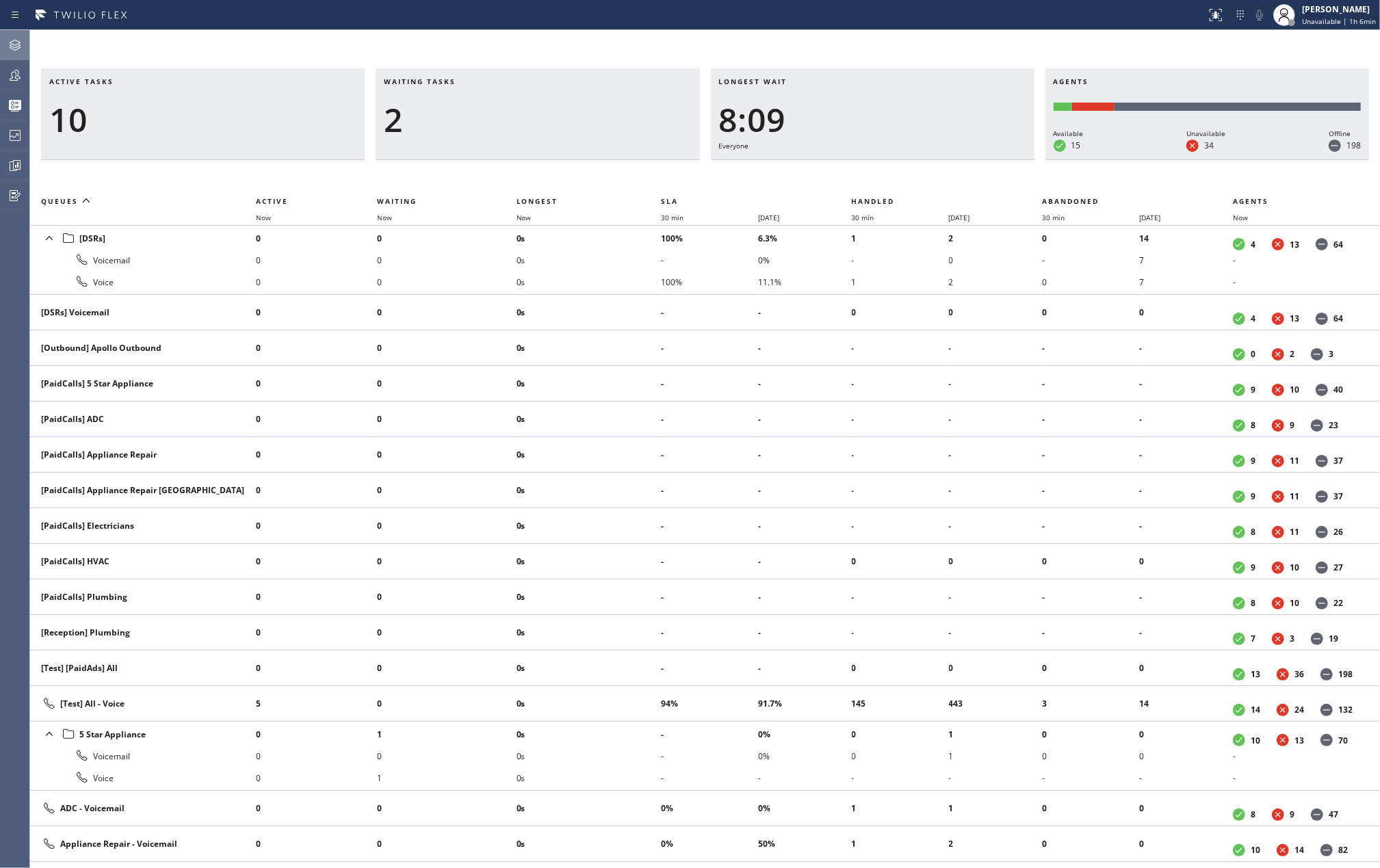
click at [13, 78] on icon at bounding box center [15, 75] width 17 height 17
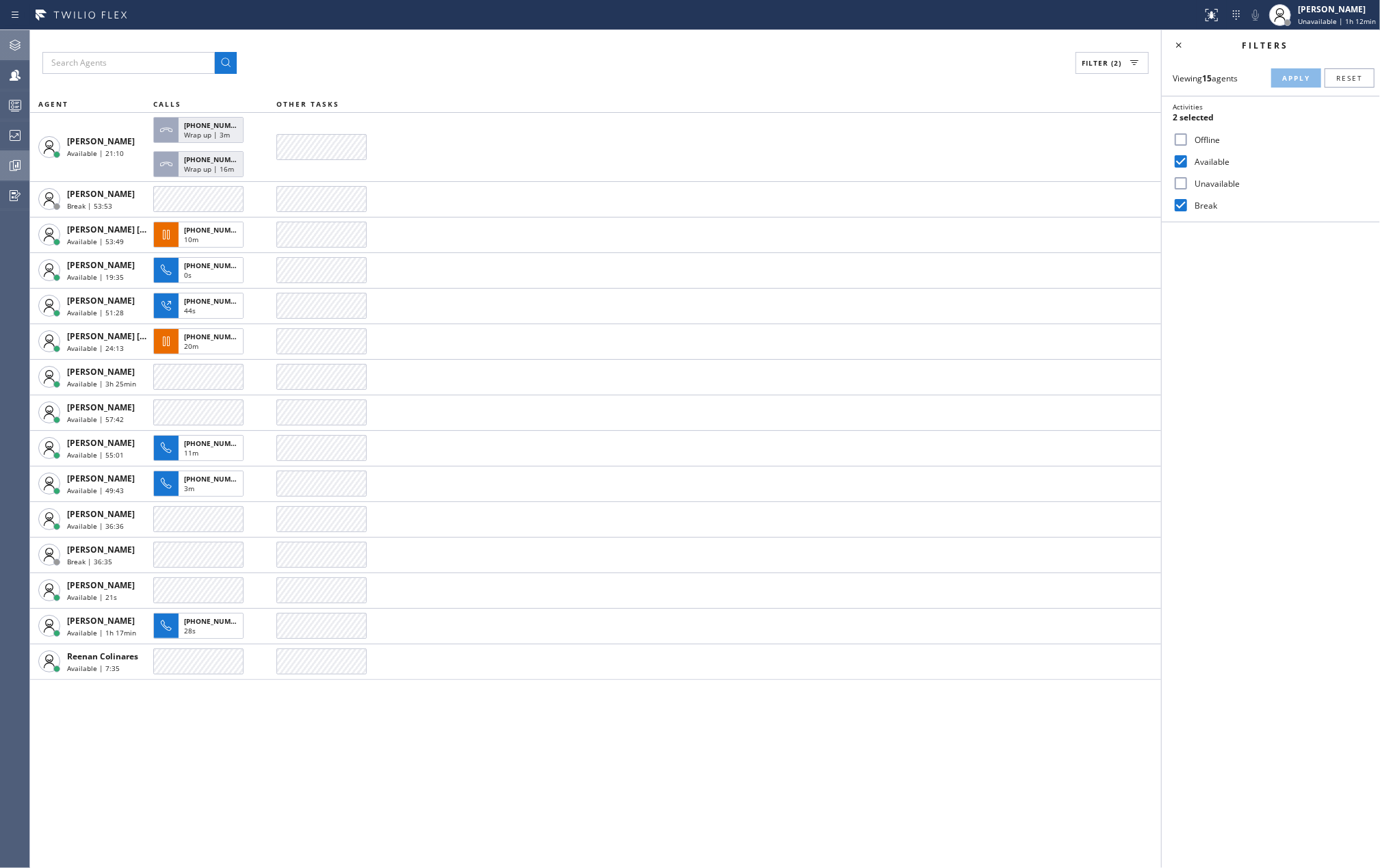
click at [3, 166] on div at bounding box center [15, 166] width 30 height 17
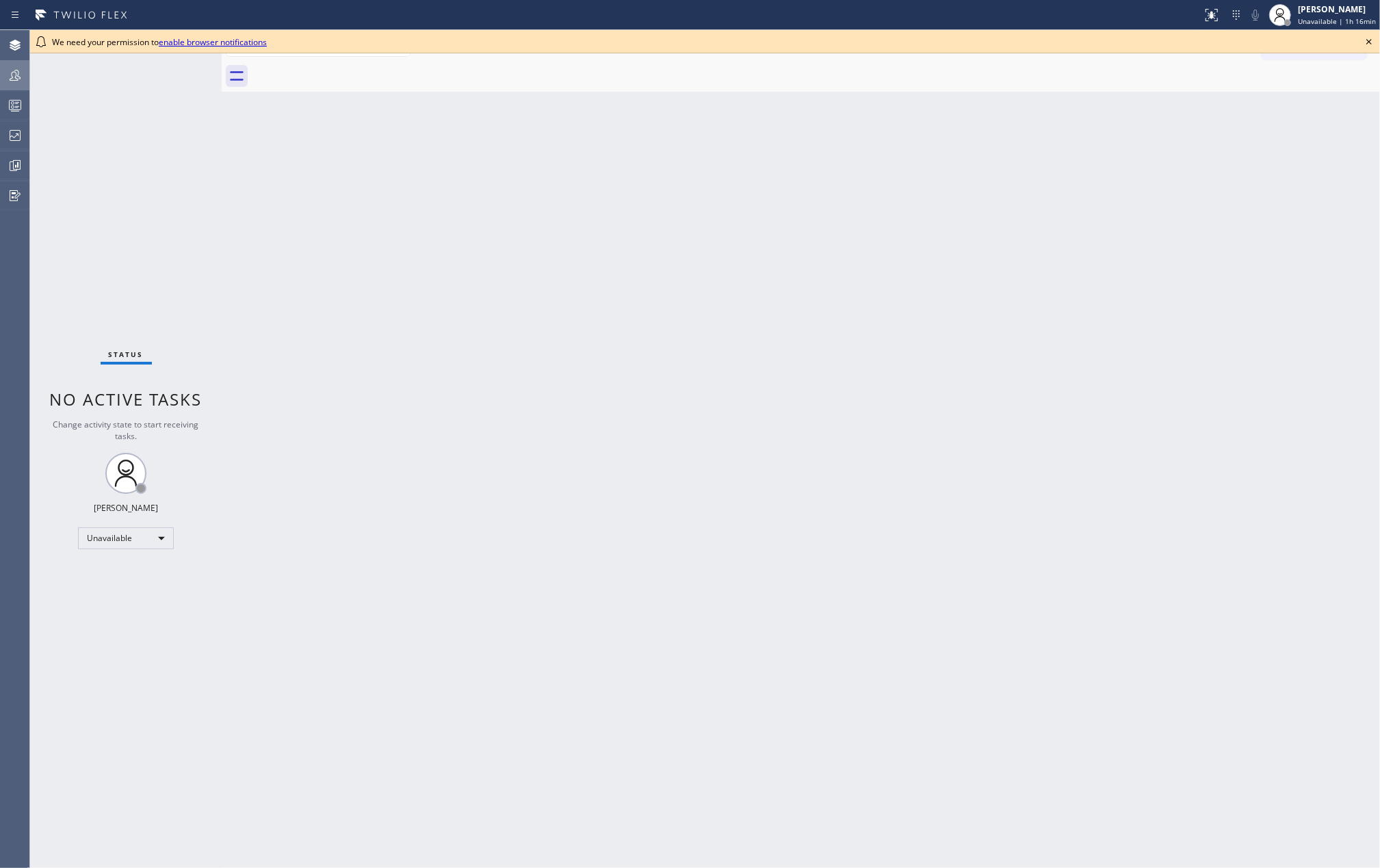
click at [18, 72] on icon at bounding box center [15, 75] width 11 height 11
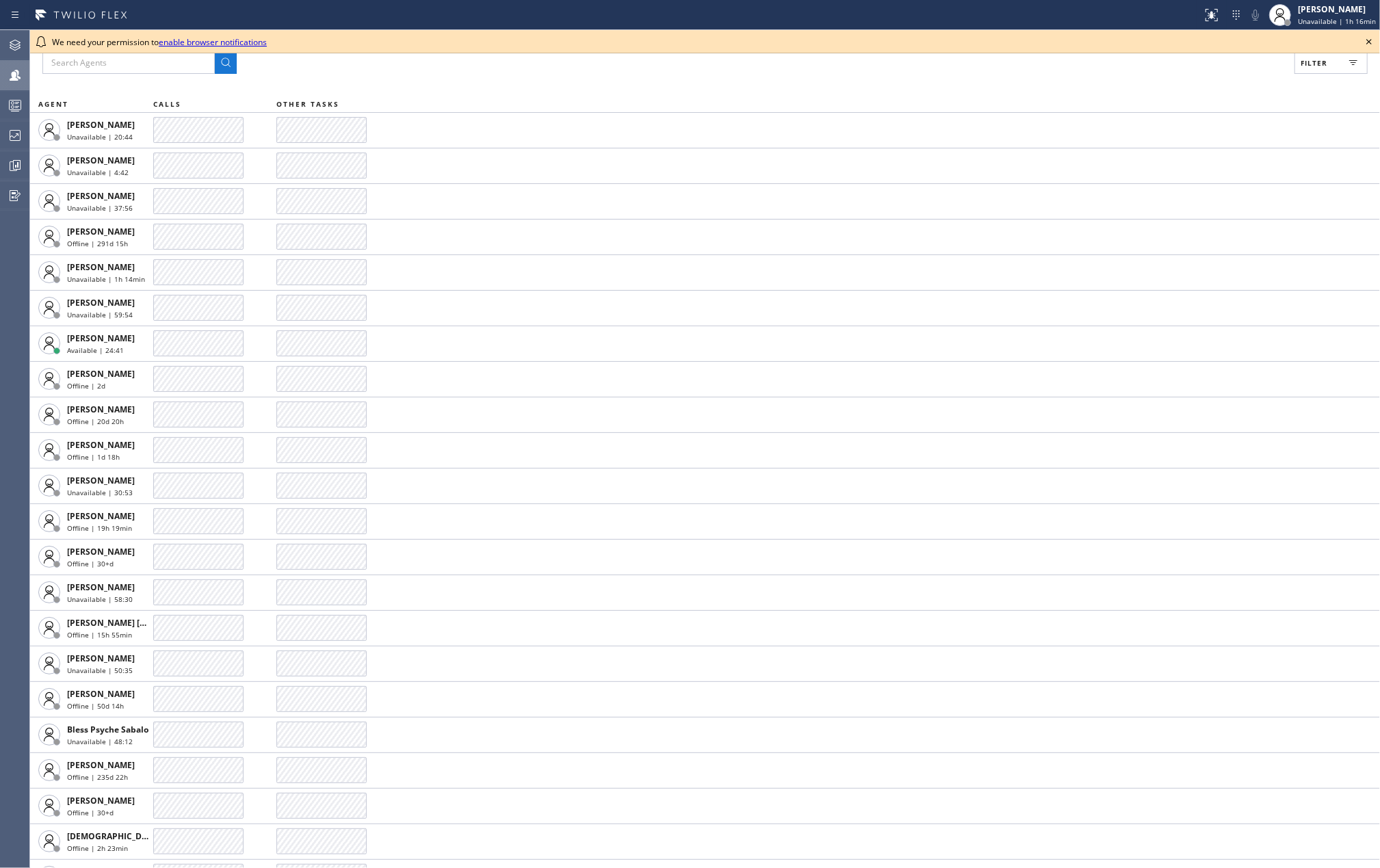
click at [1335, 61] on button "Filter" at bounding box center [1331, 63] width 73 height 22
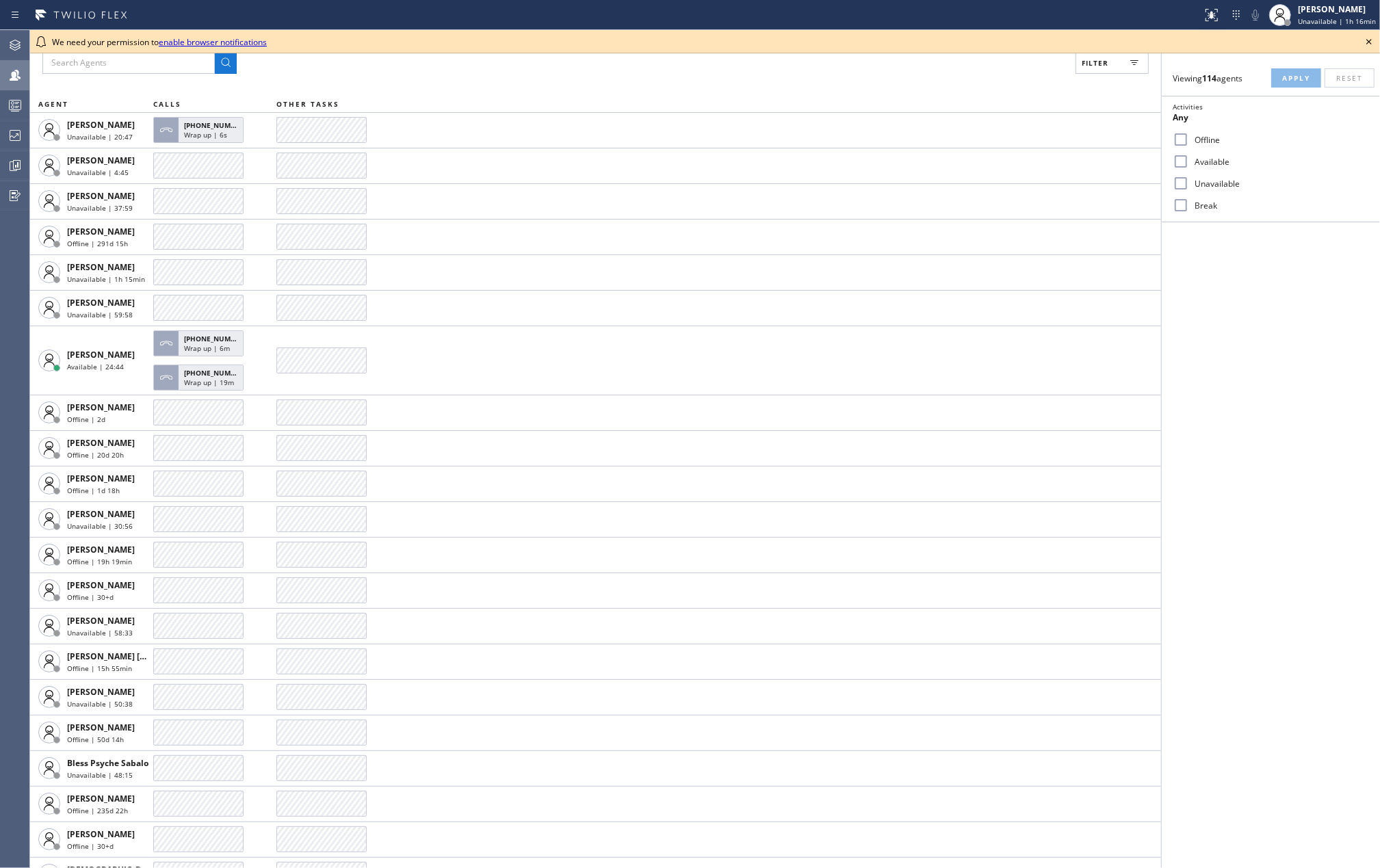
click at [917, 88] on div "Filter AGENT CALLS OTHER TASKS [PERSON_NAME] Unavailable | 20:47 [PHONE_NUMBER]…" at bounding box center [596, 449] width 1131 height 838
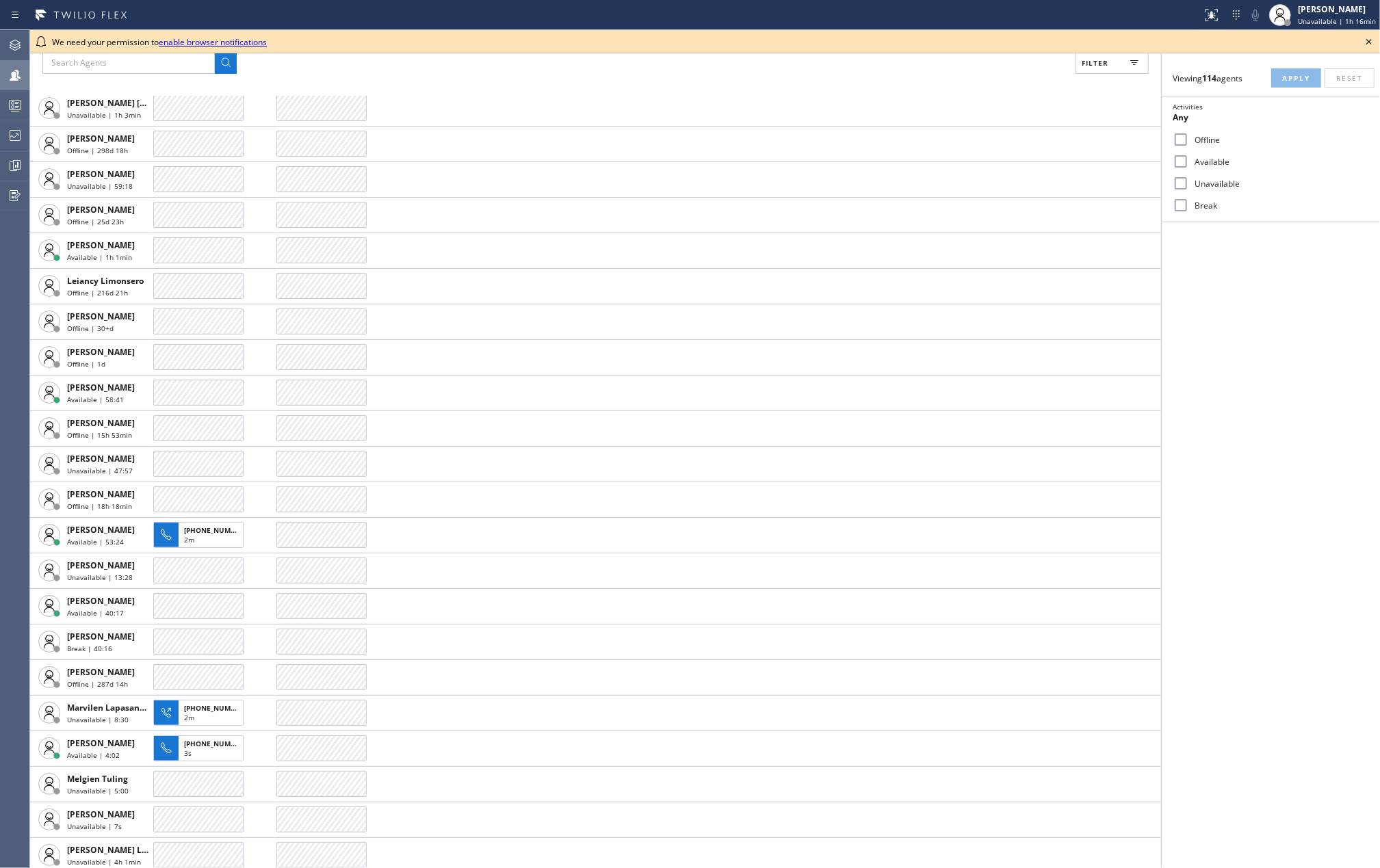
scroll to position [2645, 0]
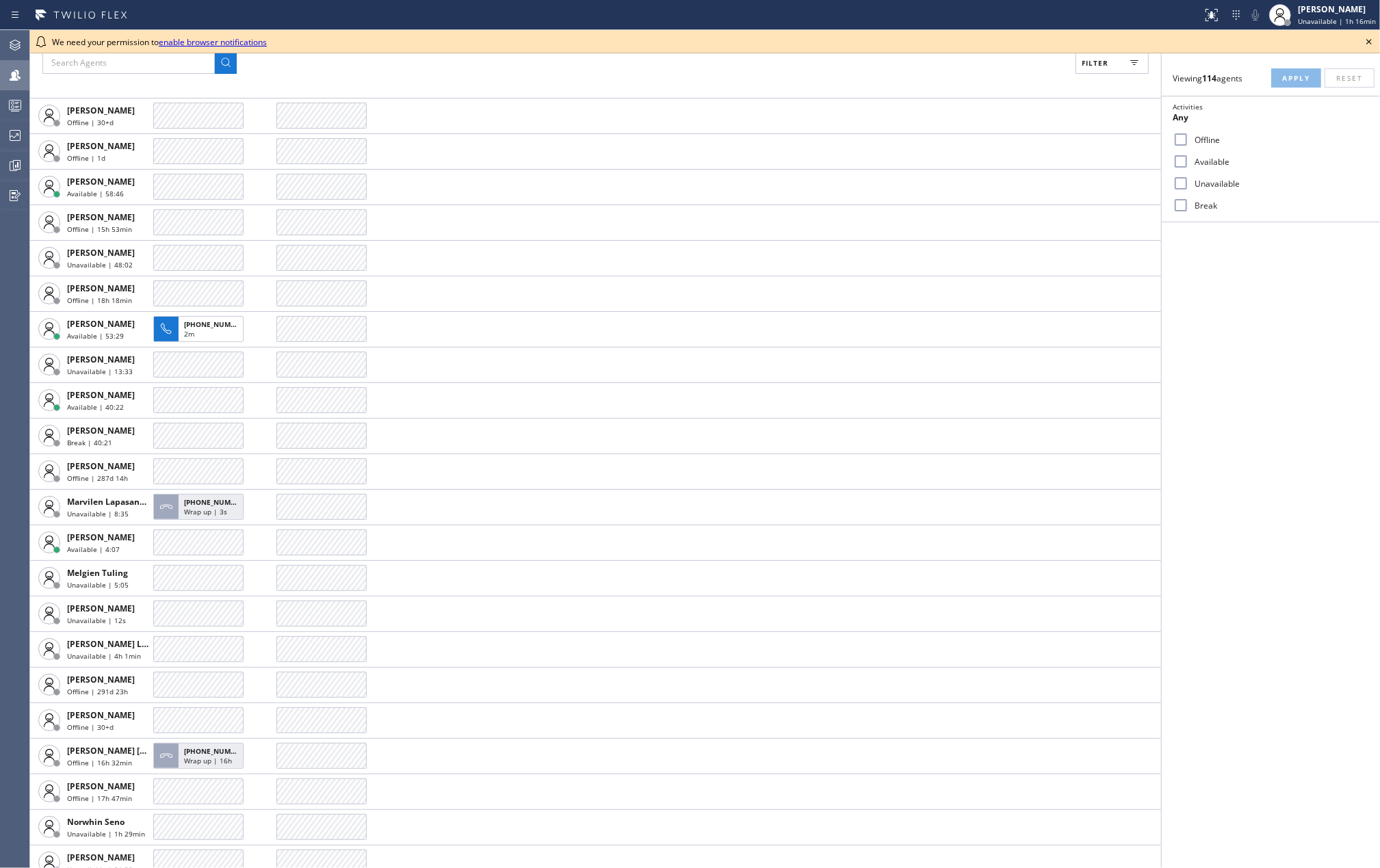
click at [1180, 157] on input "Available" at bounding box center [1181, 162] width 17 height 17
checkbox input "true"
click at [1178, 201] on input "Break" at bounding box center [1181, 206] width 17 height 17
checkbox input "true"
click at [1289, 77] on span "Apply" at bounding box center [1296, 78] width 28 height 10
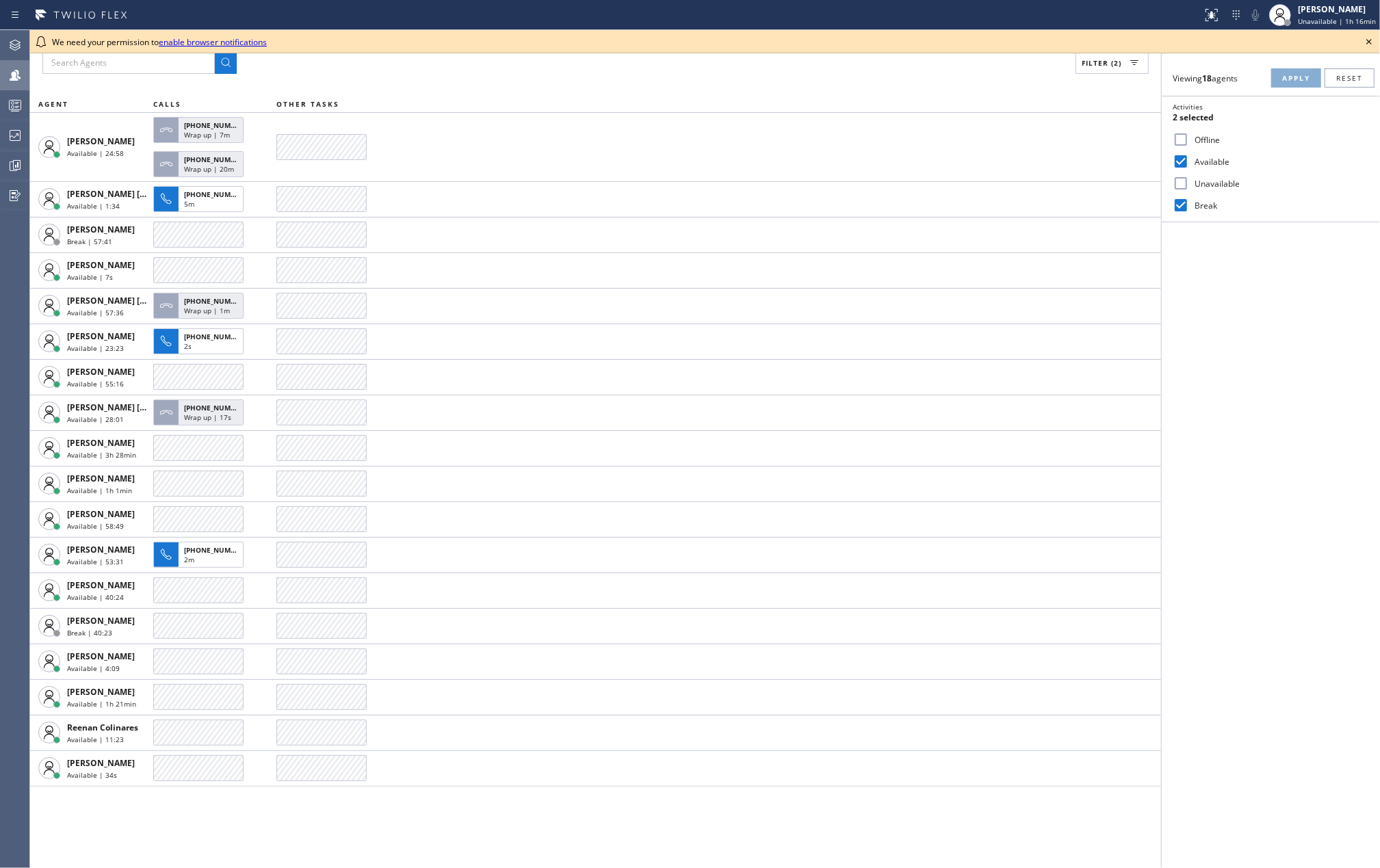
scroll to position [0, 0]
click at [1372, 37] on icon at bounding box center [1370, 42] width 17 height 17
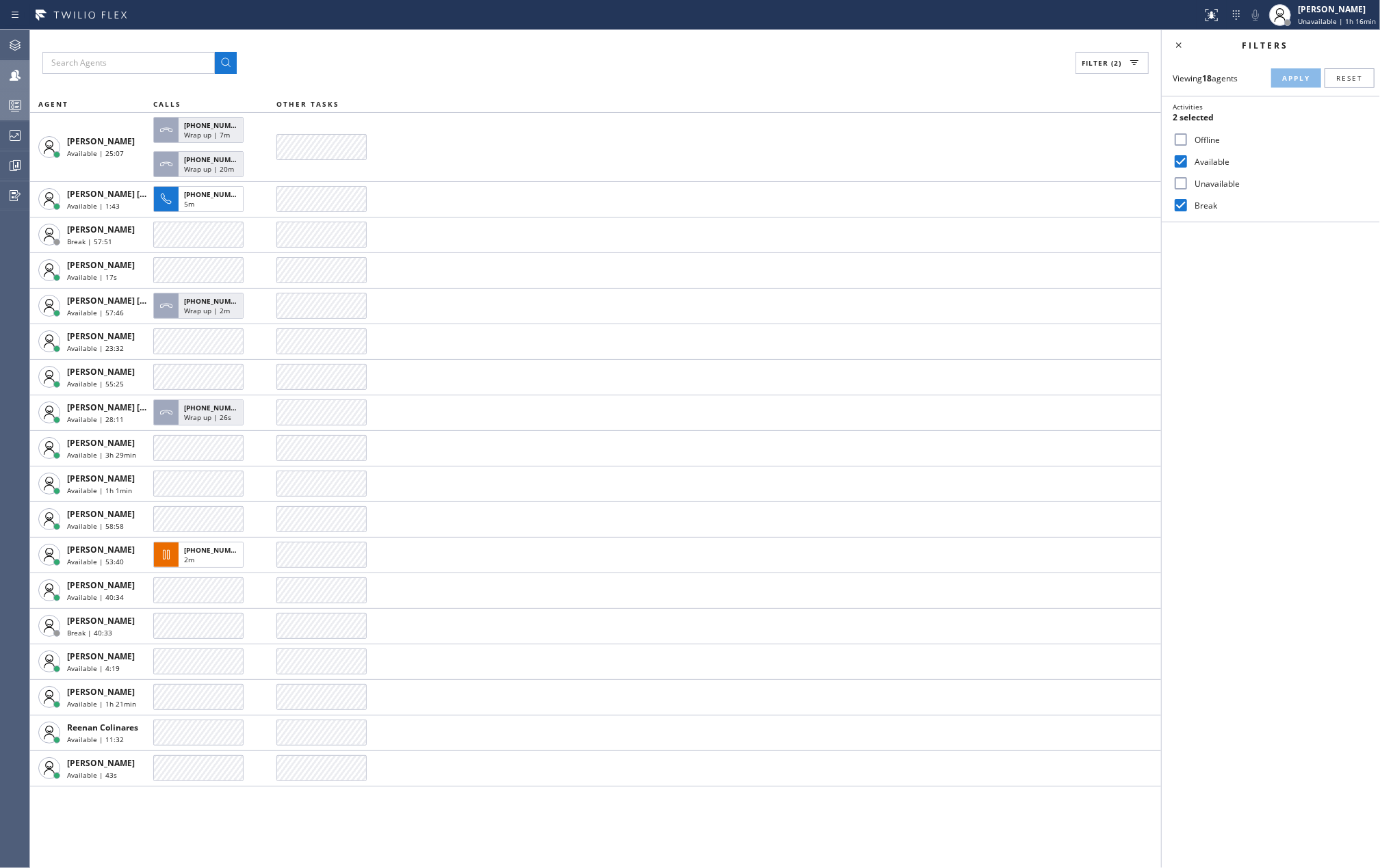
click at [15, 107] on icon at bounding box center [15, 107] width 8 height 9
